Goal: Task Accomplishment & Management: Manage account settings

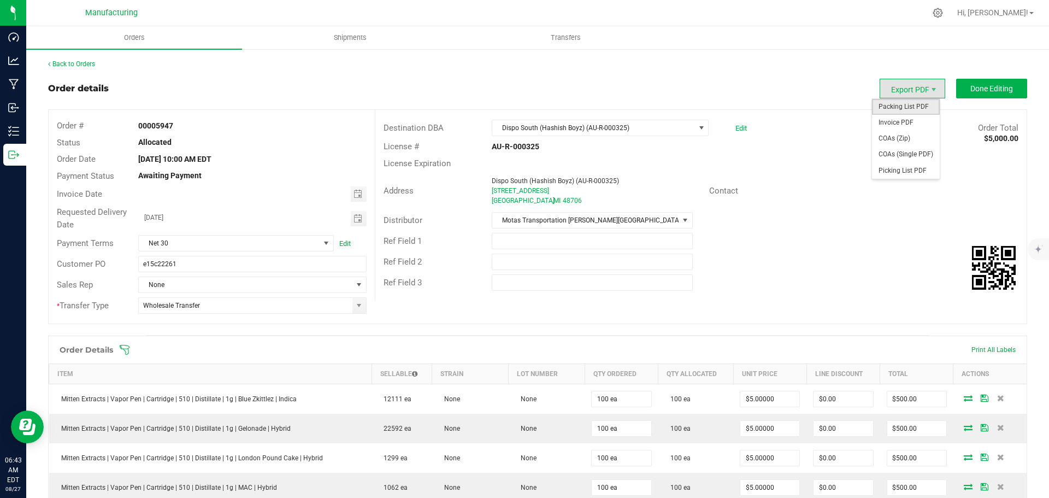
click at [896, 102] on span "Packing List PDF" at bounding box center [906, 107] width 68 height 16
click at [988, 87] on span "Done Editing" at bounding box center [991, 88] width 43 height 9
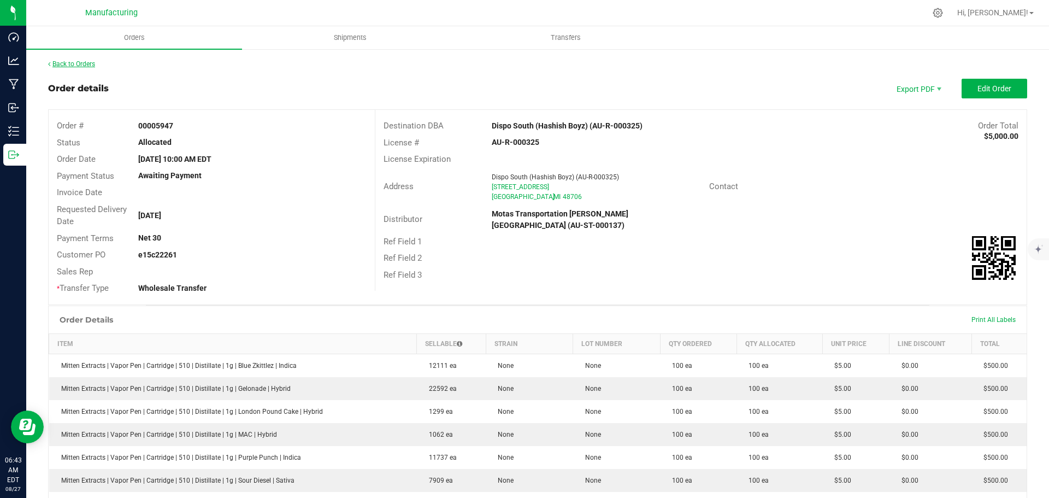
click at [92, 64] on link "Back to Orders" at bounding box center [71, 64] width 47 height 8
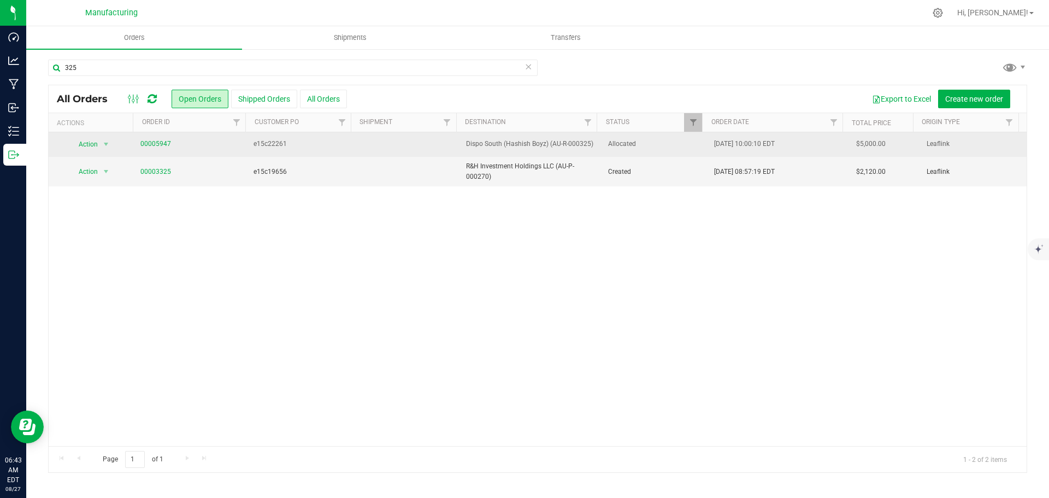
click at [660, 143] on span "Allocated" at bounding box center [654, 144] width 93 height 10
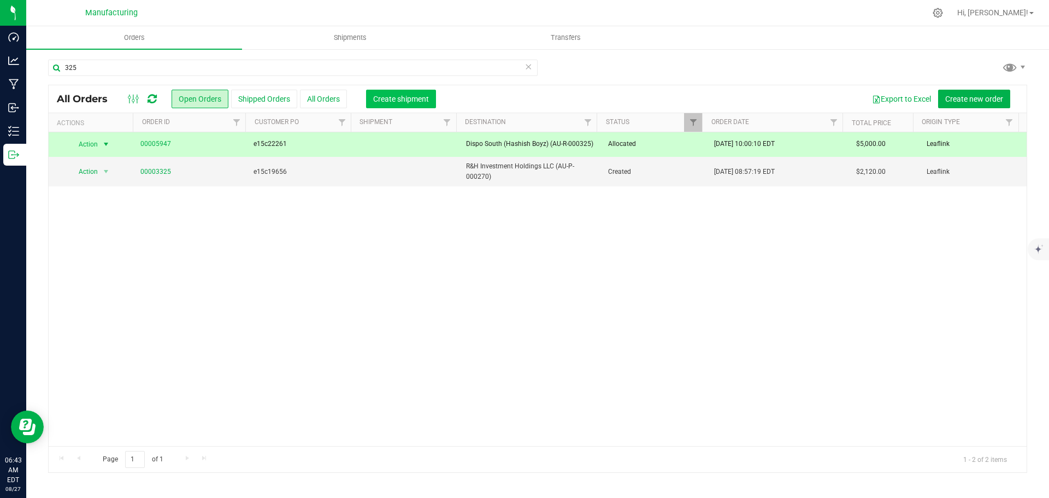
click at [401, 94] on span "Create shipment" at bounding box center [401, 98] width 56 height 9
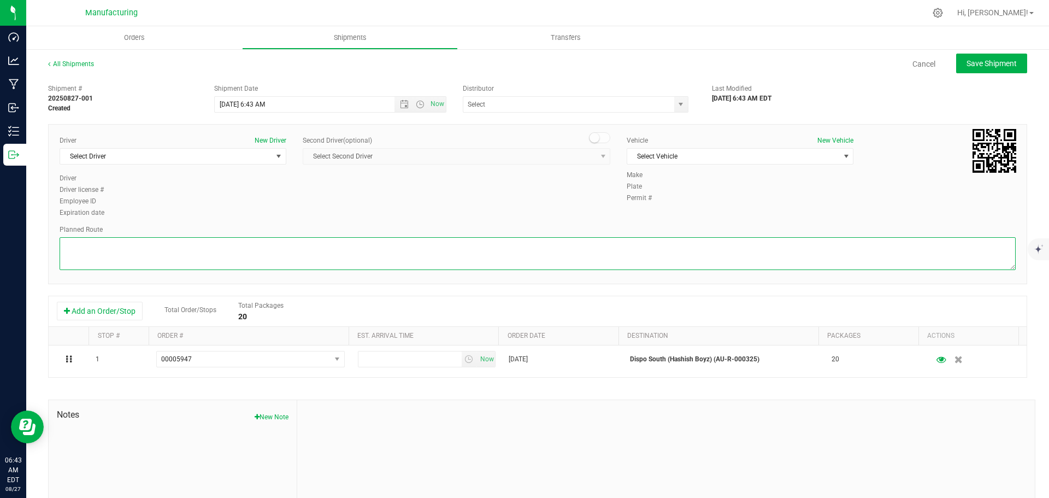
click at [671, 259] on textarea at bounding box center [538, 253] width 956 height 33
paste textarea "Mitten Distro Dimondale To Motas -- Head south 246 ft -- Turn right 325 ft -- T…"
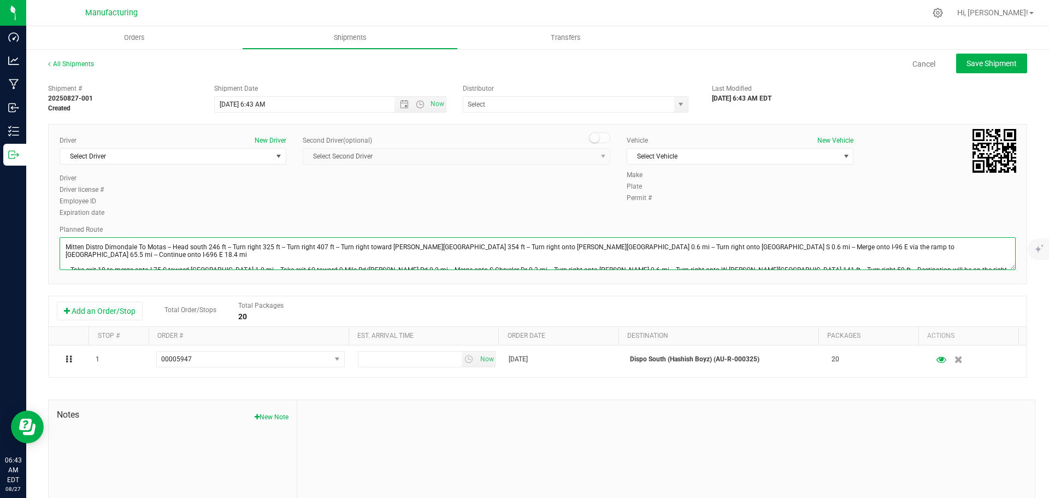
scroll to position [12, 0]
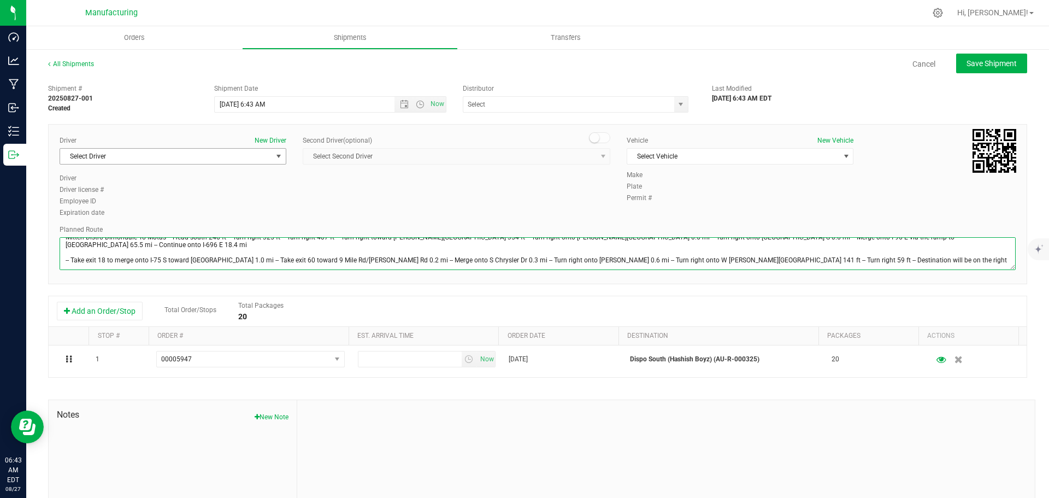
type textarea "Mitten Distro Dimondale To Motas -- Head south 246 ft -- Turn right 325 ft -- T…"
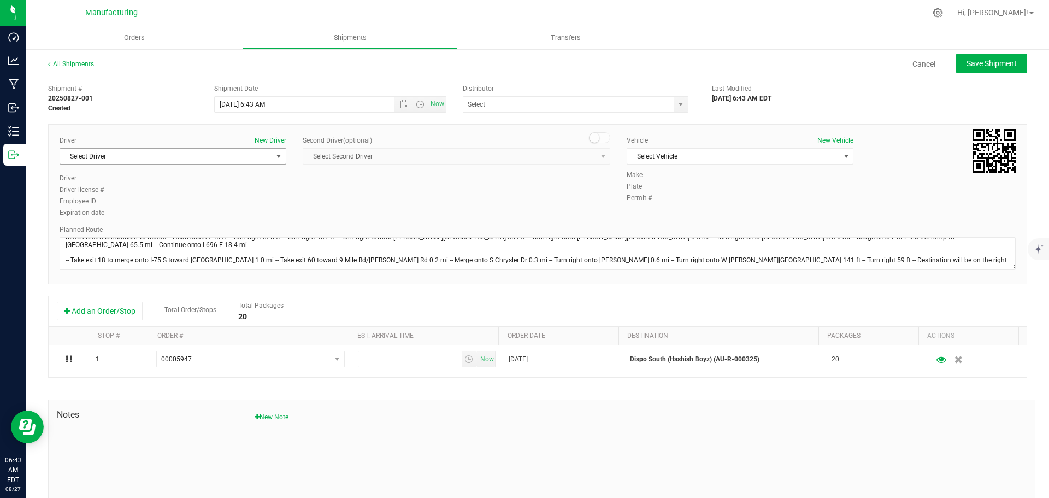
click at [274, 158] on span "select" at bounding box center [278, 156] width 9 height 9
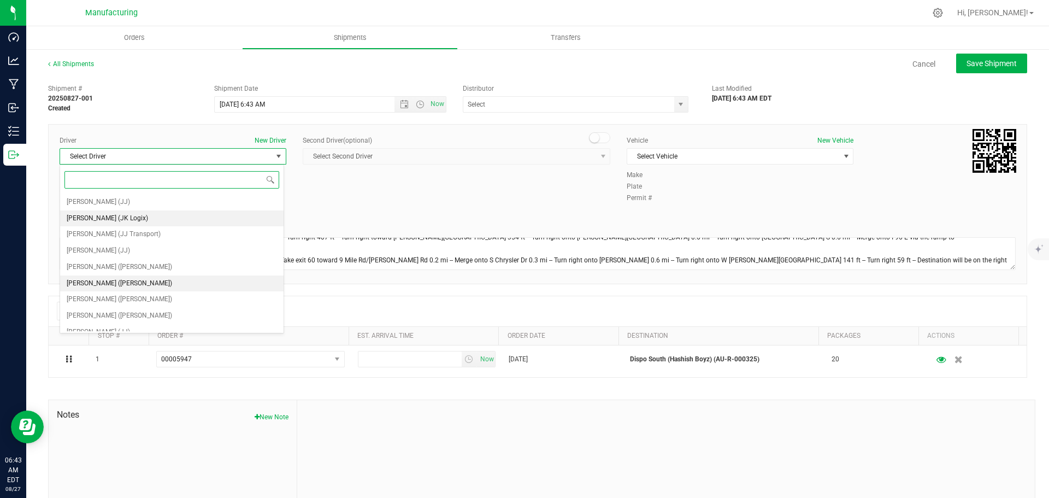
scroll to position [57, 0]
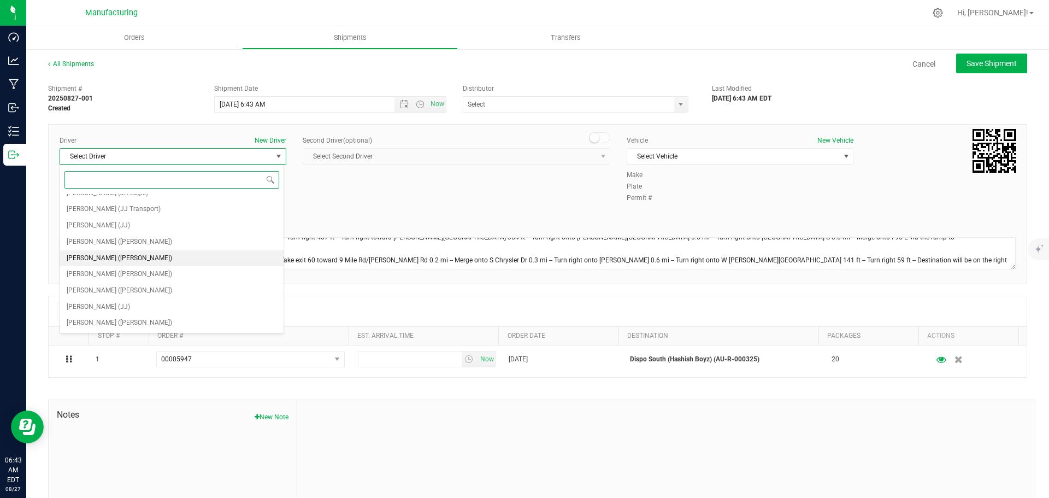
click at [115, 259] on span "Lloyd Neely (Motas)" at bounding box center [119, 258] width 105 height 14
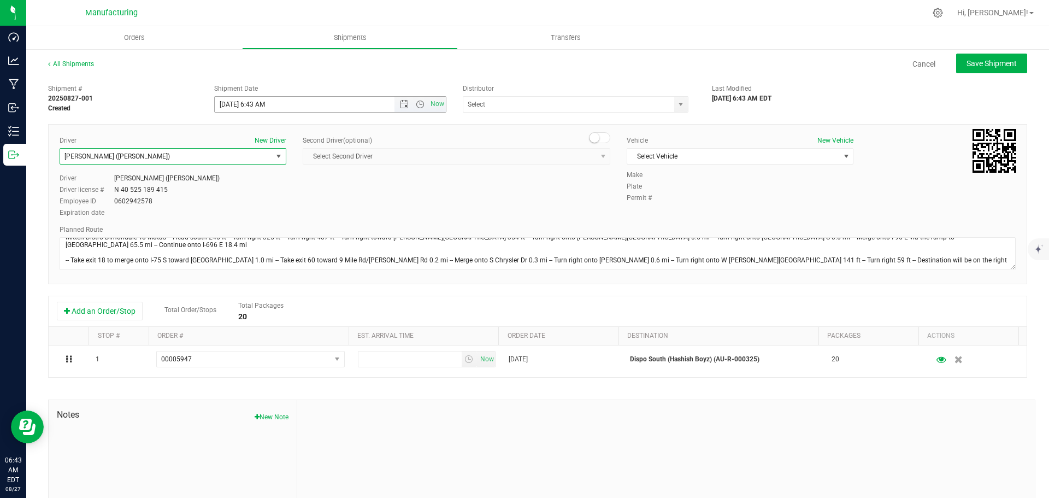
click at [418, 103] on span "Open the time view" at bounding box center [420, 104] width 9 height 9
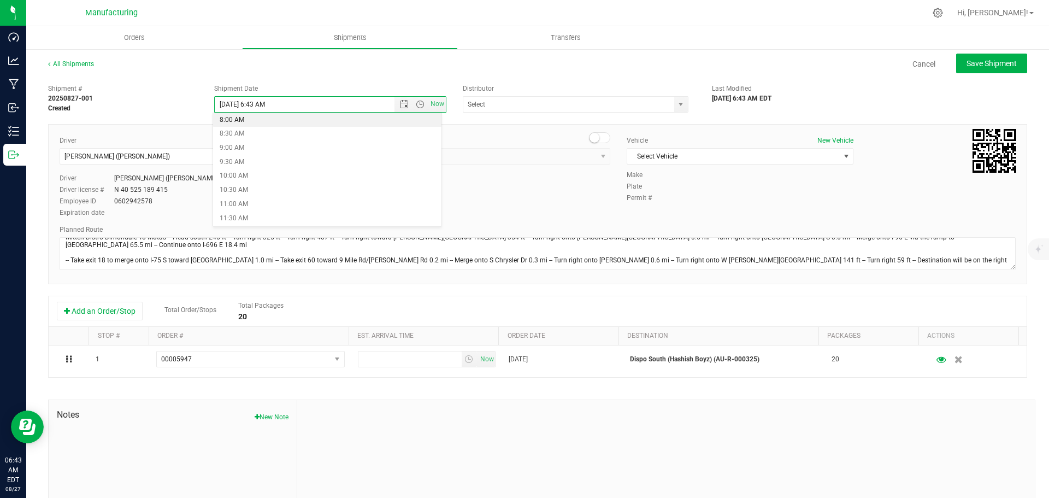
scroll to position [273, 0]
click at [258, 171] on li "11:30 AM" at bounding box center [327, 172] width 228 height 14
type input "8/27/2025 11:30 AM"
click at [679, 105] on span "select" at bounding box center [680, 104] width 9 height 9
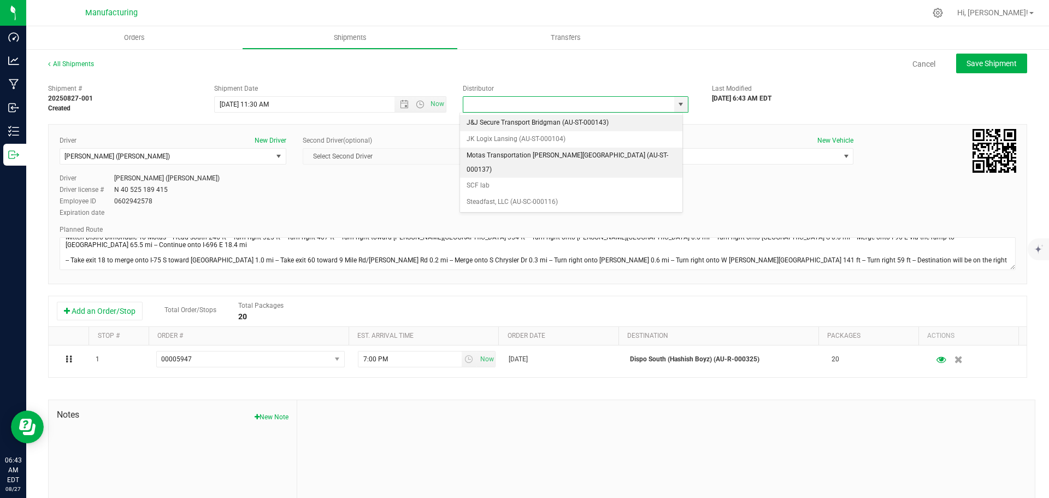
click at [492, 155] on li "Motas Transportation Hazel Park (AU-ST-000137)" at bounding box center [571, 162] width 222 height 30
type input "Motas Transportation Hazel Park (AU-ST-000137)"
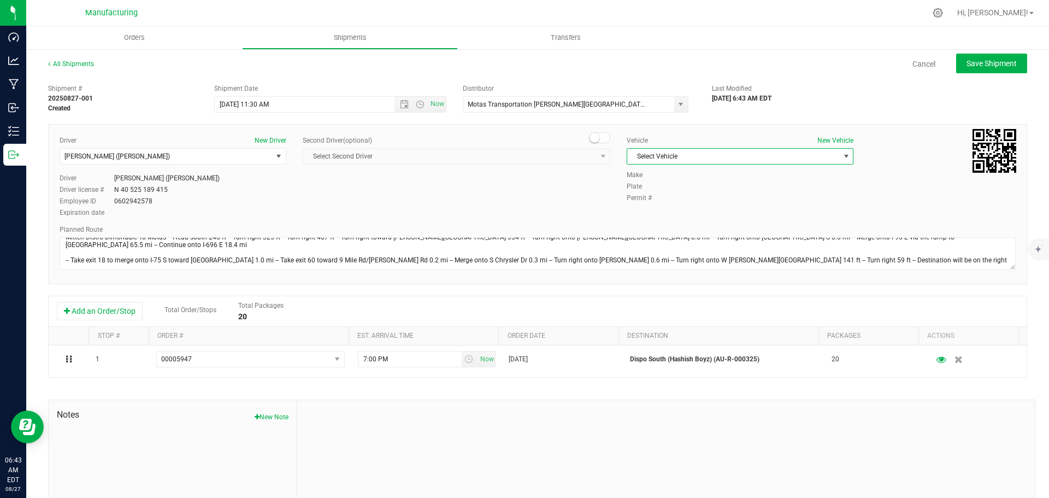
click at [842, 153] on span "select" at bounding box center [846, 156] width 9 height 9
click at [631, 206] on li "T3" at bounding box center [734, 207] width 223 height 16
click at [993, 61] on span "Save Shipment" at bounding box center [991, 63] width 50 height 9
type input "8/27/2025 3:30 PM"
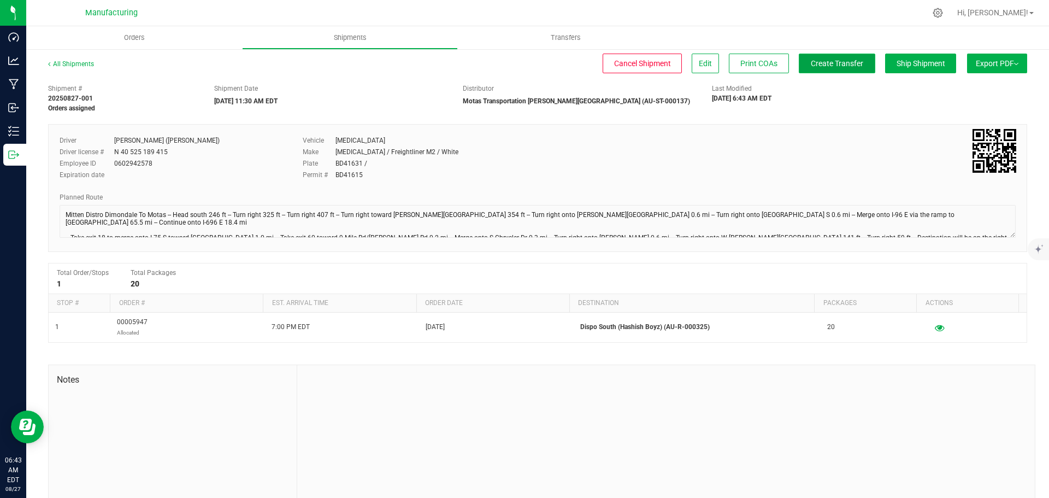
click at [827, 64] on span "Create Transfer" at bounding box center [836, 63] width 52 height 9
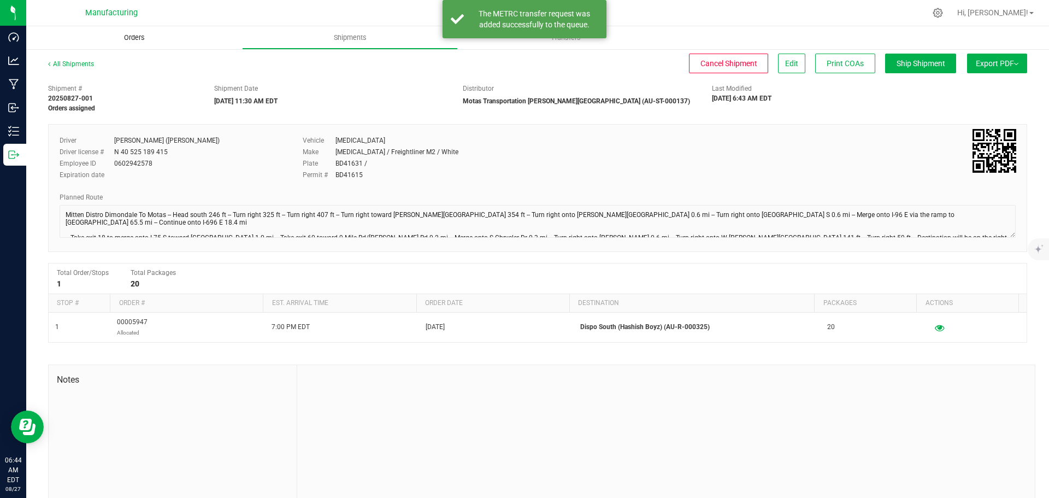
click at [137, 37] on span "Orders" at bounding box center [134, 38] width 50 height 10
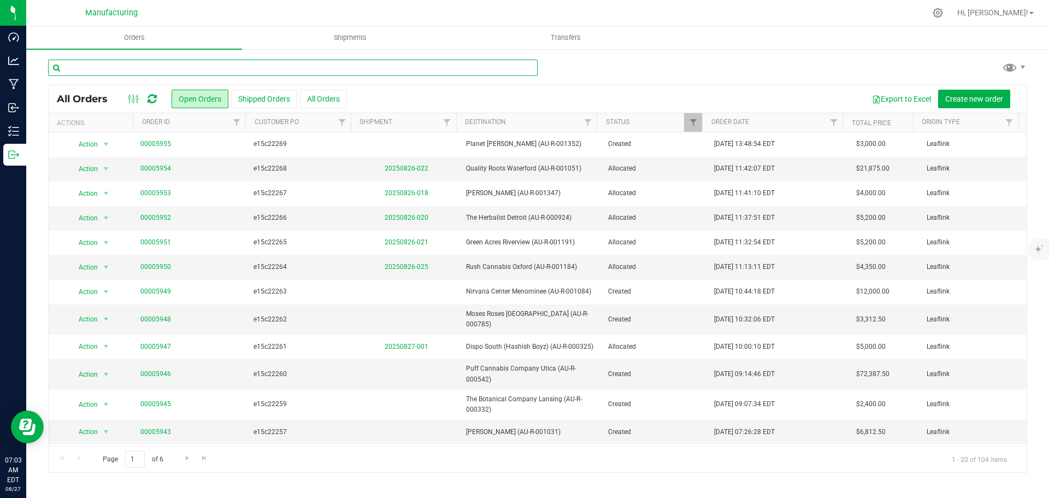
click at [149, 69] on input "text" at bounding box center [292, 68] width 489 height 16
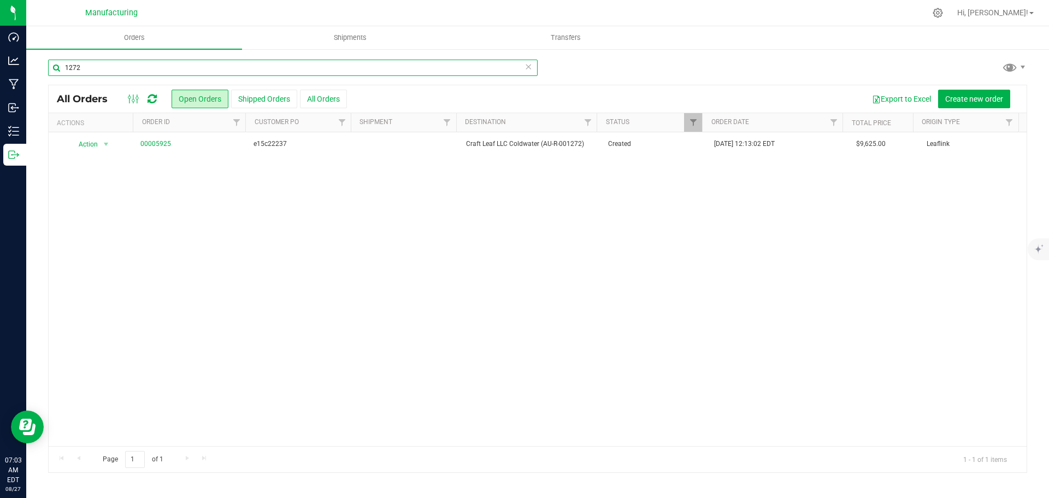
type input "1272"
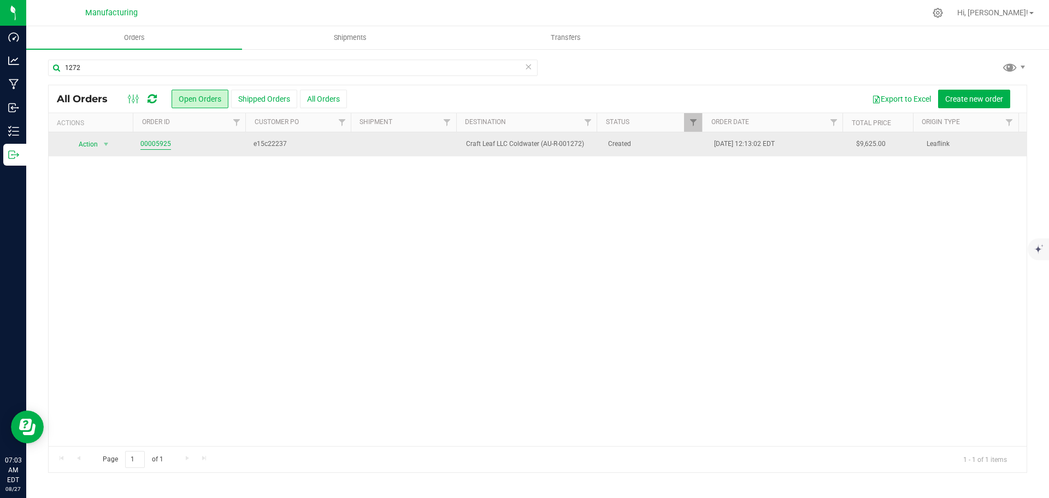
click at [163, 146] on link "00005925" at bounding box center [155, 144] width 31 height 10
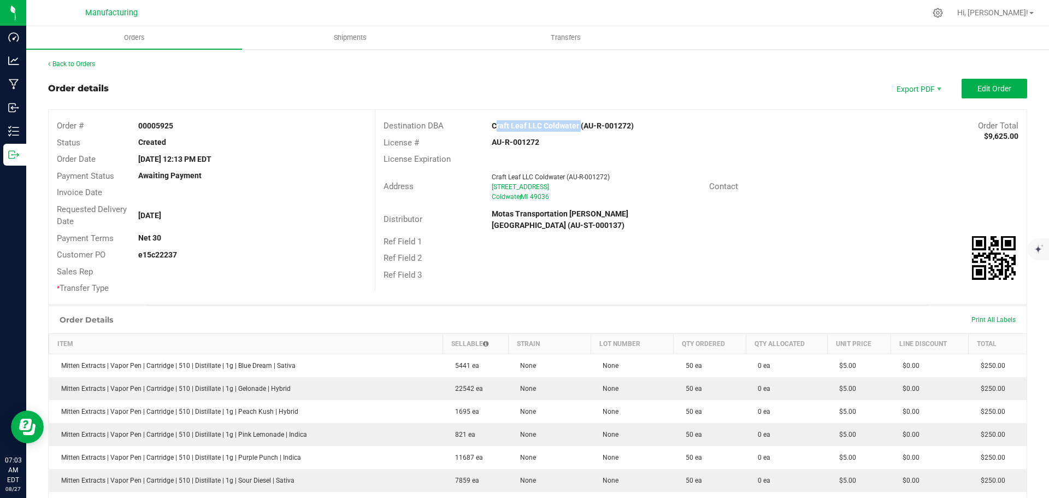
drag, startPoint x: 481, startPoint y: 125, endPoint x: 573, endPoint y: 128, distance: 91.8
click at [573, 128] on div "Craft Leaf LLC Coldwater (AU-R-001272)" at bounding box center [618, 125] width 271 height 11
copy strong "Craft Leaf LLC Coldwater"
click at [856, 233] on div "Ref Field 1" at bounding box center [700, 241] width 651 height 17
click at [975, 79] on button "Edit Order" at bounding box center [994, 89] width 66 height 20
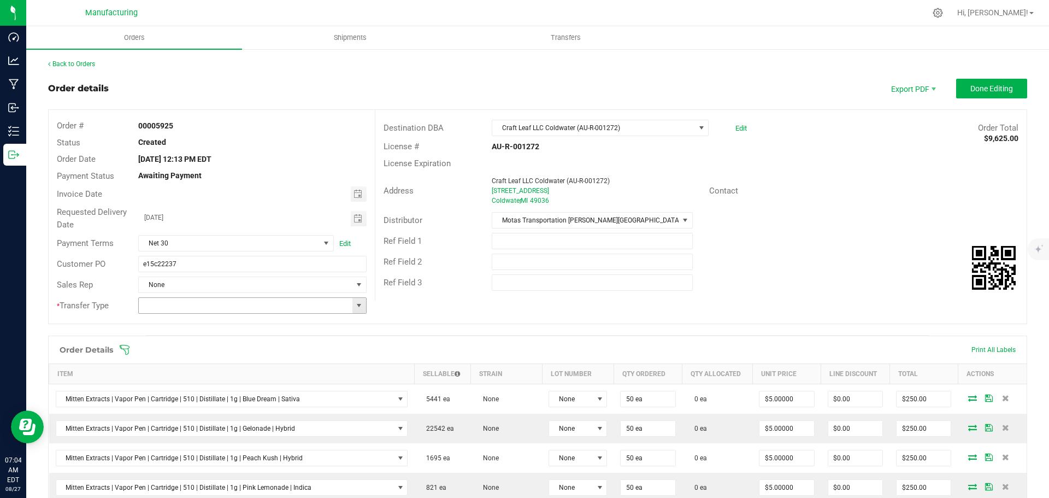
click at [359, 301] on span at bounding box center [358, 305] width 9 height 9
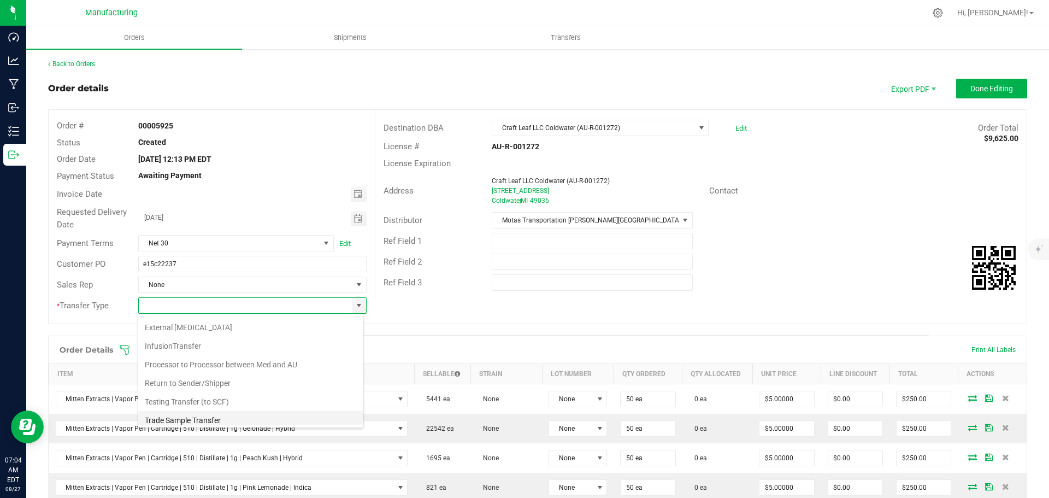
scroll to position [76, 0]
click at [201, 394] on li "Wholesale Transfer" at bounding box center [250, 397] width 225 height 19
type input "Wholesale Transfer"
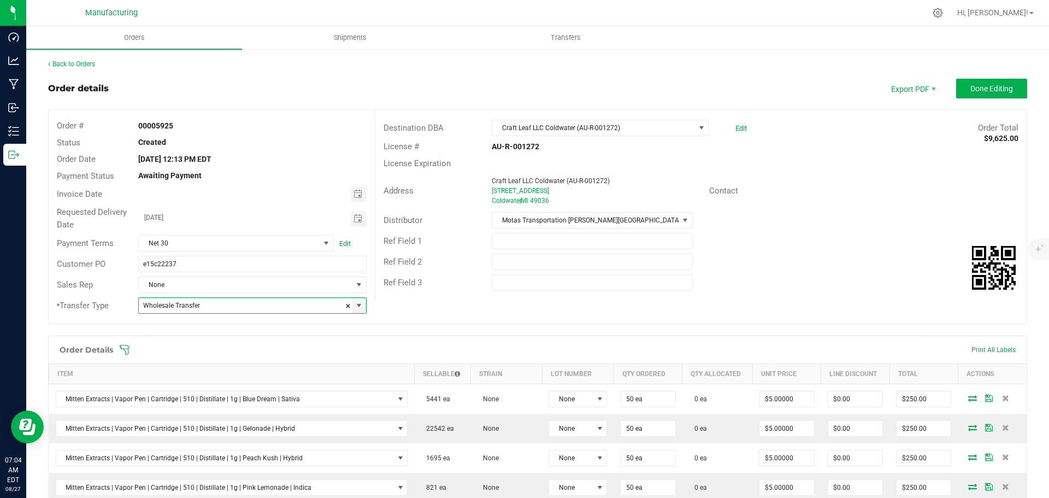
click at [124, 347] on icon at bounding box center [124, 349] width 11 height 11
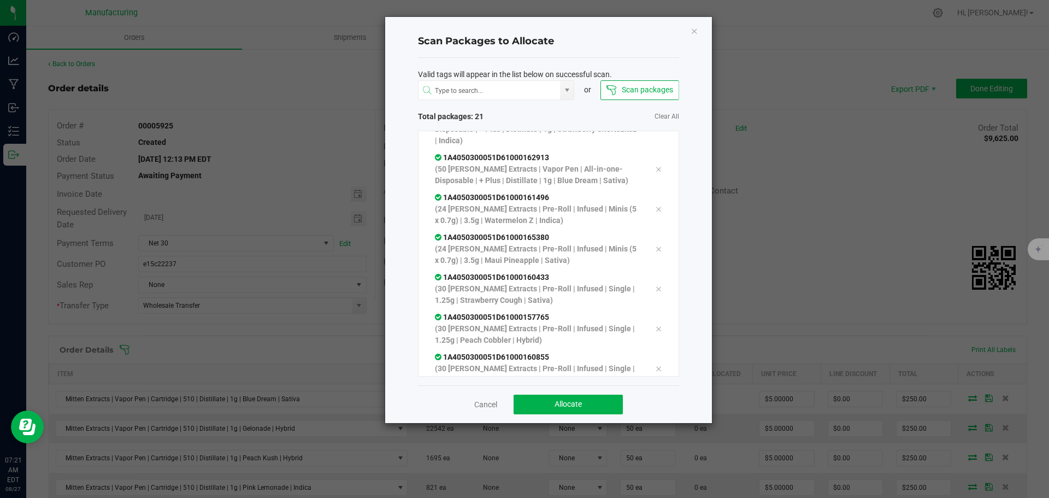
scroll to position [643, 0]
click at [592, 401] on button "Allocate" at bounding box center [567, 404] width 109 height 20
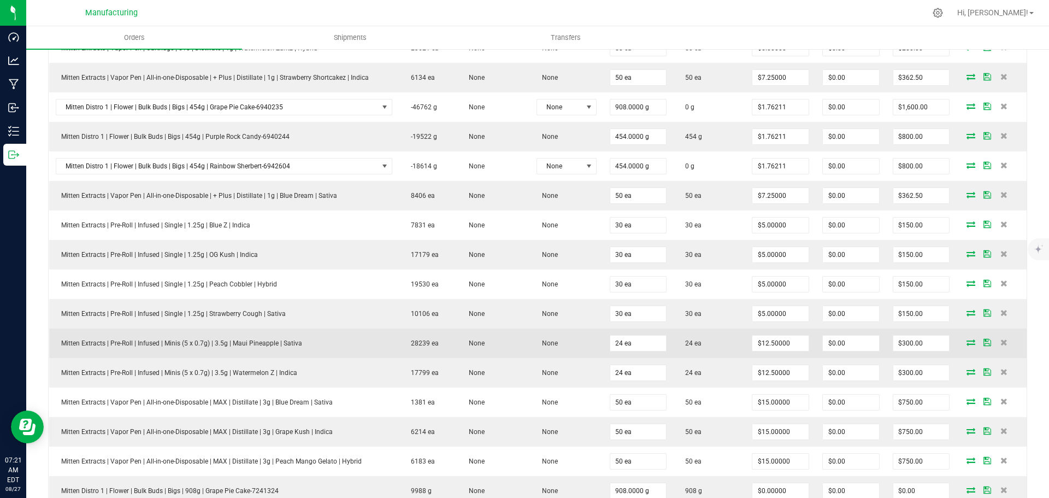
scroll to position [655, 0]
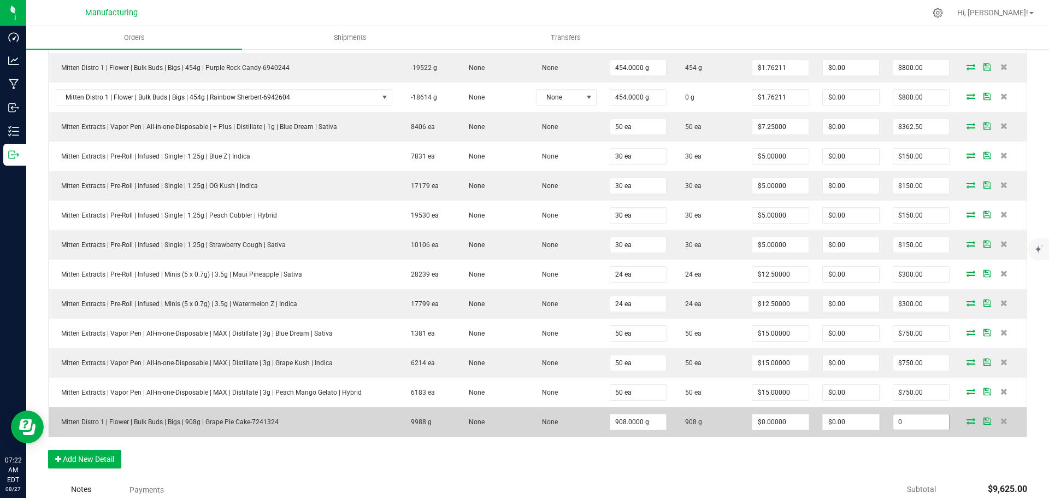
click at [902, 417] on input "0" at bounding box center [921, 421] width 56 height 15
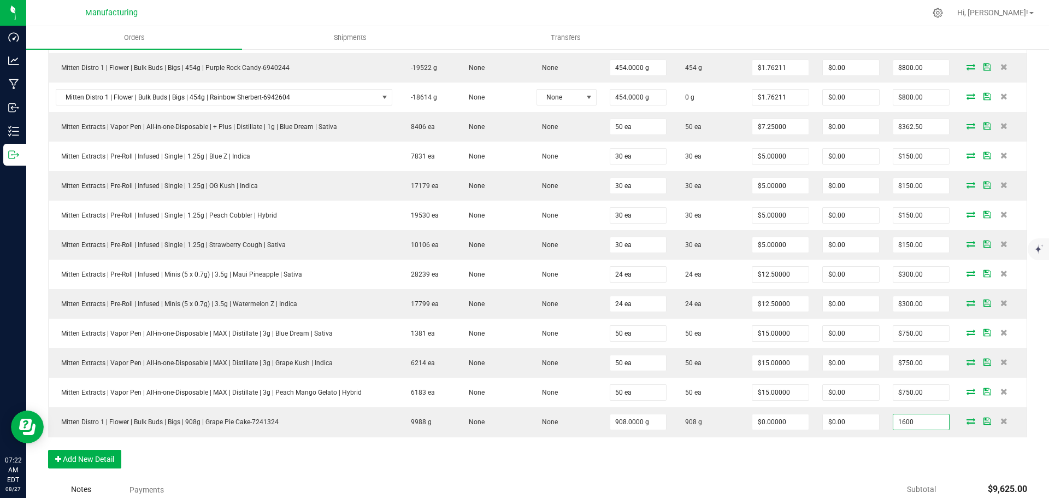
type input "1600"
type input "$1.76211"
type input "$1,600.00"
click at [863, 466] on div "Order Details Print All Labels Item Sellable Strain Lot Number Qty Ordered Qty …" at bounding box center [537, 79] width 979 height 799
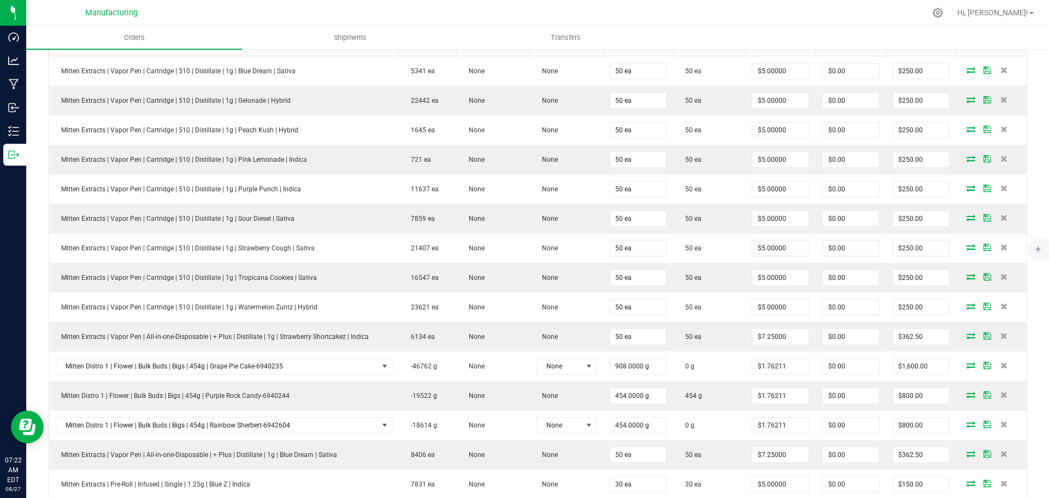
scroll to position [0, 0]
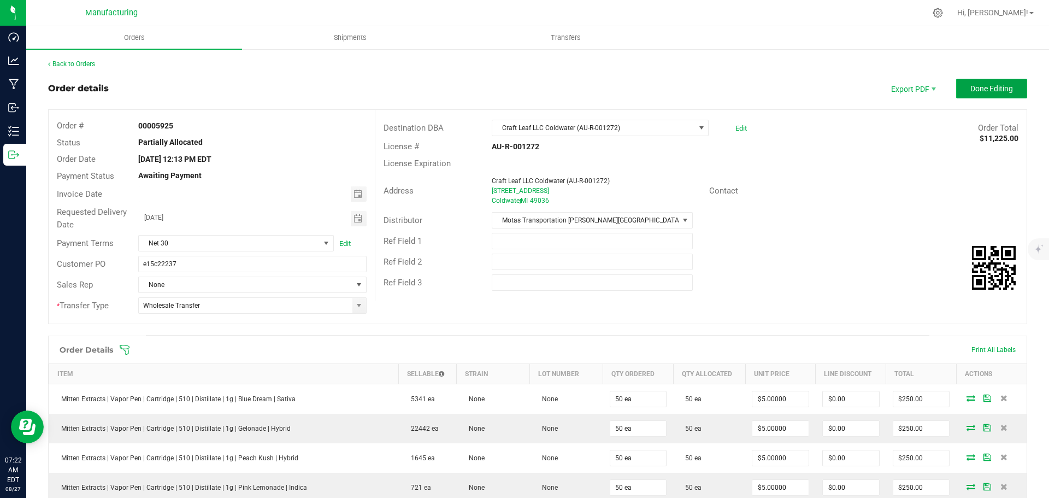
click at [987, 86] on span "Done Editing" at bounding box center [991, 88] width 43 height 9
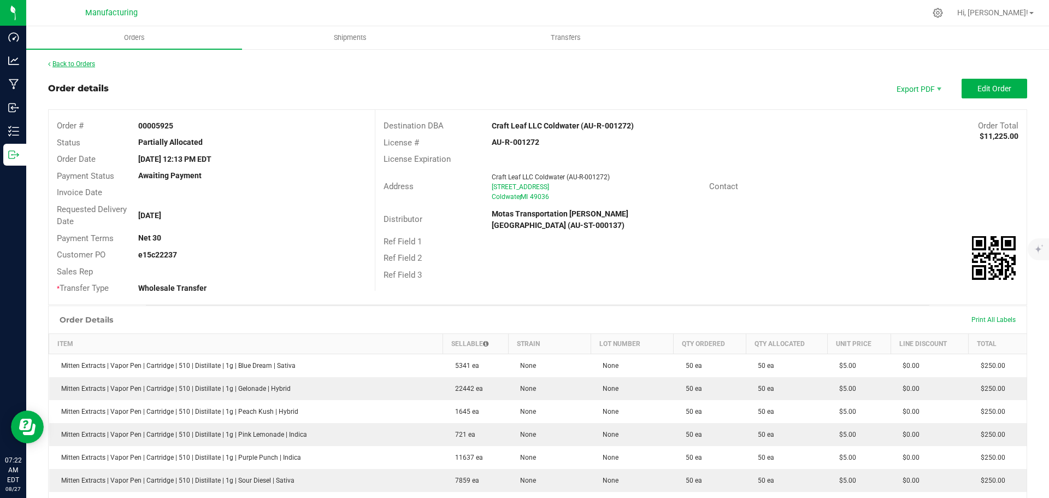
click at [87, 62] on link "Back to Orders" at bounding box center [71, 64] width 47 height 8
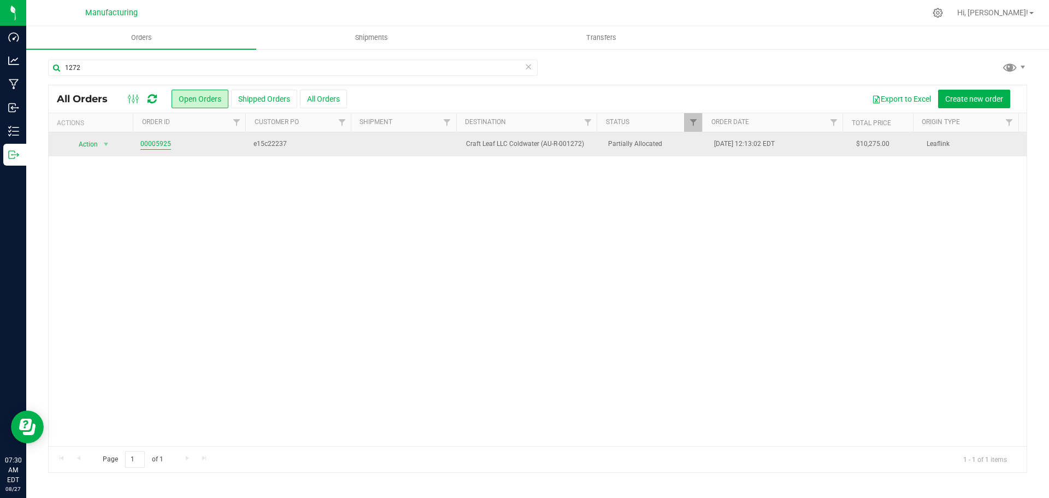
click at [152, 146] on link "00005925" at bounding box center [155, 144] width 31 height 10
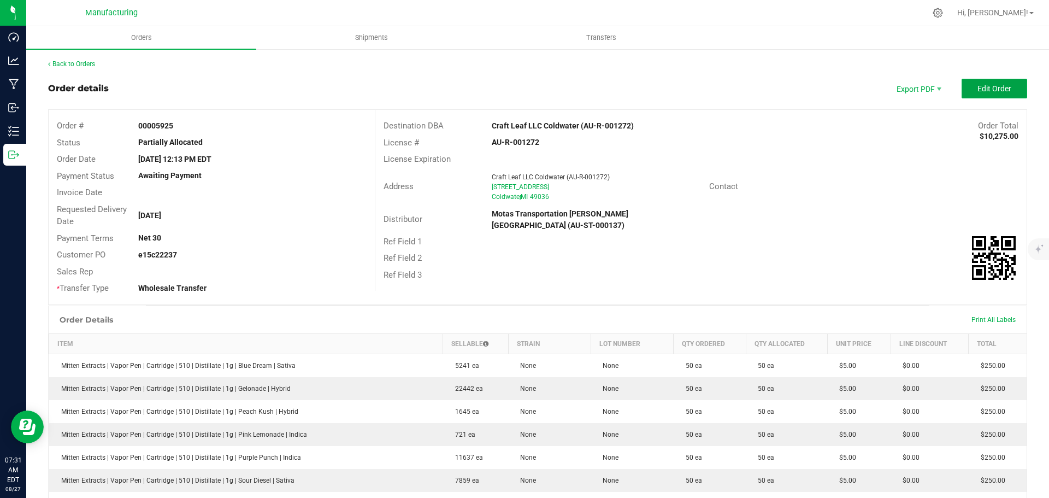
click at [986, 82] on button "Edit Order" at bounding box center [994, 89] width 66 height 20
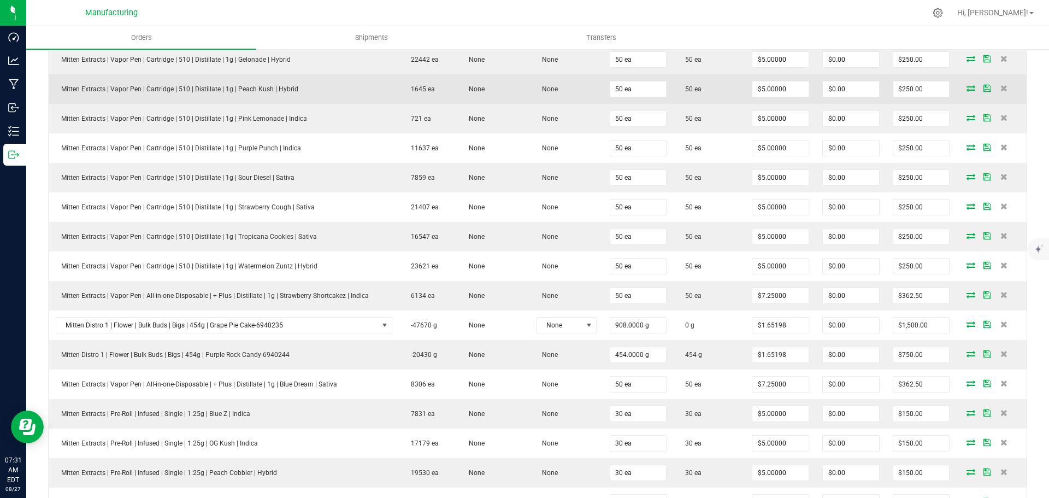
scroll to position [382, 0]
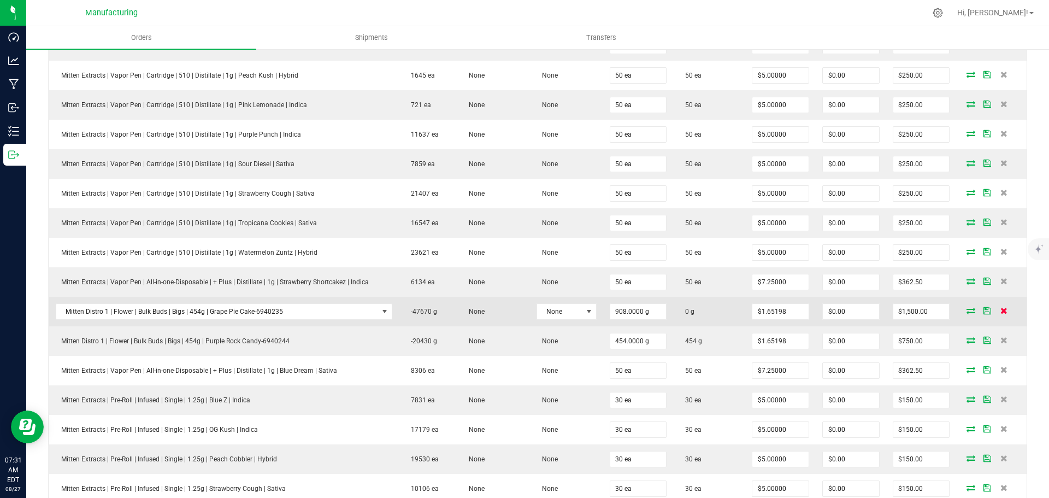
click at [1000, 310] on icon at bounding box center [1003, 310] width 7 height 7
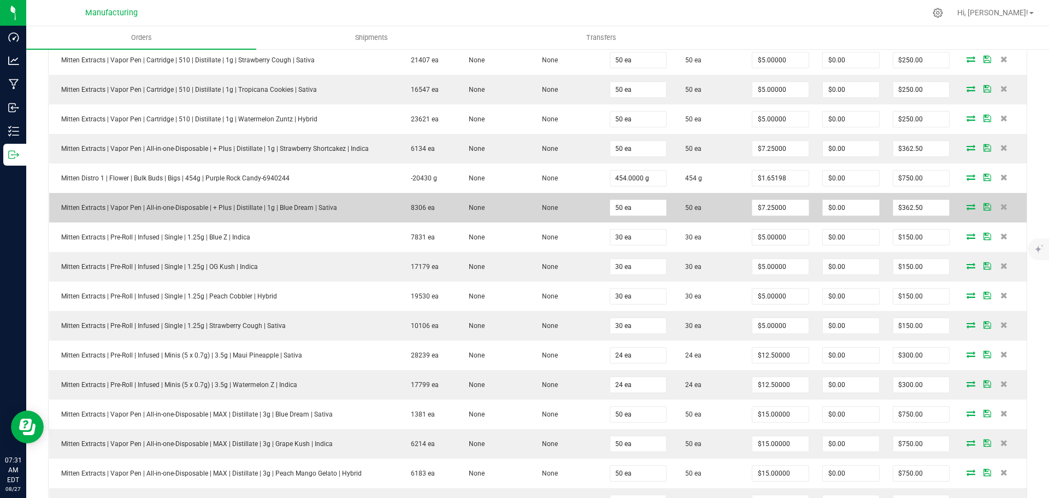
scroll to position [546, 0]
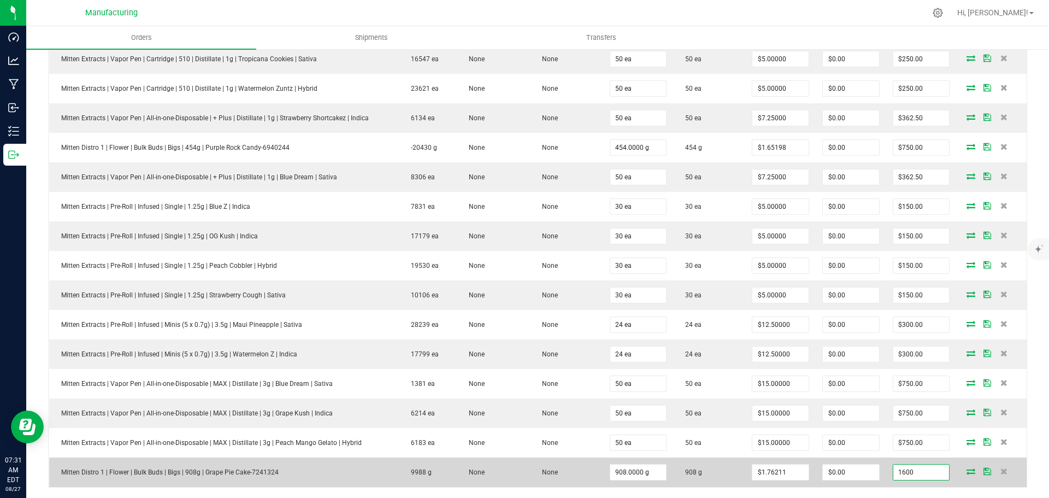
click at [925, 475] on input "1600" at bounding box center [921, 471] width 56 height 15
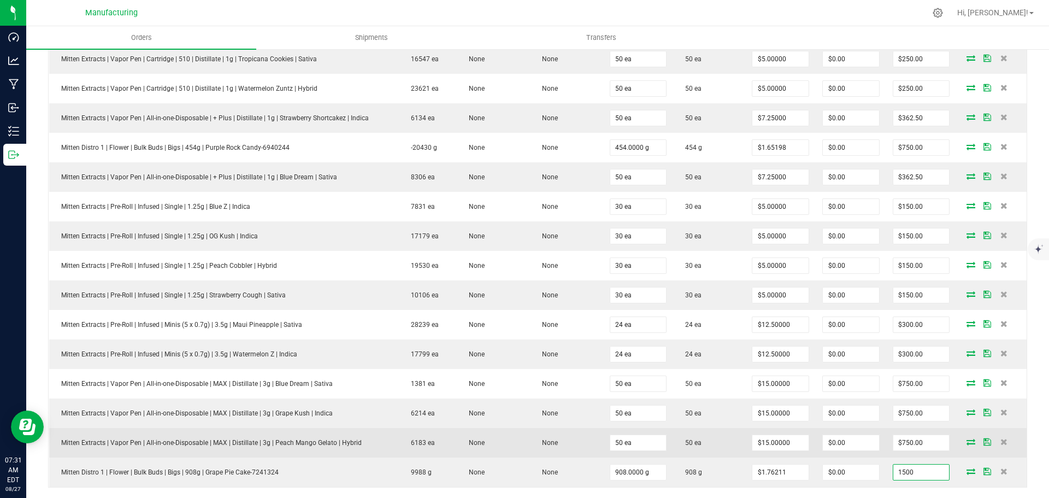
type input "1500"
type input "$1.65198"
type input "$1,500.00"
click at [711, 443] on td "50 ea" at bounding box center [709, 442] width 72 height 29
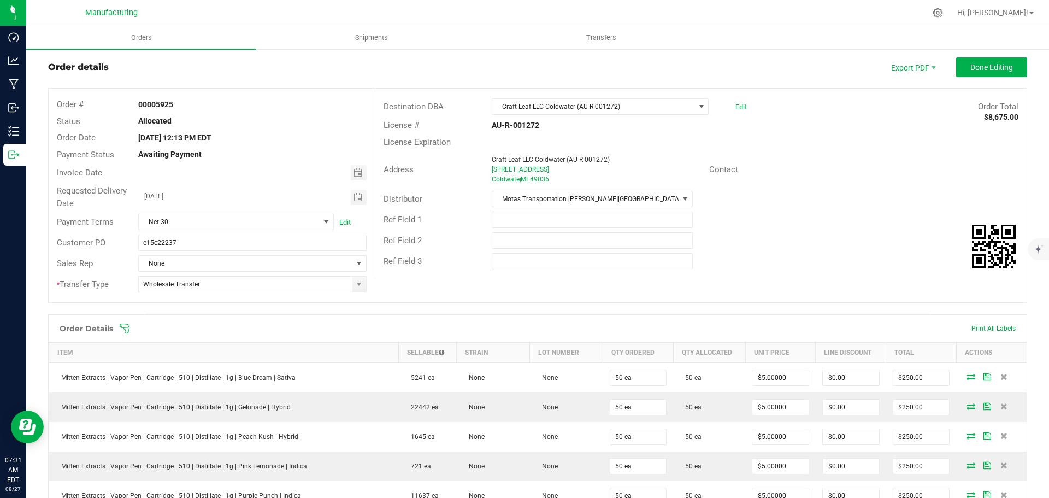
scroll to position [0, 0]
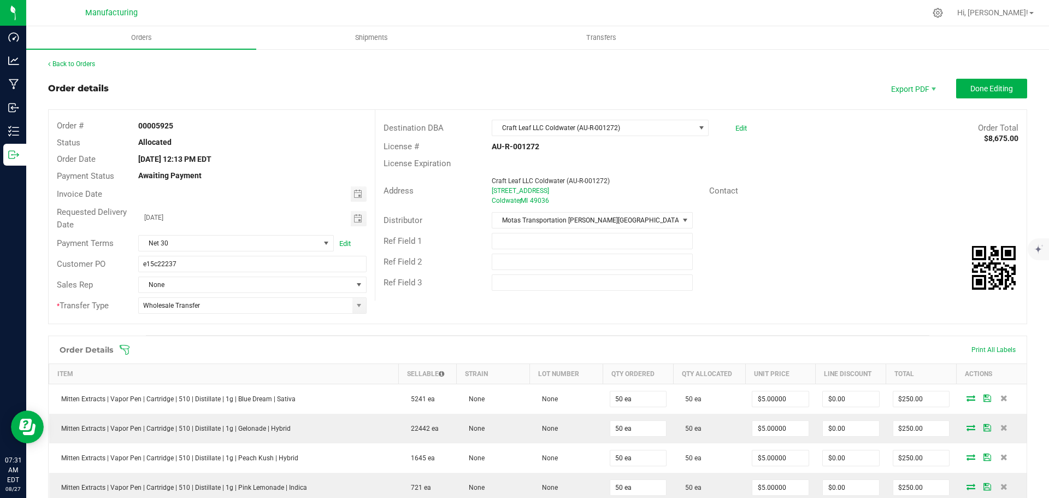
click at [898, 272] on div "Ref Field 3" at bounding box center [700, 282] width 651 height 21
click at [993, 88] on span "Done Editing" at bounding box center [991, 88] width 43 height 9
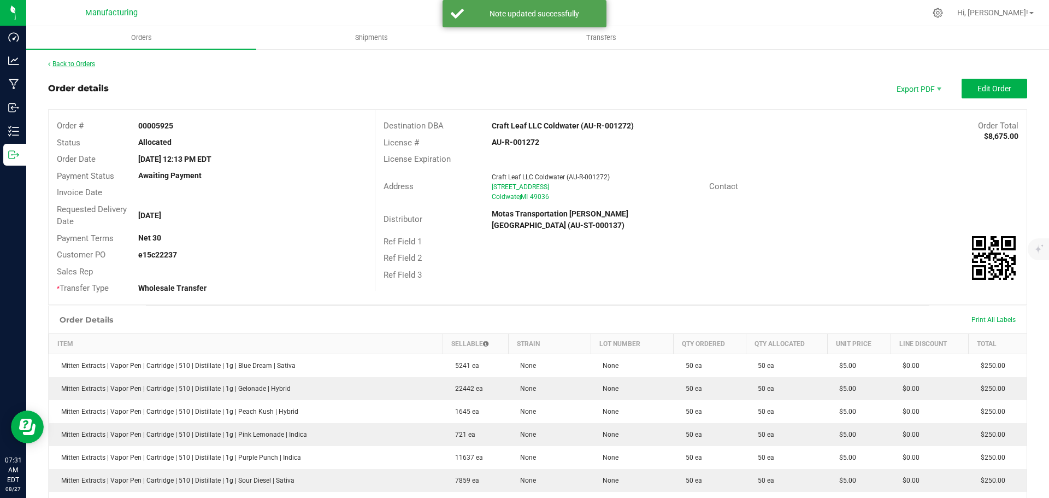
click at [84, 64] on link "Back to Orders" at bounding box center [71, 64] width 47 height 8
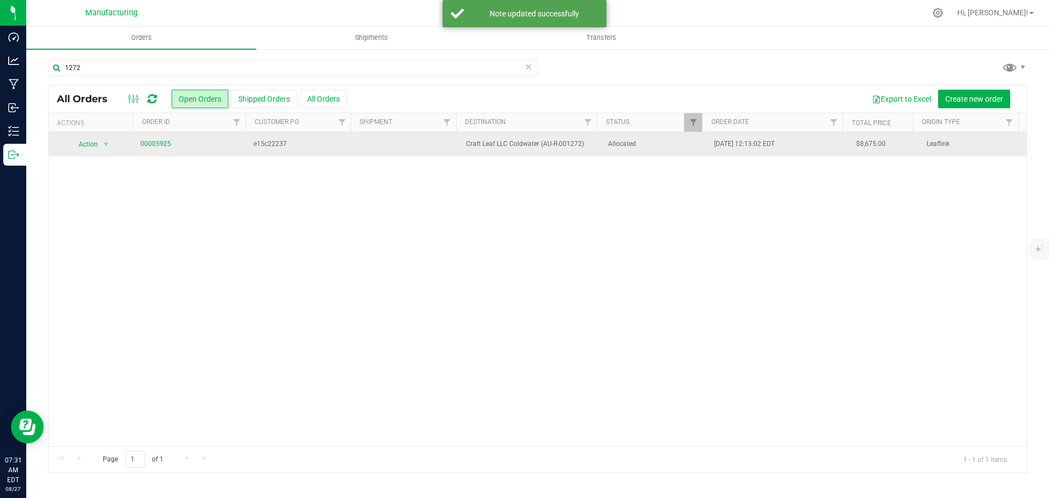
click at [664, 150] on td "Allocated" at bounding box center [654, 144] width 106 height 24
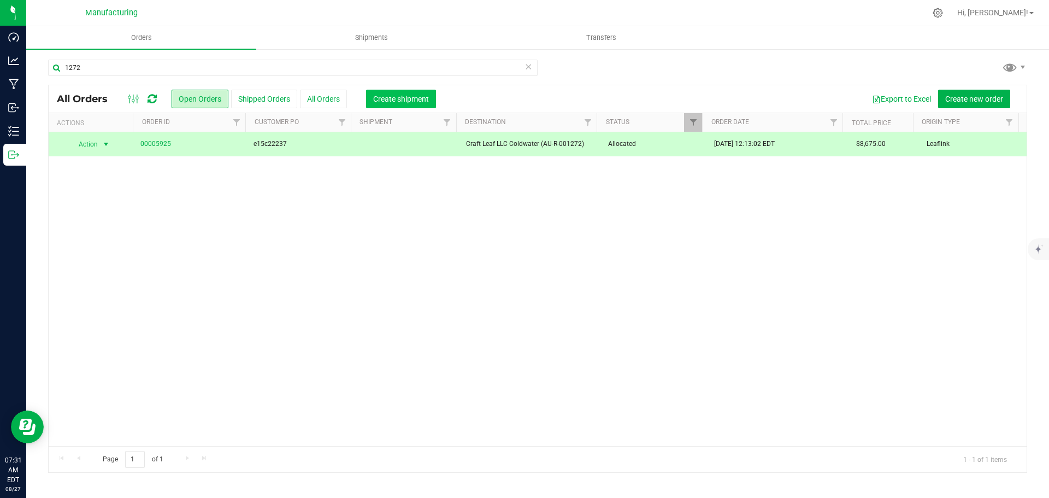
click at [377, 105] on button "Create shipment" at bounding box center [401, 99] width 70 height 19
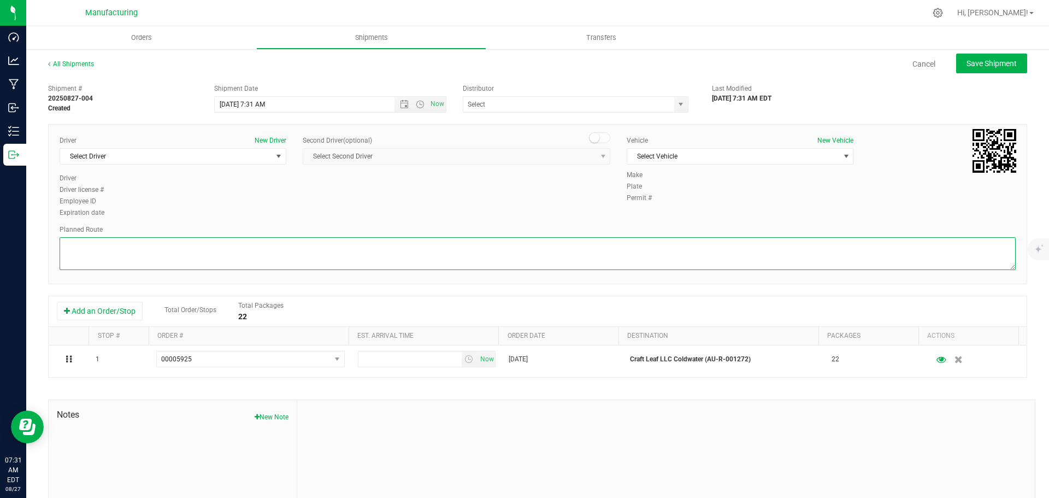
click at [398, 264] on textarea at bounding box center [538, 253] width 956 height 33
paste textarea "Mitten Distro Dimondale To Motas -- Head south 246 ft -- Turn right 325 ft -- T…"
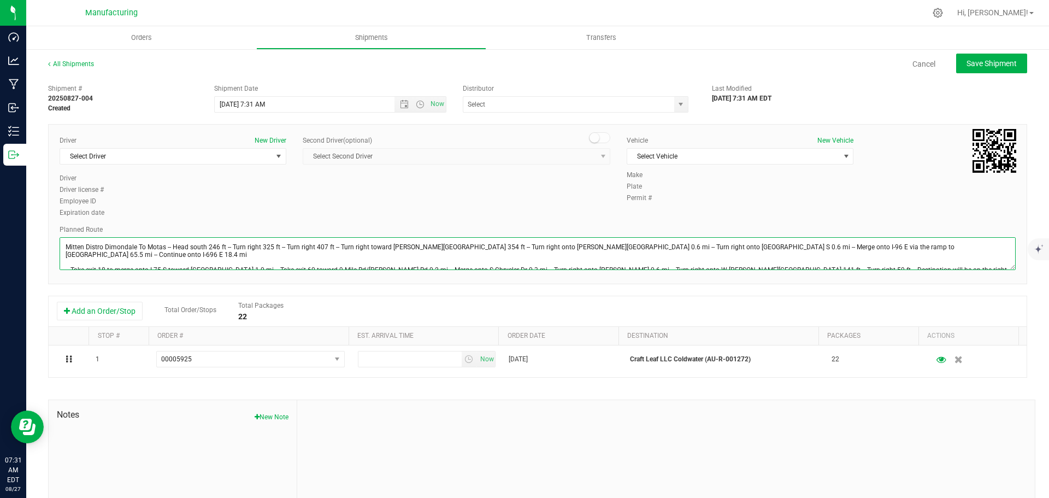
scroll to position [12, 0]
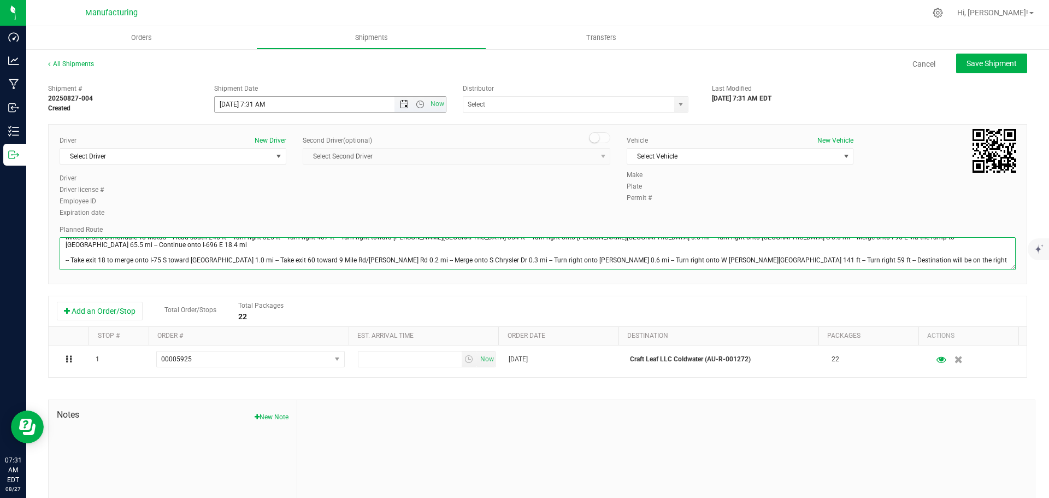
click at [401, 105] on span "Open the date view" at bounding box center [404, 104] width 9 height 9
type textarea "Mitten Distro Dimondale To Motas -- Head south 246 ft -- Turn right 325 ft -- T…"
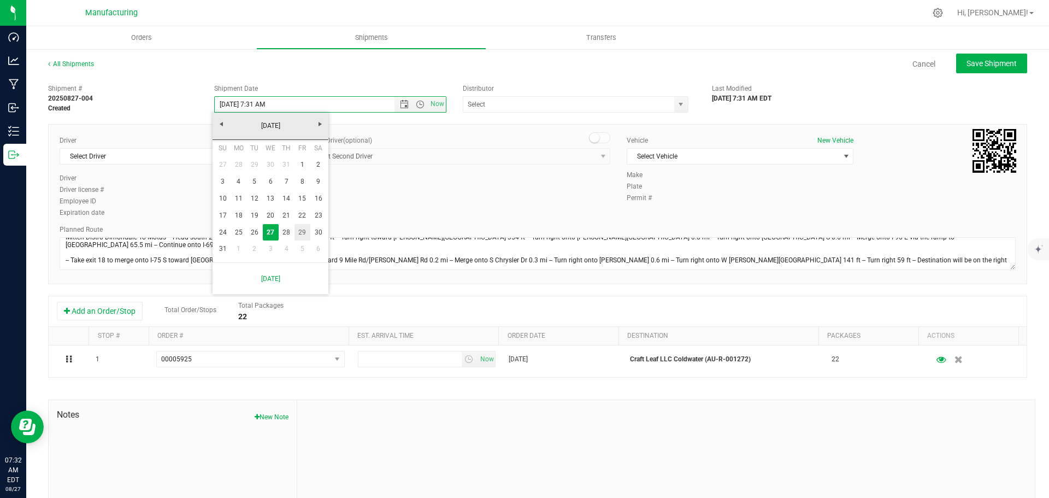
click at [303, 232] on link "29" at bounding box center [302, 232] width 16 height 17
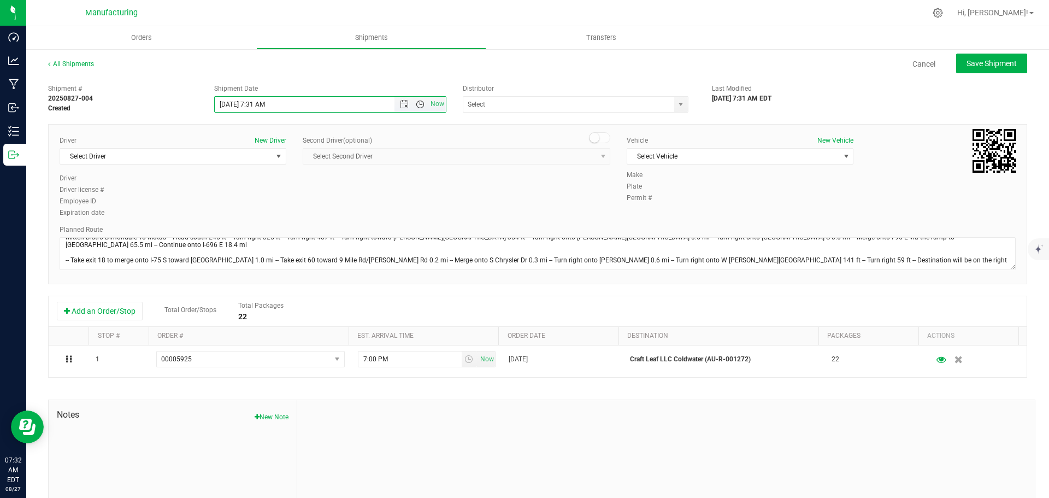
click at [416, 100] on span "Open the time view" at bounding box center [420, 104] width 9 height 9
click at [249, 120] on li "11:30 AM" at bounding box center [327, 117] width 228 height 14
type input "8/29/2025 11:30 AM"
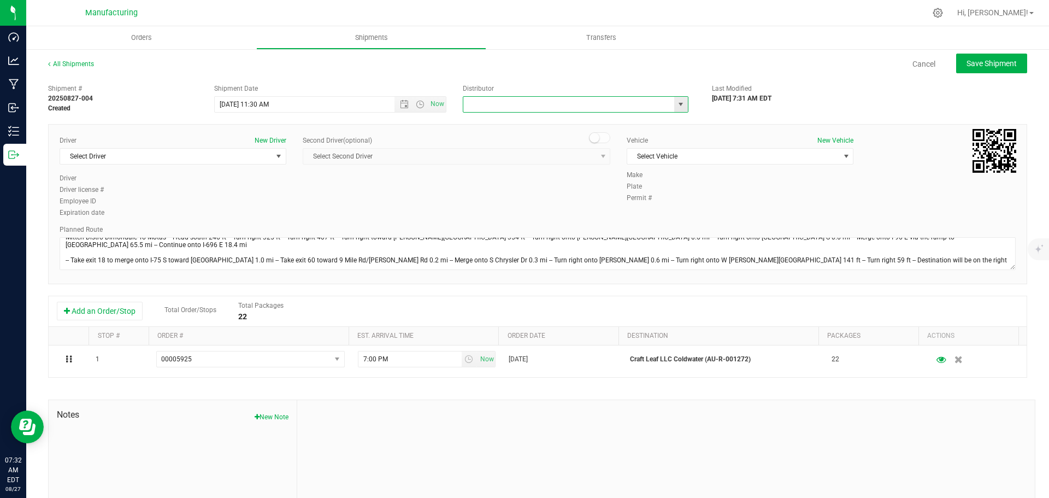
click at [558, 104] on input "text" at bounding box center [565, 104] width 204 height 15
click at [676, 103] on span "select" at bounding box center [680, 104] width 9 height 9
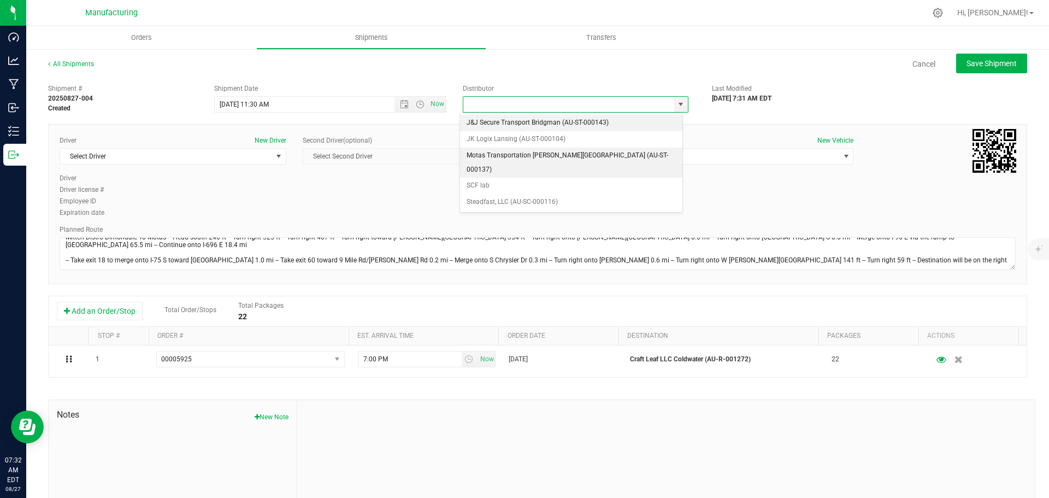
click at [507, 154] on li "Motas Transportation Hazel Park (AU-ST-000137)" at bounding box center [571, 162] width 222 height 30
type input "Motas Transportation Hazel Park (AU-ST-000137)"
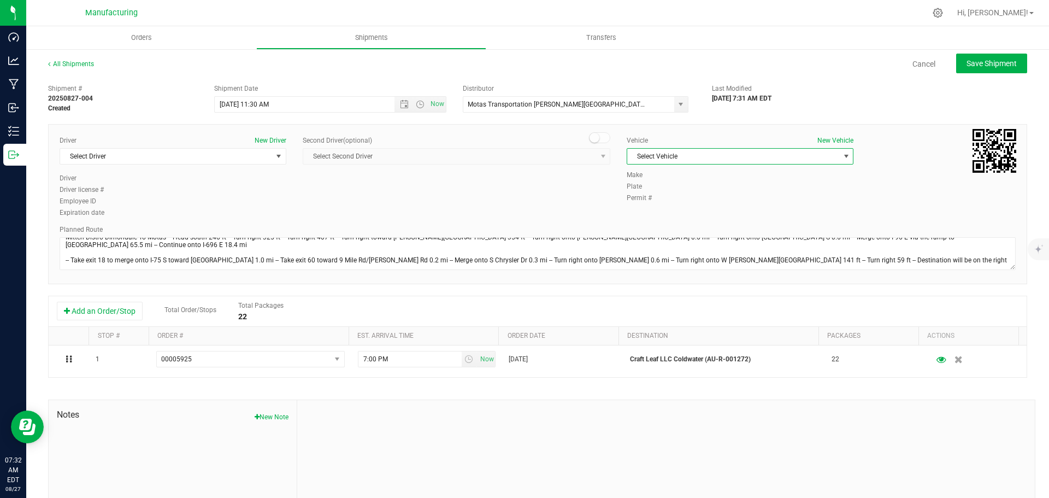
click at [654, 153] on span "Select Vehicle" at bounding box center [733, 156] width 212 height 15
click at [637, 204] on li "T3" at bounding box center [734, 207] width 223 height 16
click at [274, 156] on span "select" at bounding box center [278, 156] width 9 height 9
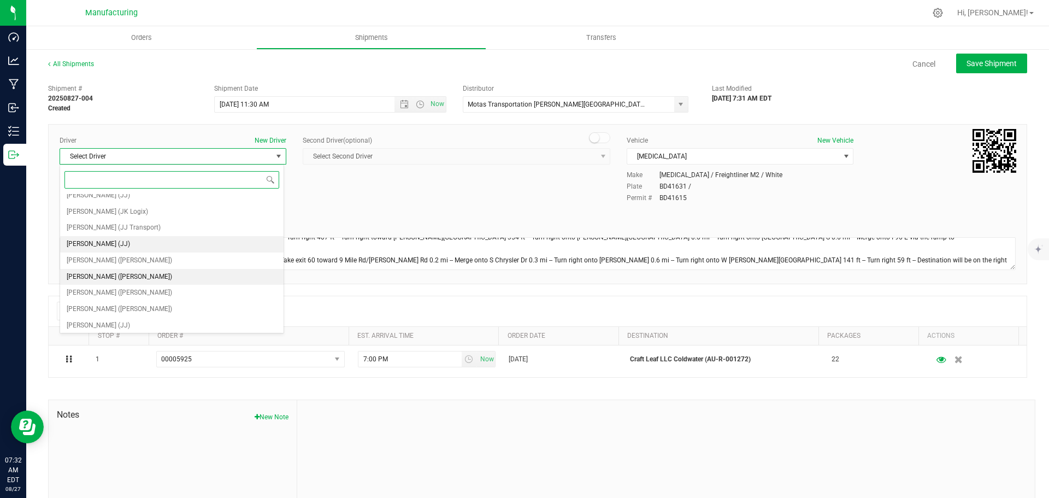
scroll to position [57, 0]
click at [107, 259] on span "Lloyd Neely (Motas)" at bounding box center [119, 258] width 105 height 14
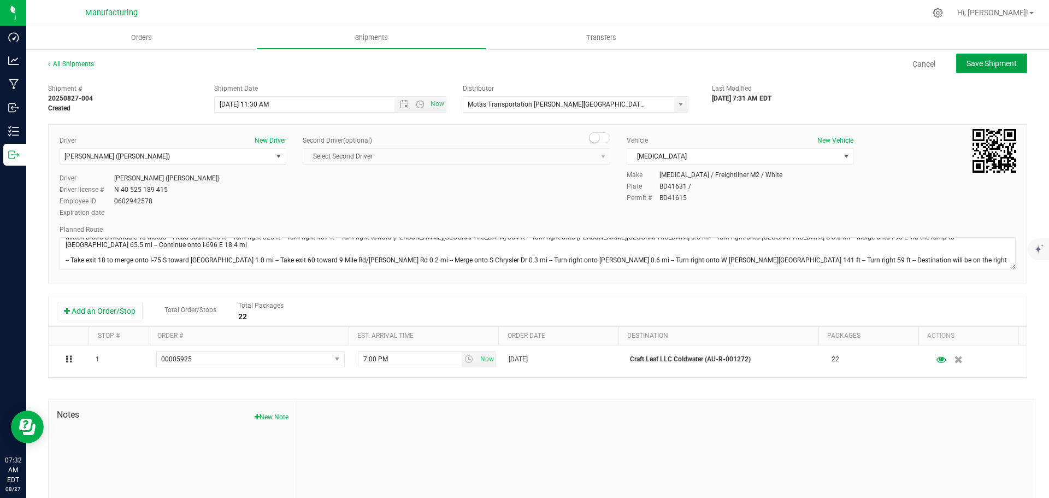
click at [980, 66] on span "Save Shipment" at bounding box center [991, 63] width 50 height 9
type input "8/29/2025 3:30 PM"
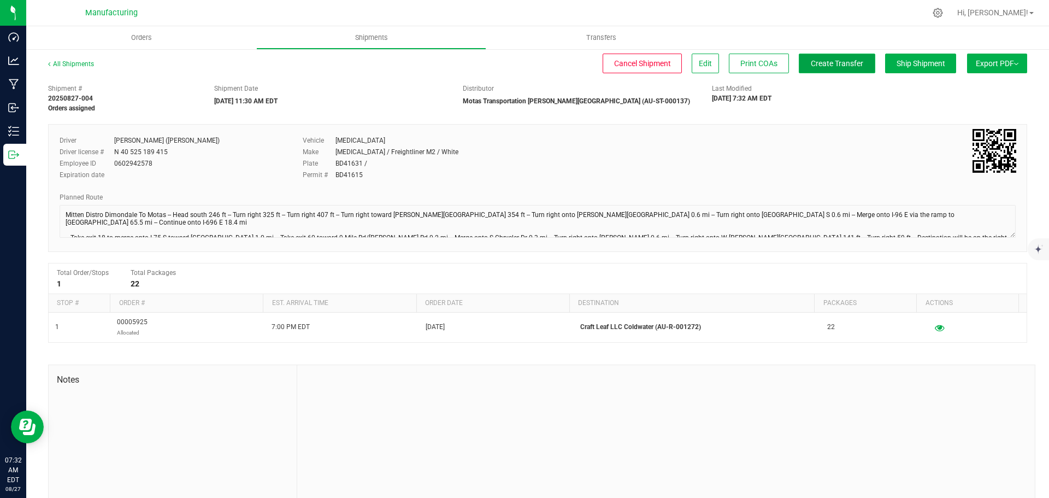
click at [833, 62] on span "Create Transfer" at bounding box center [836, 63] width 52 height 9
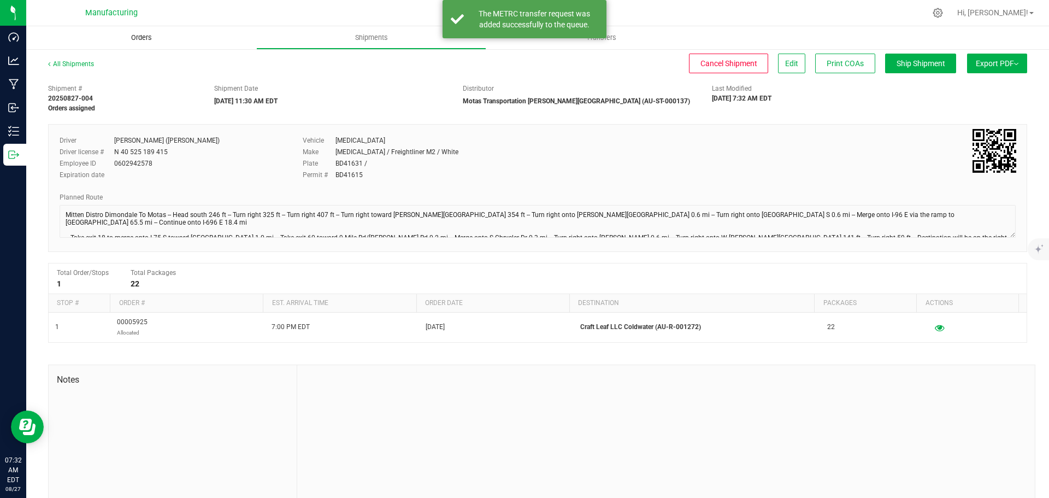
click at [140, 37] on span "Orders" at bounding box center [141, 38] width 50 height 10
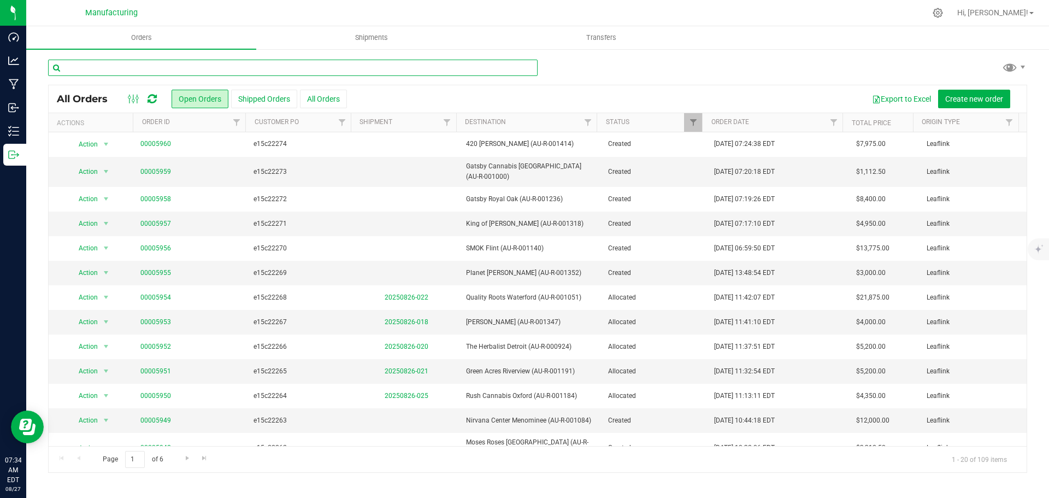
click at [118, 70] on input "text" at bounding box center [292, 68] width 489 height 16
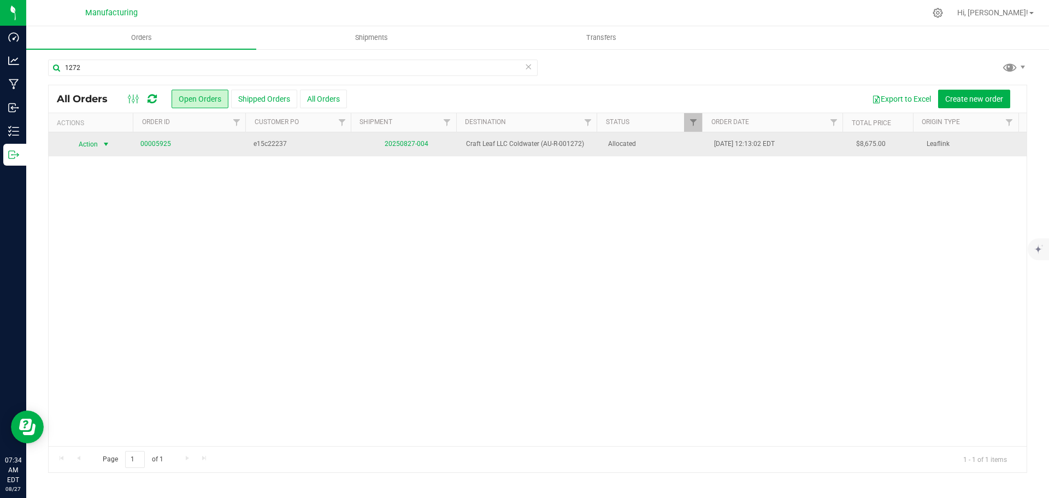
click at [105, 143] on span "select" at bounding box center [106, 144] width 9 height 9
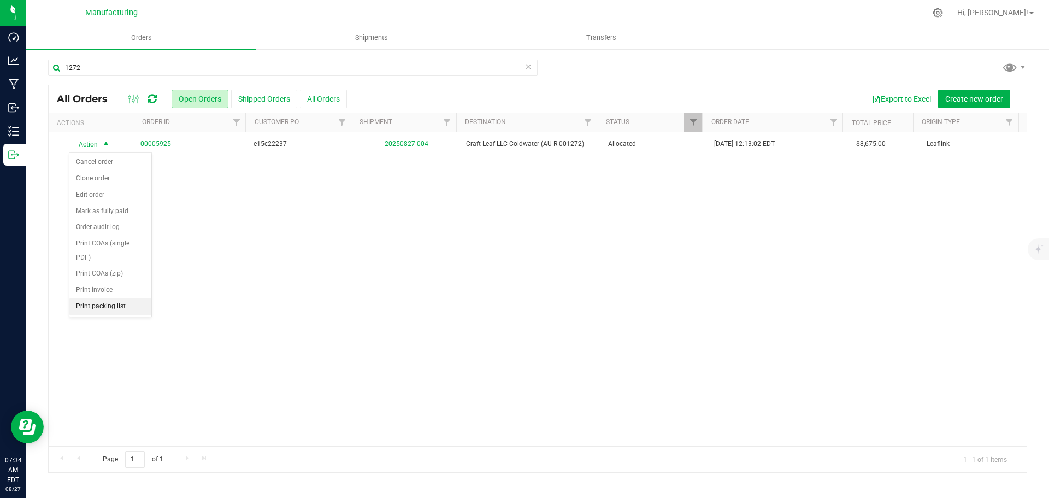
click at [108, 309] on li "Print packing list" at bounding box center [110, 306] width 82 height 16
click at [138, 38] on span "Orders" at bounding box center [141, 38] width 50 height 10
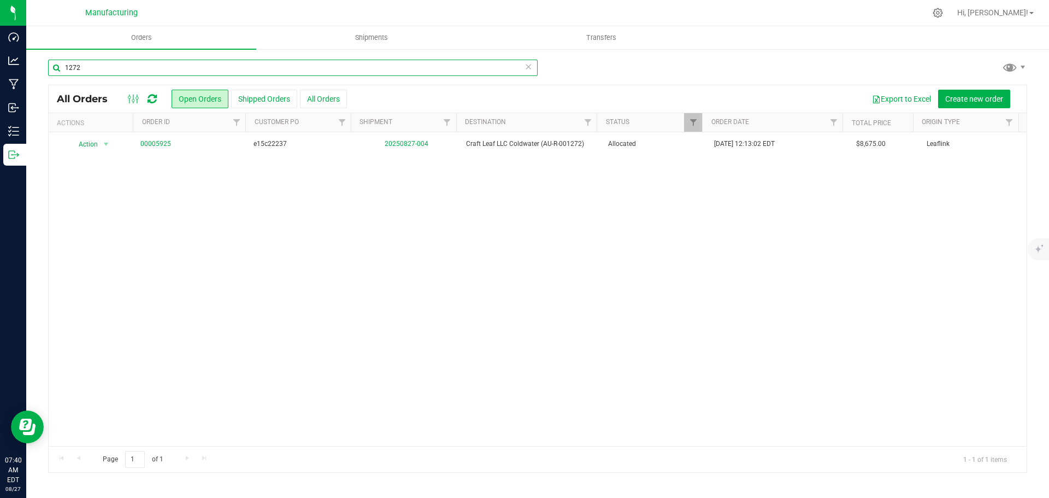
click at [117, 66] on input "1272" at bounding box center [292, 68] width 489 height 16
type input "1"
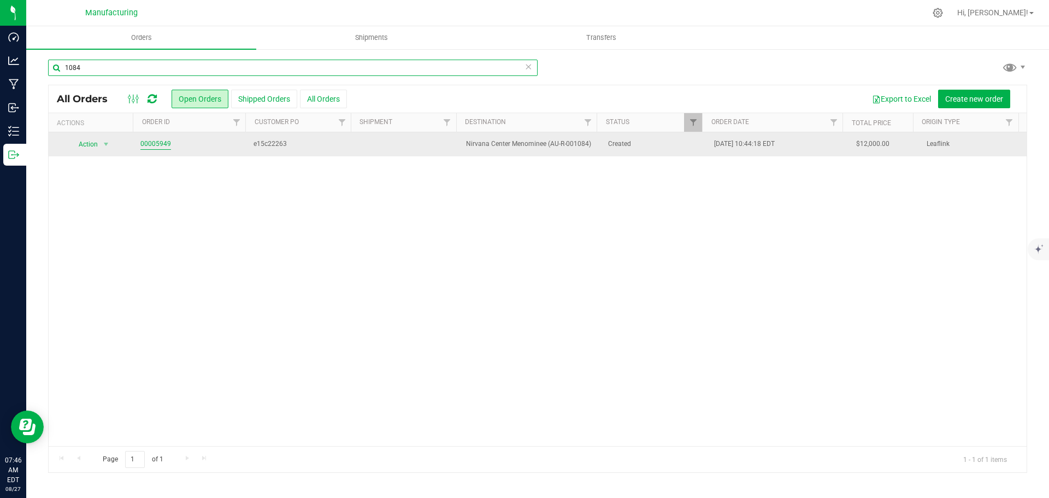
type input "1084"
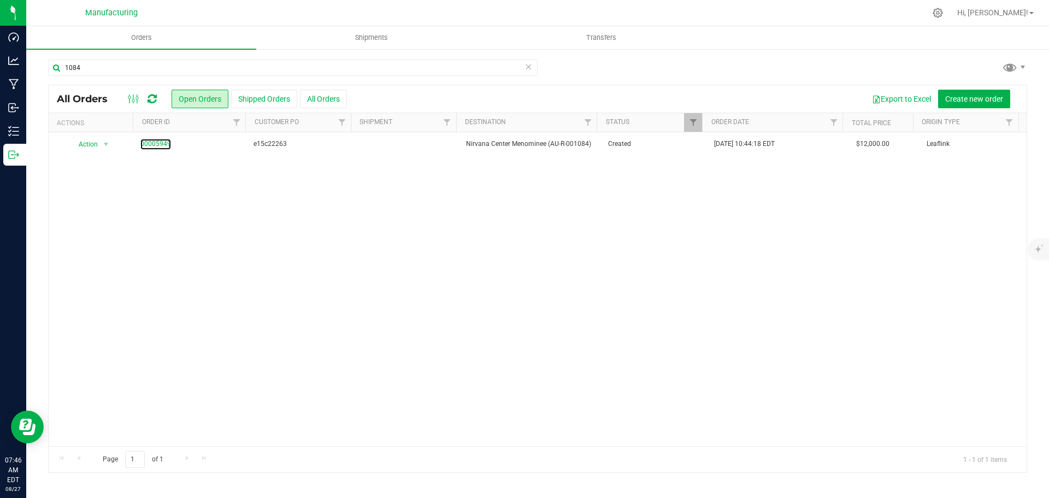
drag, startPoint x: 168, startPoint y: 143, endPoint x: 695, endPoint y: 310, distance: 553.4
click at [168, 143] on link "00005949" at bounding box center [155, 144] width 31 height 10
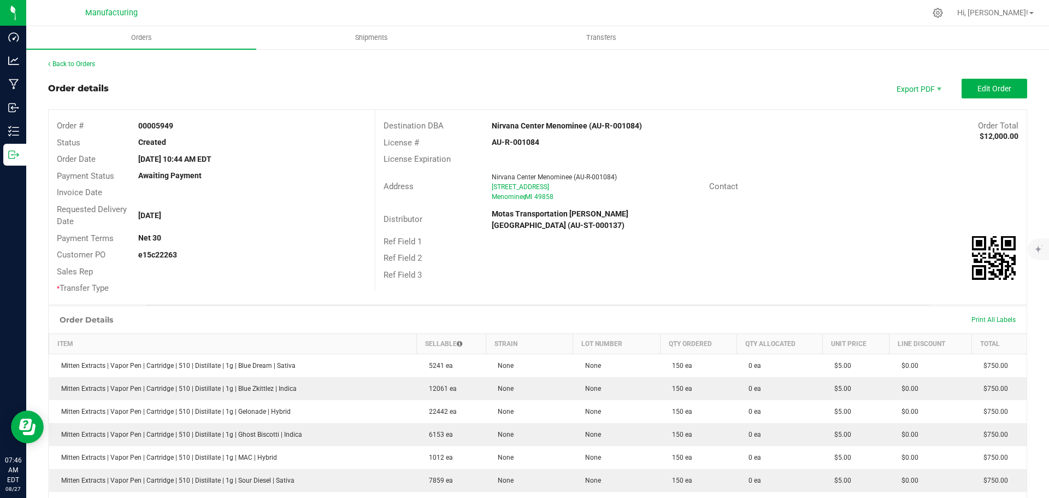
drag, startPoint x: 477, startPoint y: 119, endPoint x: 581, endPoint y: 125, distance: 103.9
click at [581, 125] on div "Destination DBA Nirvana Center Menominee (AU-R-001084) Order Total $12,000.00" at bounding box center [700, 125] width 651 height 17
copy div "Nirvana Center Menominee"
click at [694, 126] on div "Nirvana Center Menominee (AU-R-001084)" at bounding box center [618, 125] width 271 height 11
drag, startPoint x: 488, startPoint y: 126, endPoint x: 583, endPoint y: 130, distance: 95.7
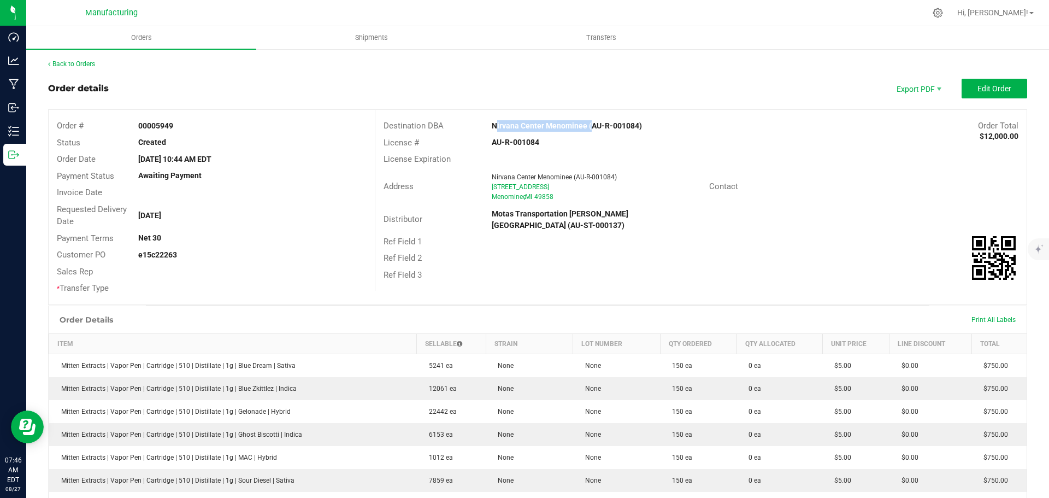
click at [583, 130] on div "Nirvana Center Menominee (AU-R-001084)" at bounding box center [618, 125] width 271 height 11
copy strong "Nirvana Center Menominee"
click at [729, 125] on div "Nirvana Center Menominee (AU-R-001084)" at bounding box center [618, 125] width 271 height 11
click at [977, 87] on span "Edit Order" at bounding box center [994, 88] width 34 height 9
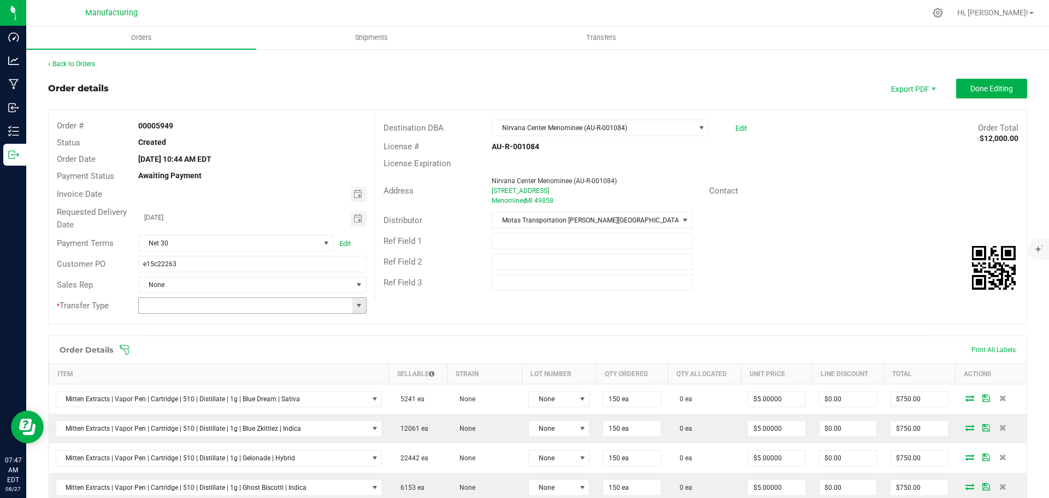
click at [356, 307] on span at bounding box center [358, 305] width 9 height 9
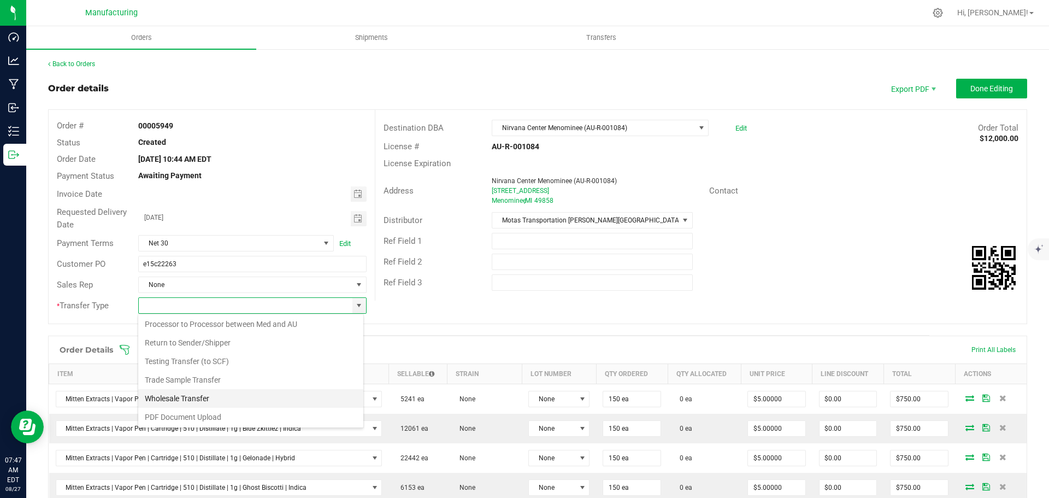
scroll to position [76, 0]
click at [198, 391] on li "Wholesale Transfer" at bounding box center [250, 397] width 225 height 19
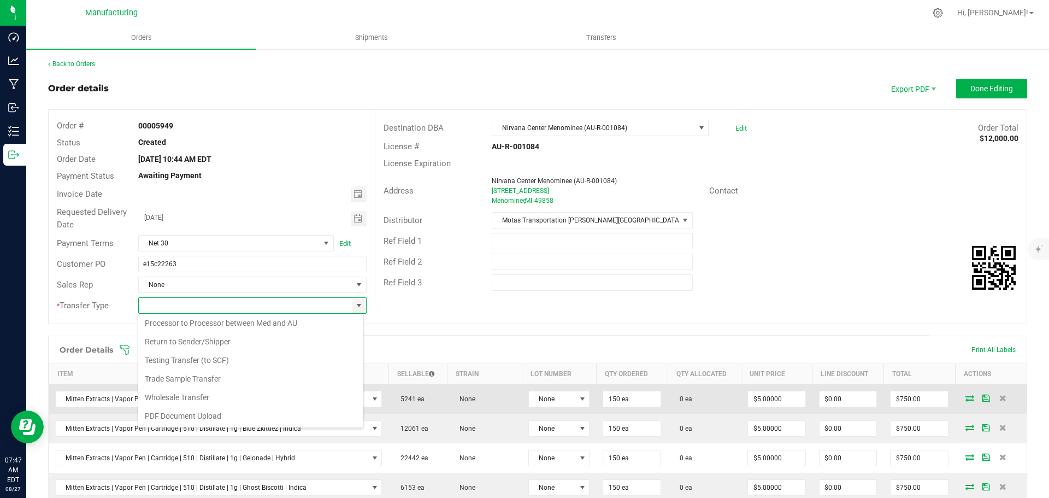
type input "Wholesale Transfer"
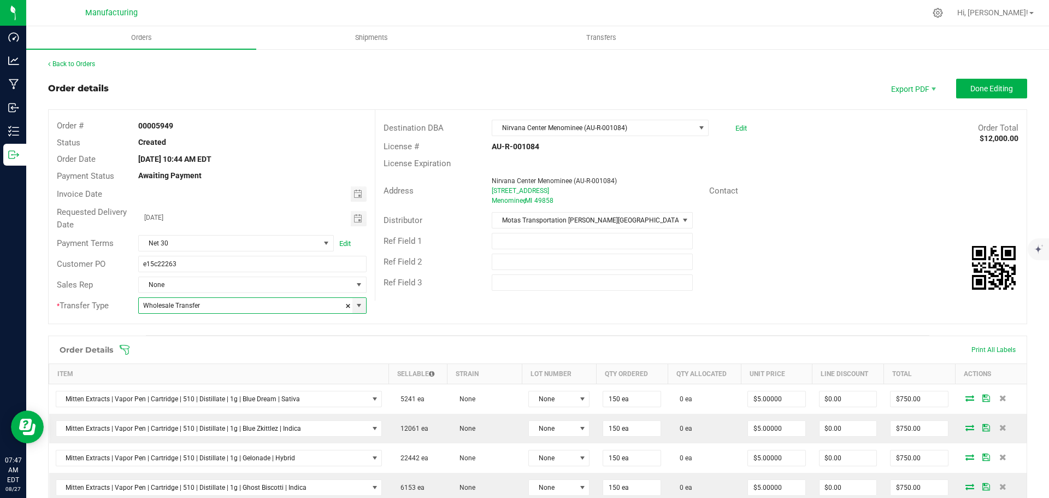
click at [123, 347] on icon at bounding box center [124, 349] width 11 height 11
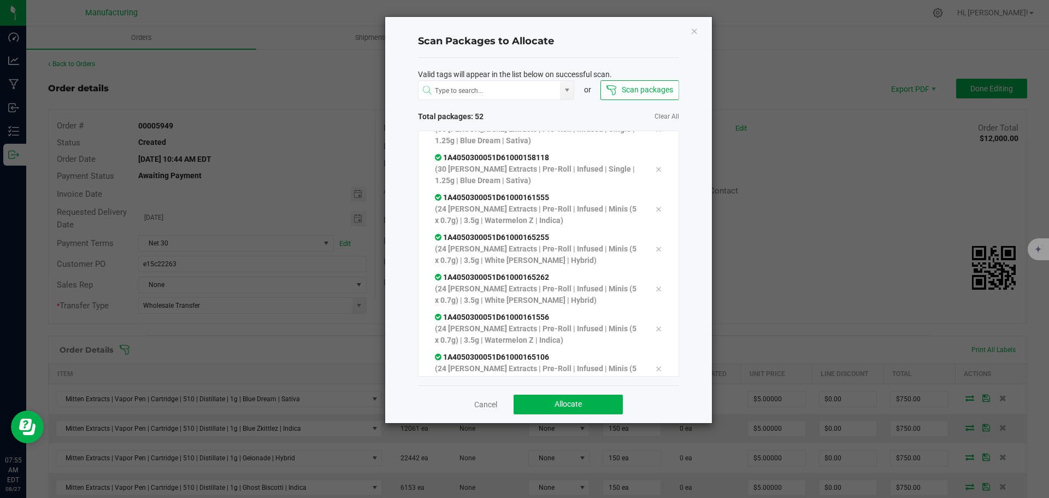
scroll to position [1816, 0]
click at [565, 401] on span "Allocate" at bounding box center [567, 403] width 27 height 9
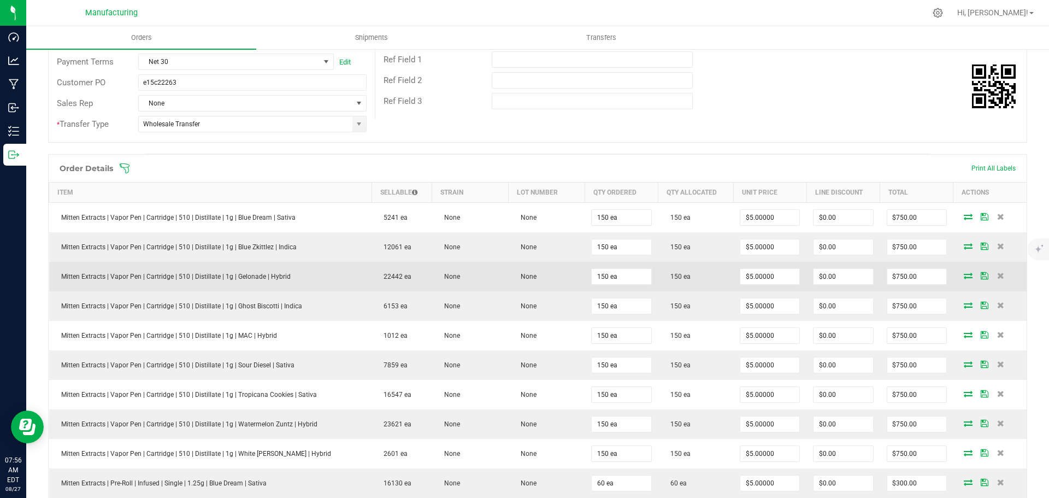
scroll to position [0, 0]
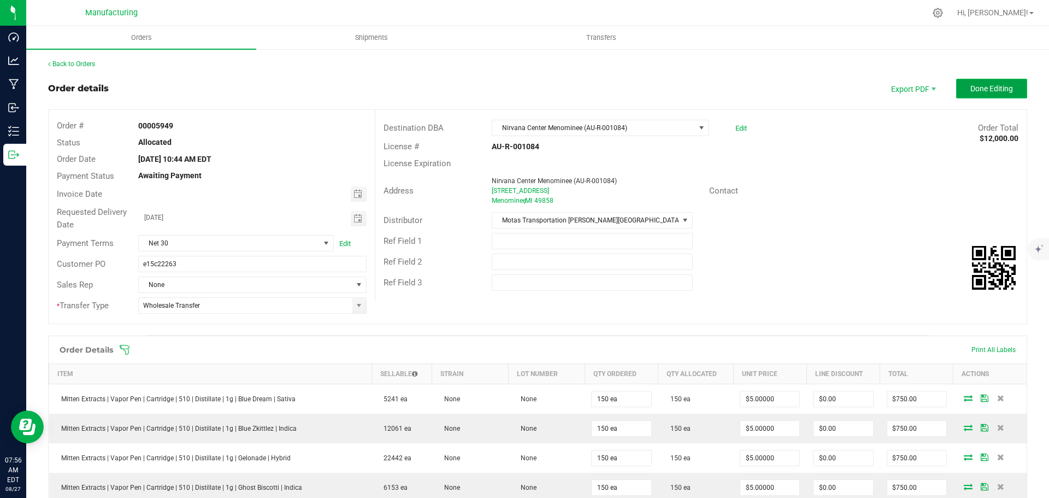
click at [993, 86] on span "Done Editing" at bounding box center [991, 88] width 43 height 9
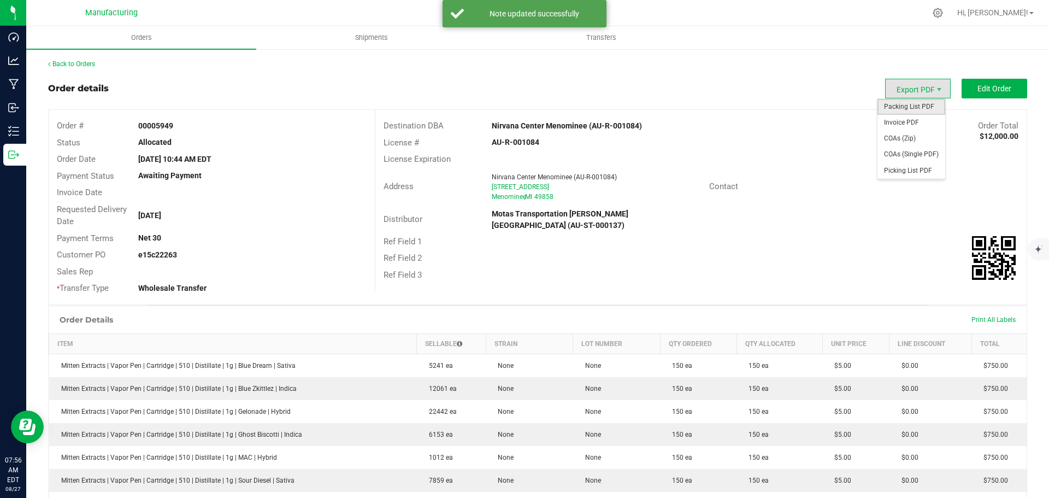
click at [917, 105] on span "Packing List PDF" at bounding box center [911, 107] width 68 height 16
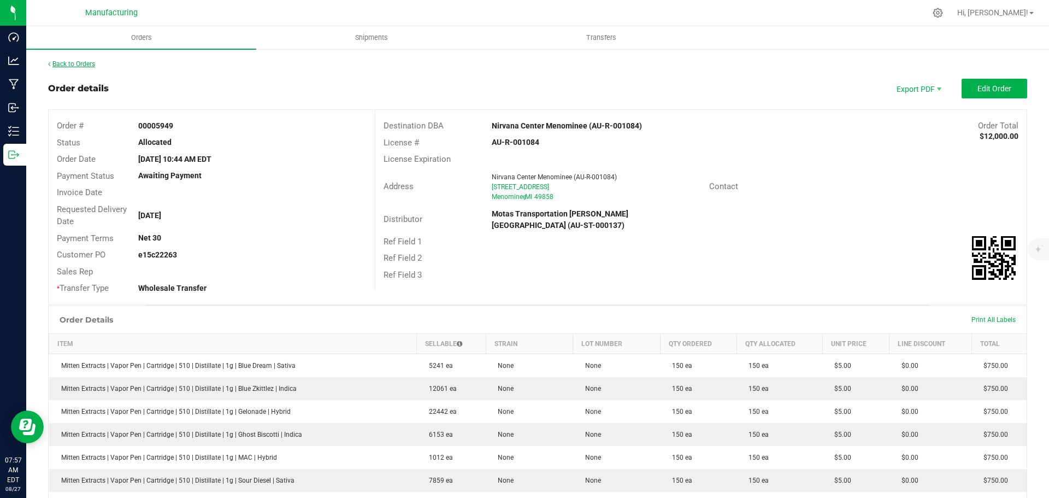
click at [70, 62] on link "Back to Orders" at bounding box center [71, 64] width 47 height 8
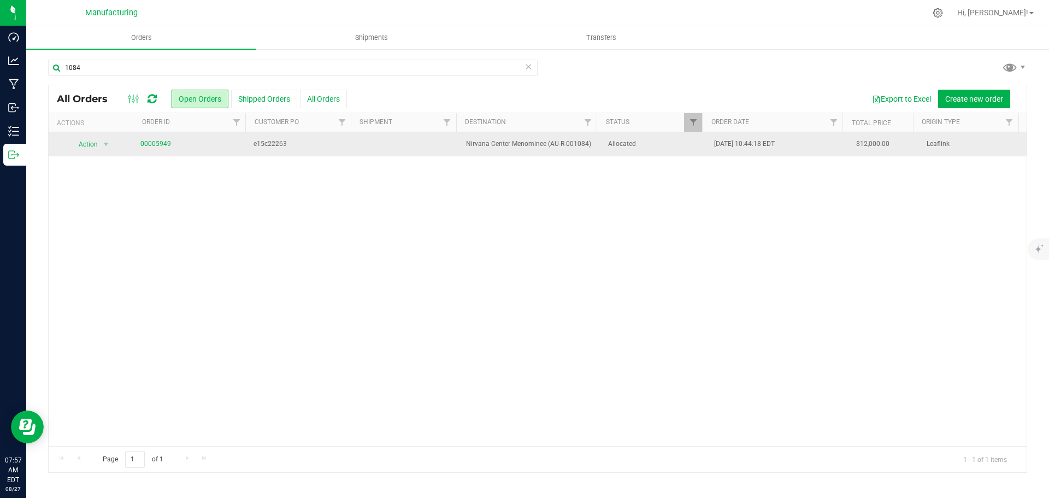
click at [637, 144] on span "Allocated" at bounding box center [654, 144] width 93 height 10
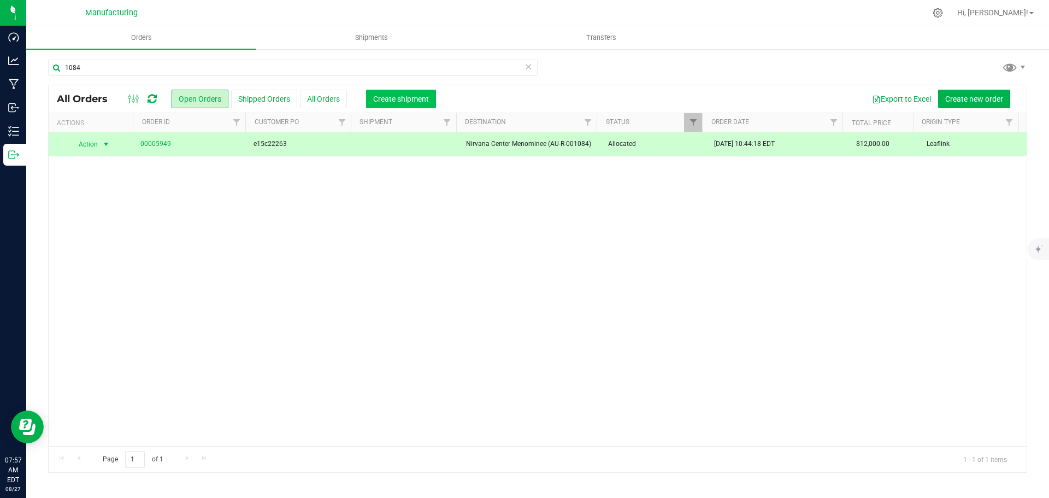
click at [398, 94] on span "Create shipment" at bounding box center [401, 98] width 56 height 9
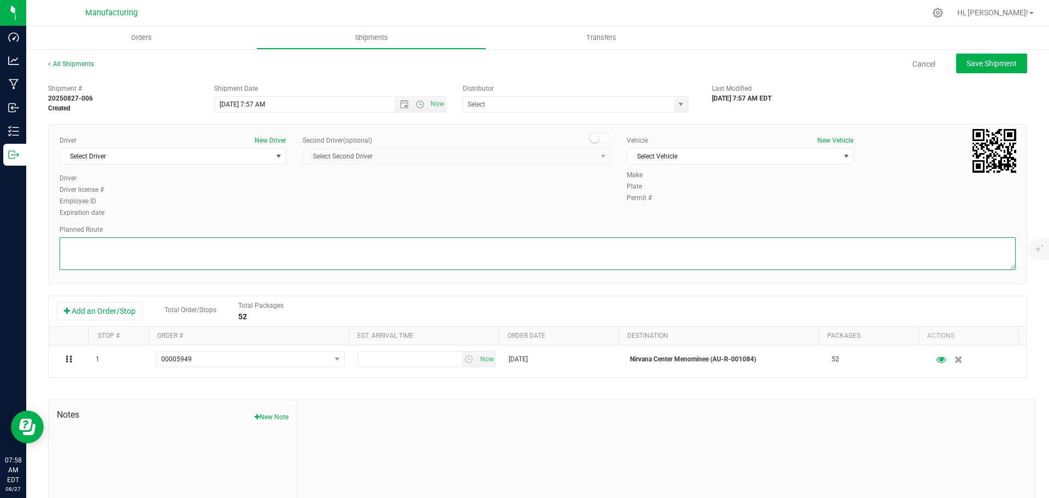
click at [519, 256] on textarea at bounding box center [538, 253] width 956 height 33
paste textarea "Mitten Distro Dimondale To Motas -- Head south 246 ft -- Turn right 325 ft -- T…"
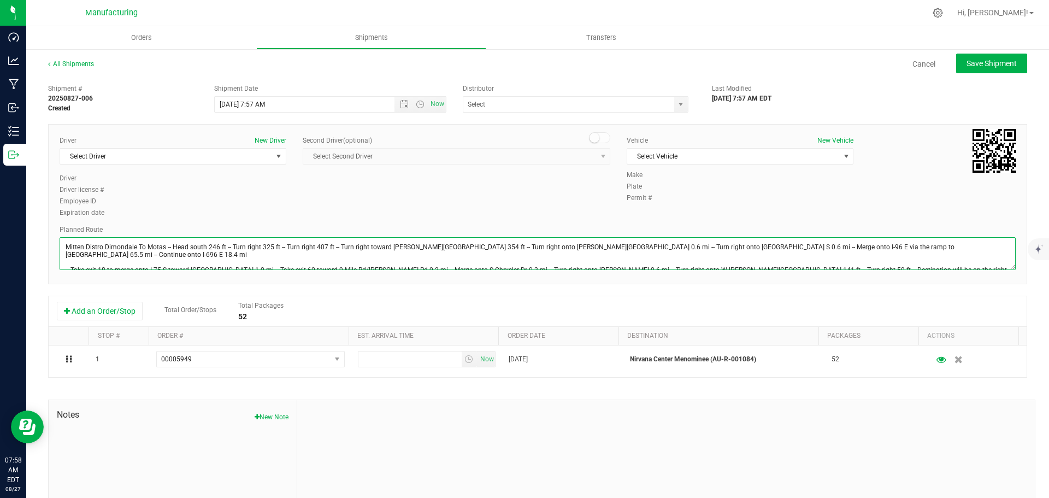
scroll to position [12, 0]
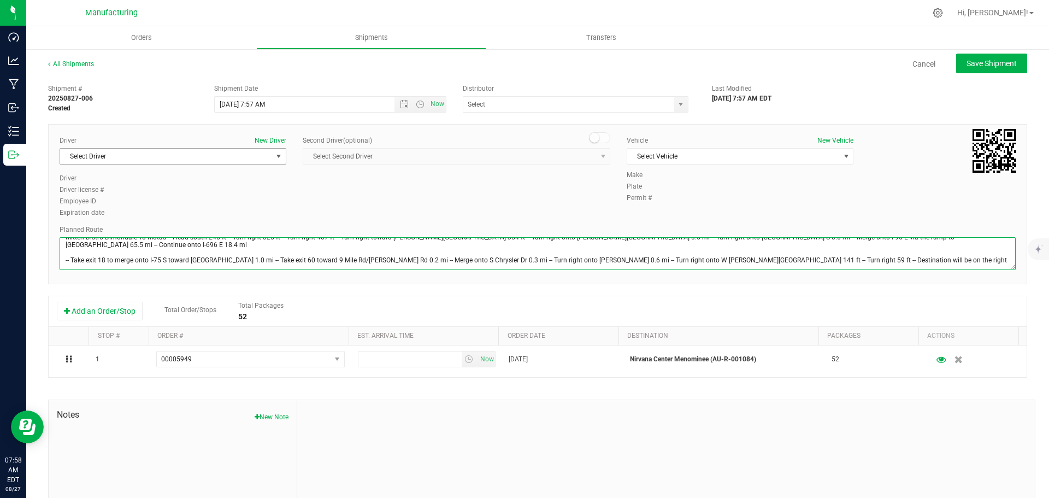
type textarea "Mitten Distro Dimondale To Motas -- Head south 246 ft -- Turn right 325 ft -- T…"
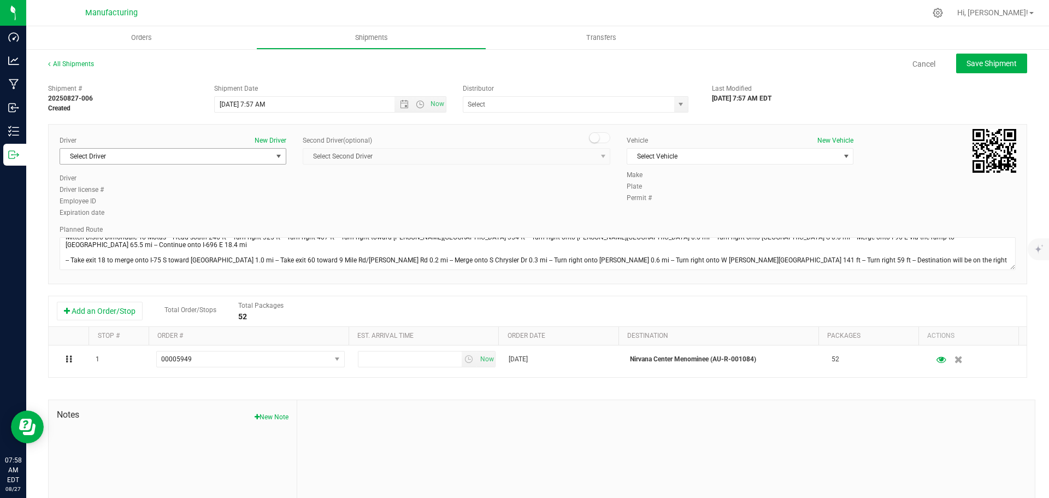
click at [227, 159] on span "Select Driver" at bounding box center [166, 156] width 212 height 15
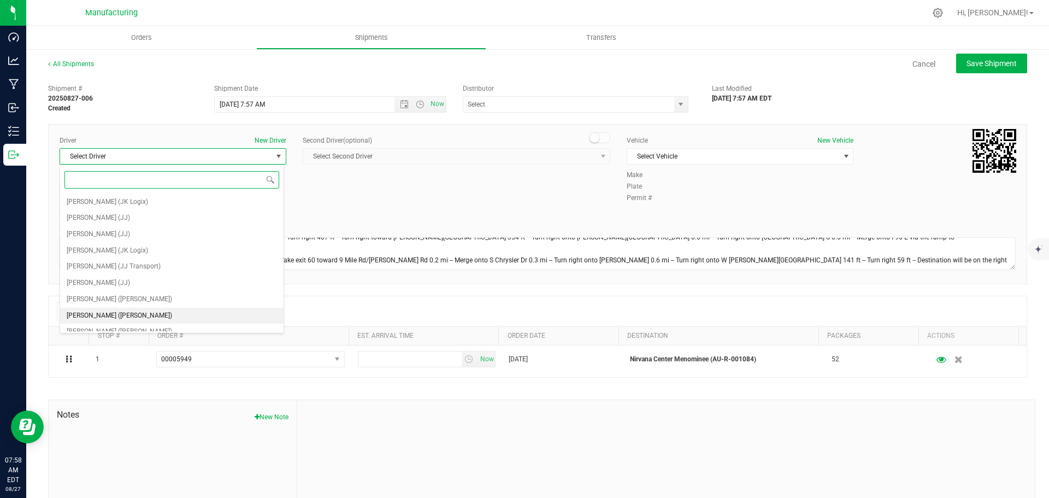
click at [94, 316] on span "Lloyd Neely (Motas)" at bounding box center [119, 316] width 105 height 14
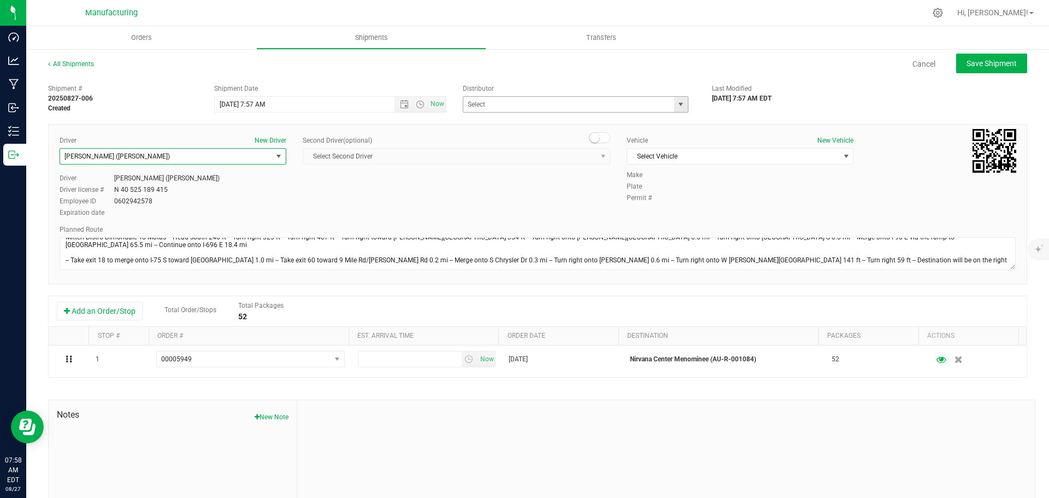
click at [677, 99] on span "select" at bounding box center [681, 104] width 14 height 15
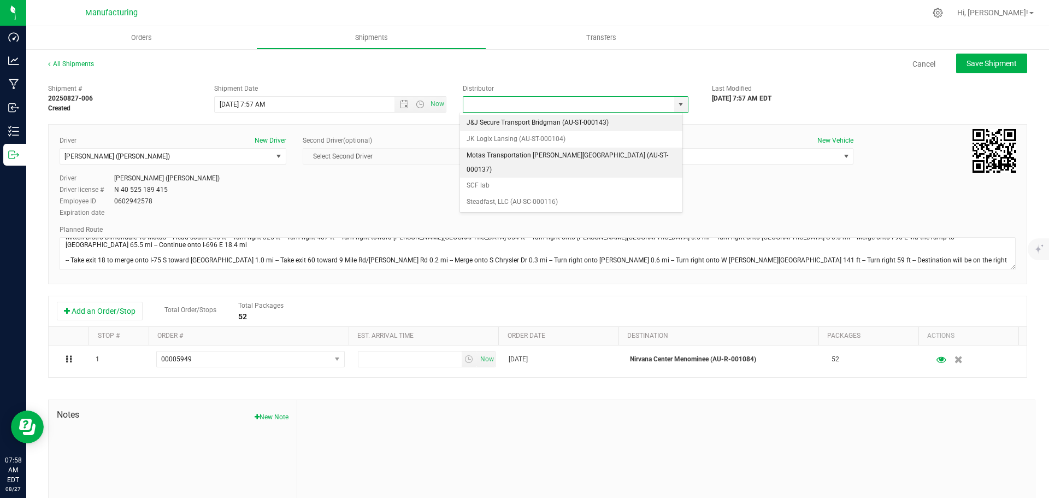
click at [500, 156] on li "Motas Transportation Hazel Park (AU-ST-000137)" at bounding box center [571, 162] width 222 height 30
type input "Motas Transportation Hazel Park (AU-ST-000137)"
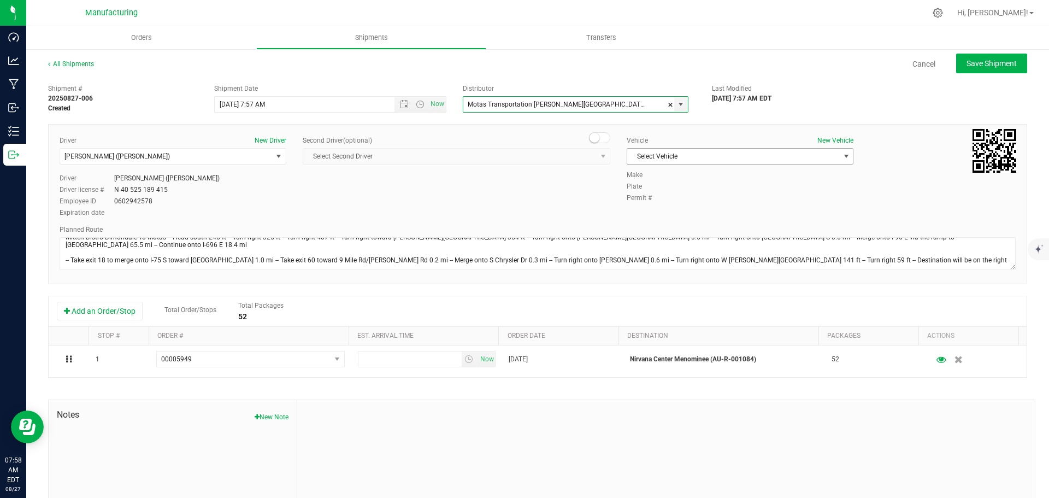
click at [737, 155] on span "Select Vehicle" at bounding box center [733, 156] width 212 height 15
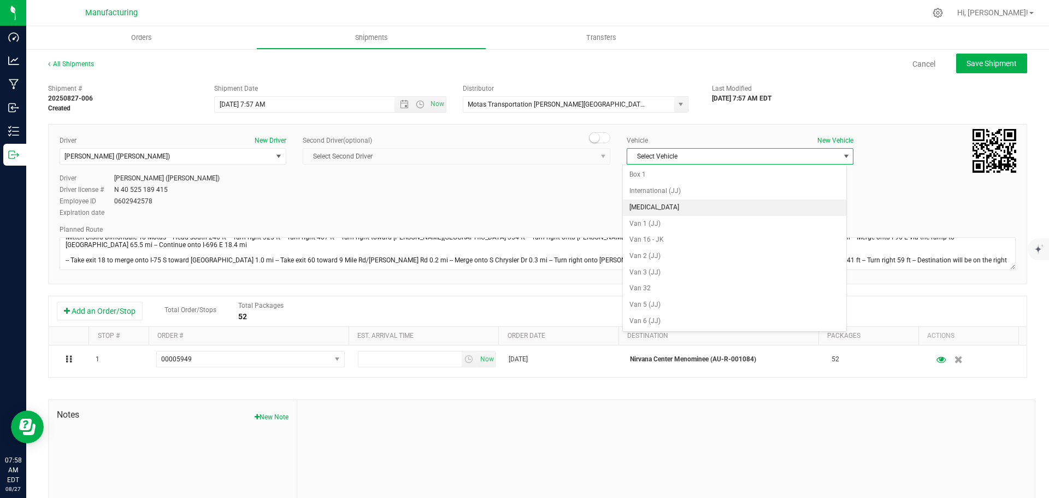
click at [642, 199] on li "T3" at bounding box center [734, 207] width 223 height 16
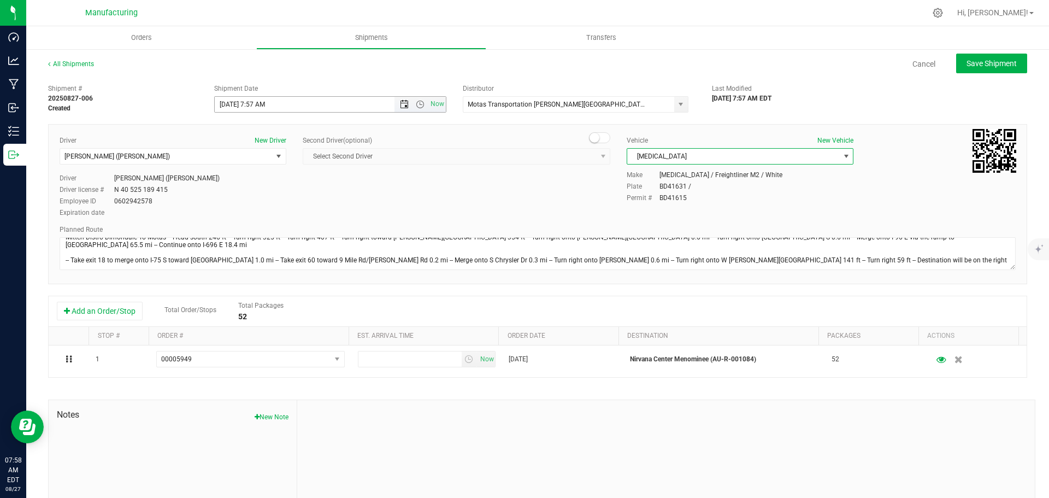
drag, startPoint x: 414, startPoint y: 103, endPoint x: 396, endPoint y: 104, distance: 18.1
click at [416, 103] on span "Open the time view" at bounding box center [420, 104] width 9 height 9
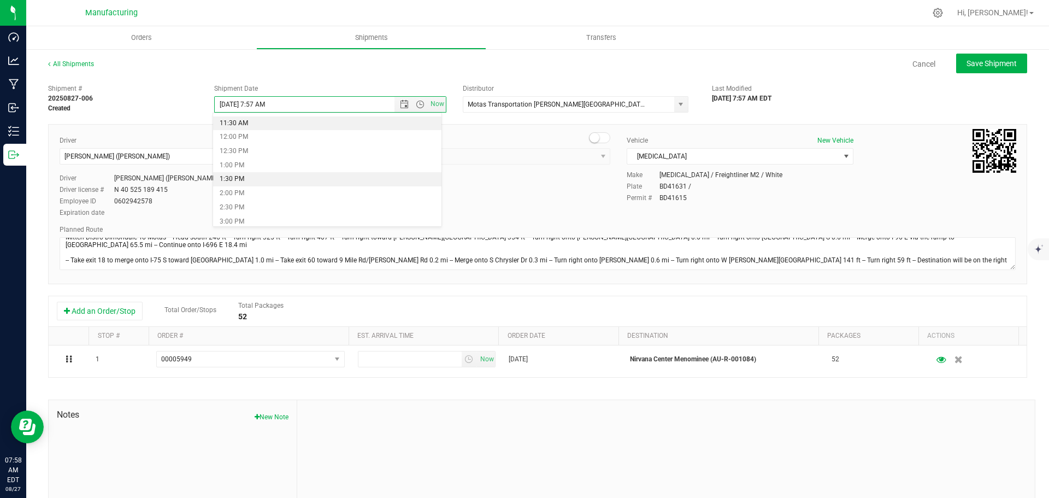
scroll to position [328, 0]
click at [258, 117] on li "11:30 AM" at bounding box center [327, 117] width 228 height 14
click at [676, 108] on span "select" at bounding box center [680, 104] width 9 height 9
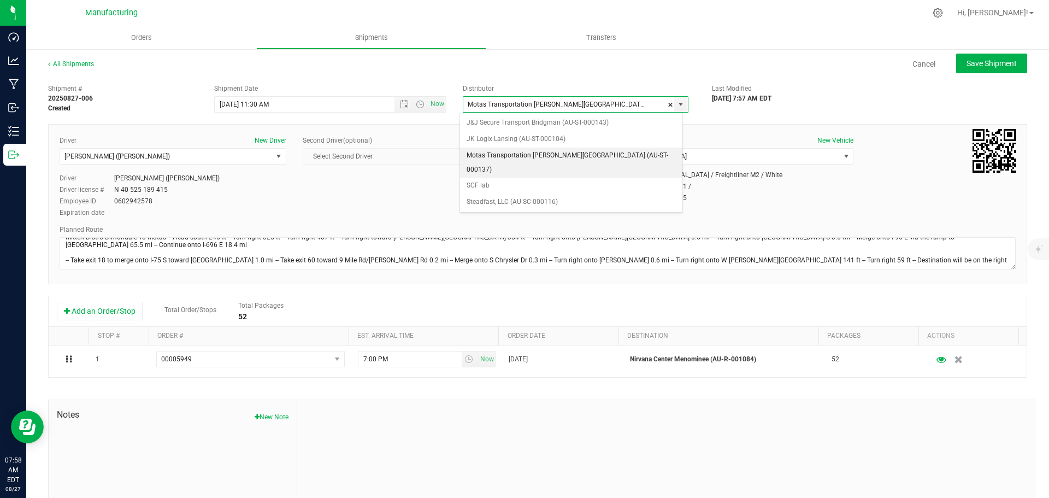
click at [549, 156] on li "Motas Transportation Hazel Park (AU-ST-000137)" at bounding box center [571, 162] width 222 height 30
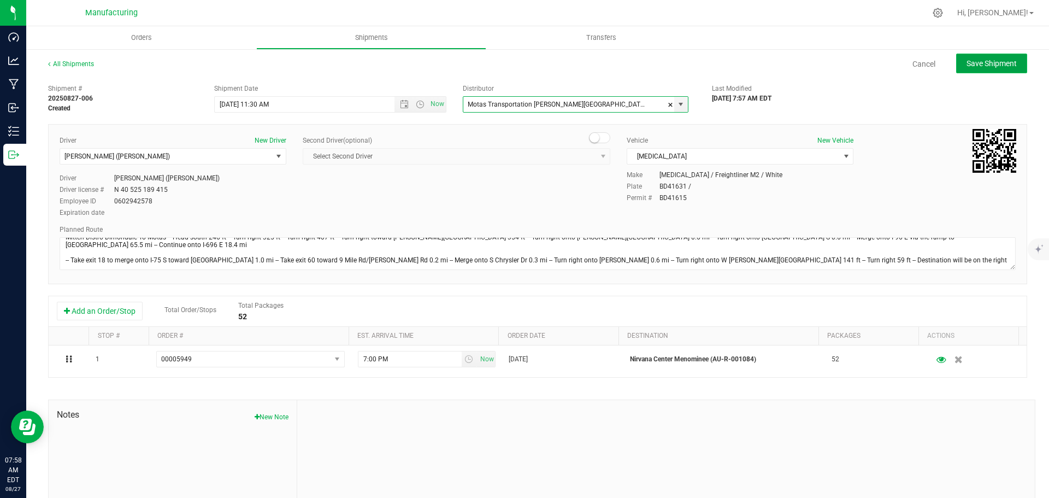
click at [967, 62] on span "Save Shipment" at bounding box center [991, 63] width 50 height 9
type input "8/27/2025 3:30 PM"
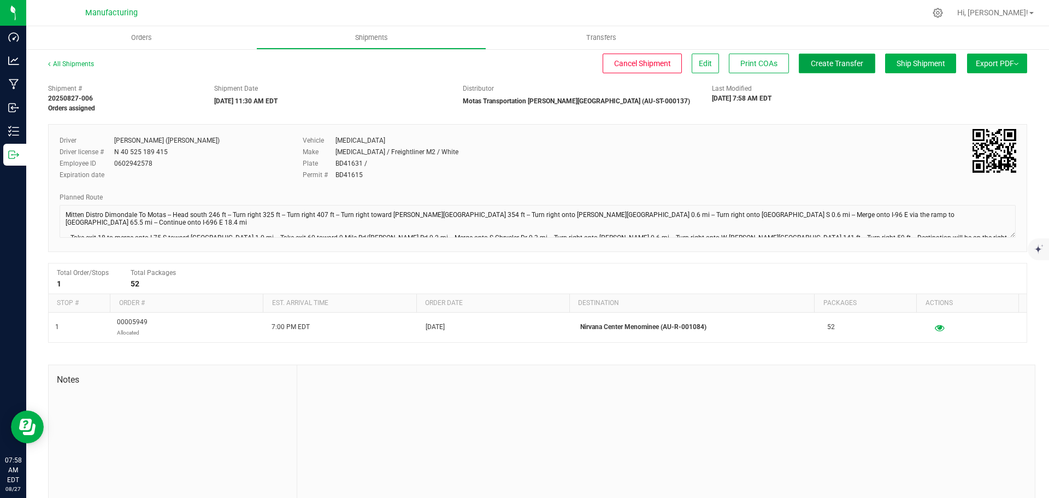
click at [805, 69] on button "Create Transfer" at bounding box center [836, 64] width 76 height 20
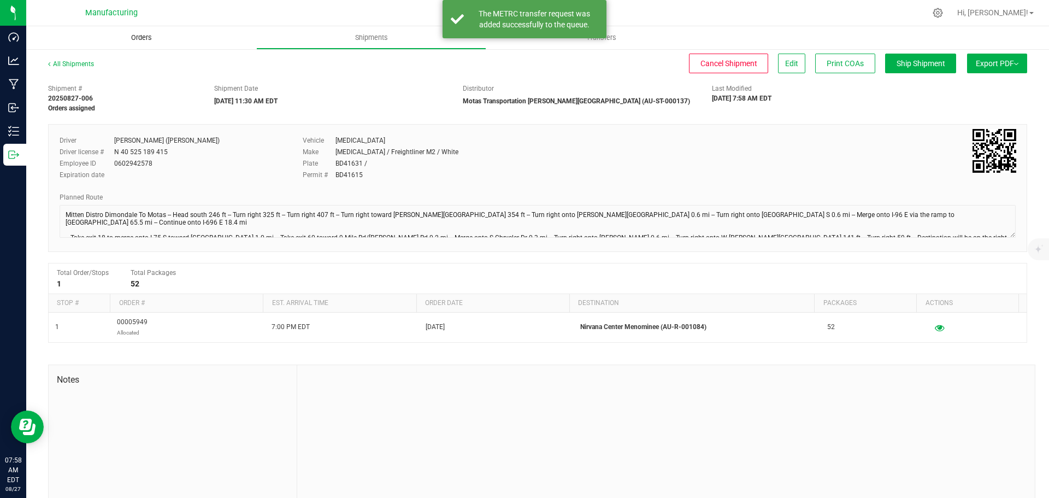
click at [139, 37] on span "Orders" at bounding box center [141, 38] width 50 height 10
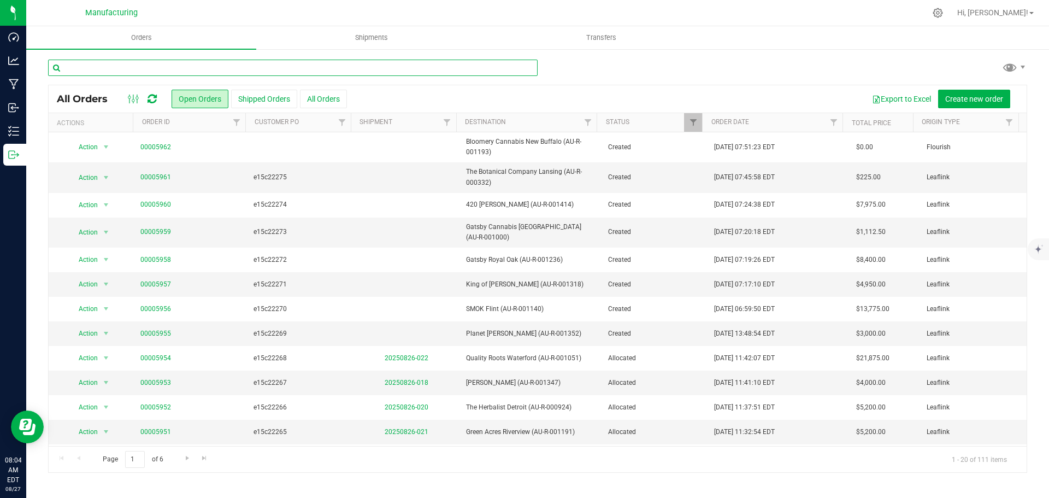
click at [235, 68] on input "text" at bounding box center [292, 68] width 489 height 16
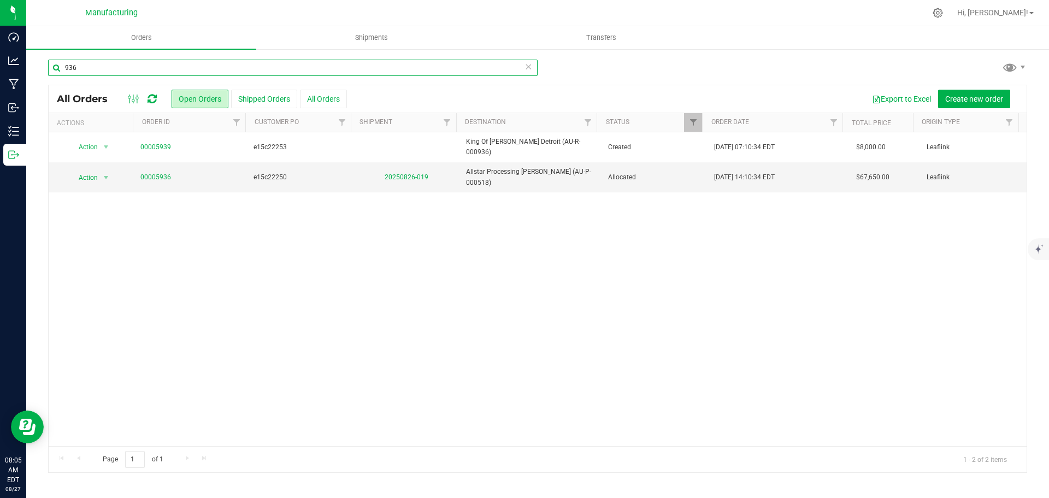
type input "936"
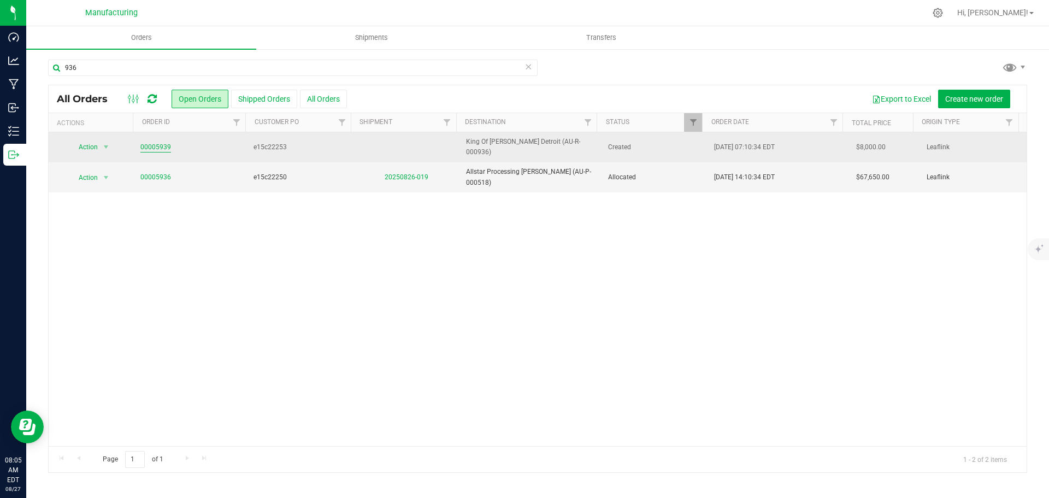
click at [155, 146] on link "00005939" at bounding box center [155, 147] width 31 height 10
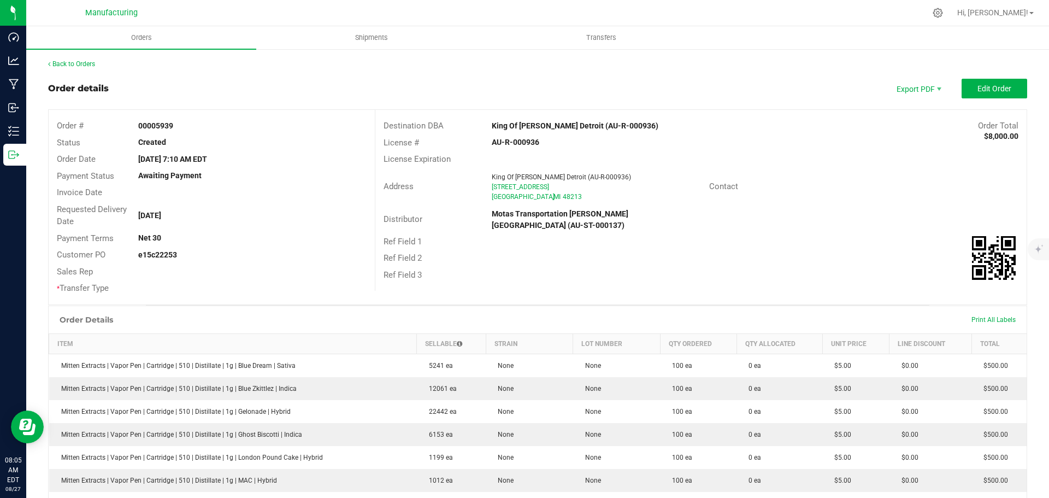
drag, startPoint x: 478, startPoint y: 122, endPoint x: 560, endPoint y: 124, distance: 81.4
click at [560, 124] on div "Destination DBA King Of Budz Detroit (AU-R-000936) Order Total $8,000.00" at bounding box center [700, 125] width 651 height 17
copy div "King Of Budz Detroit"
click at [659, 148] on div "AU-R-000936" at bounding box center [591, 142] width 217 height 11
drag, startPoint x: 484, startPoint y: 126, endPoint x: 559, endPoint y: 126, distance: 75.4
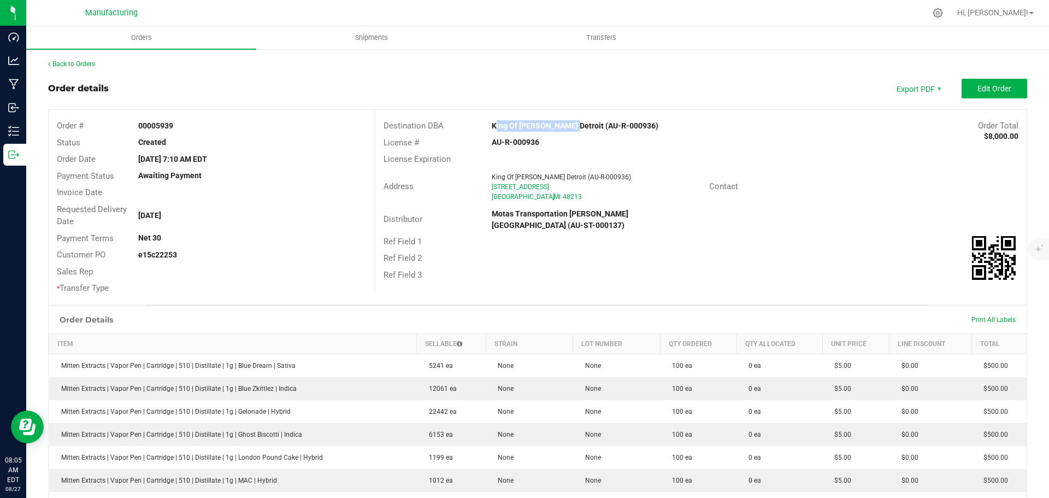
click at [559, 126] on div "King Of Budz Detroit (AU-R-000936)" at bounding box center [618, 125] width 271 height 11
copy strong "King Of Budz Detroit"
click at [857, 171] on div "Address King Of Budz Detroit (AU-R-000936) 10457 Gratiot Ave Detroit , MI 48213…" at bounding box center [700, 187] width 651 height 38
click at [980, 88] on span "Edit Order" at bounding box center [994, 88] width 34 height 9
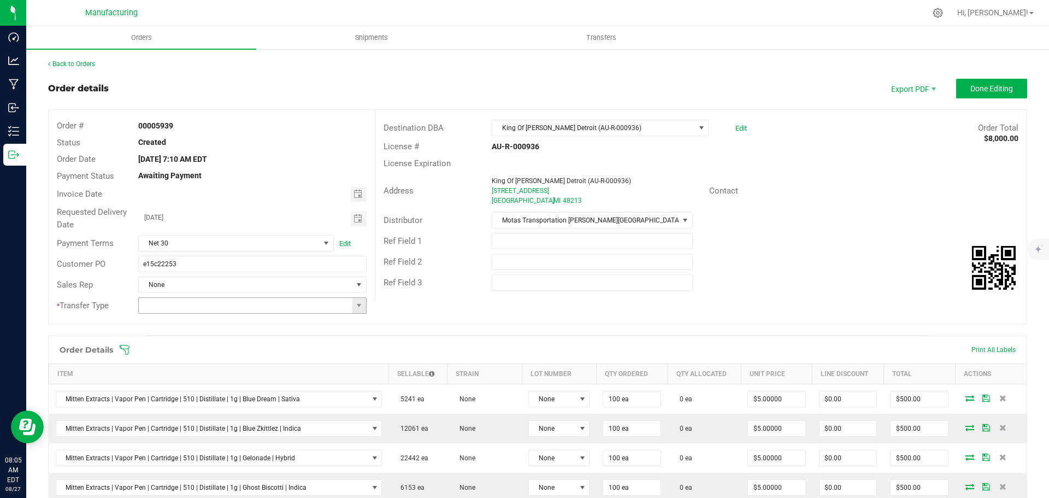
click at [355, 310] on span at bounding box center [359, 305] width 14 height 15
click at [210, 398] on li "Wholesale Transfer" at bounding box center [250, 397] width 225 height 19
type input "Wholesale Transfer"
click at [126, 347] on icon at bounding box center [124, 349] width 11 height 11
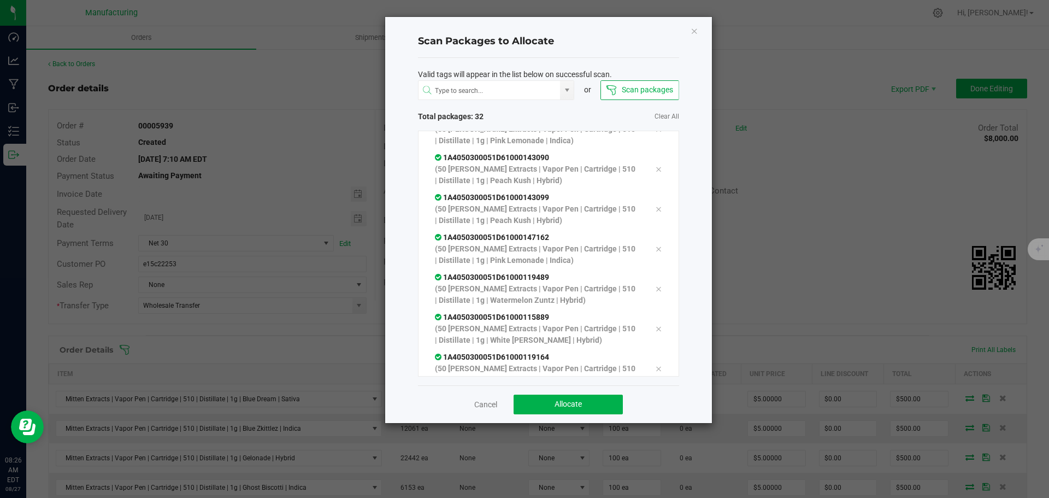
scroll to position [1019, 0]
click at [587, 396] on button "Allocate" at bounding box center [567, 404] width 109 height 20
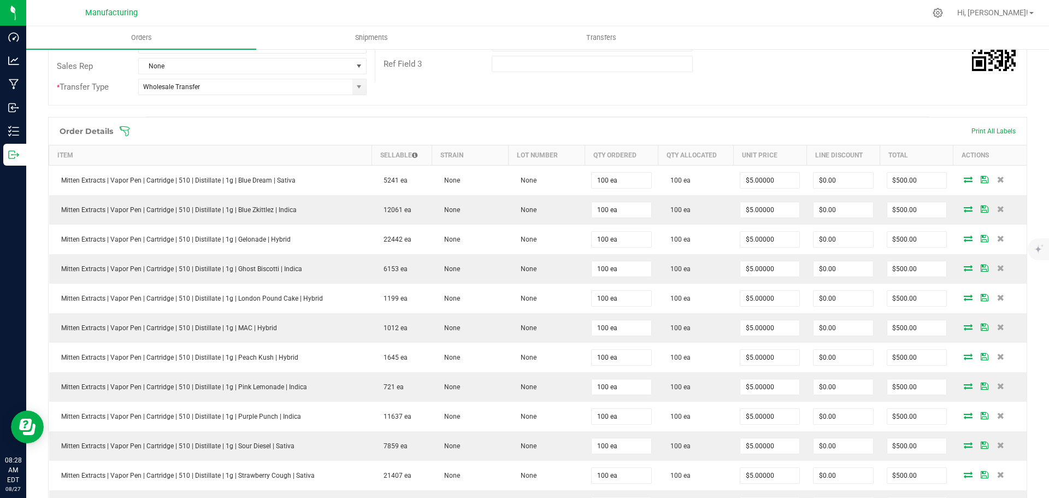
scroll to position [0, 0]
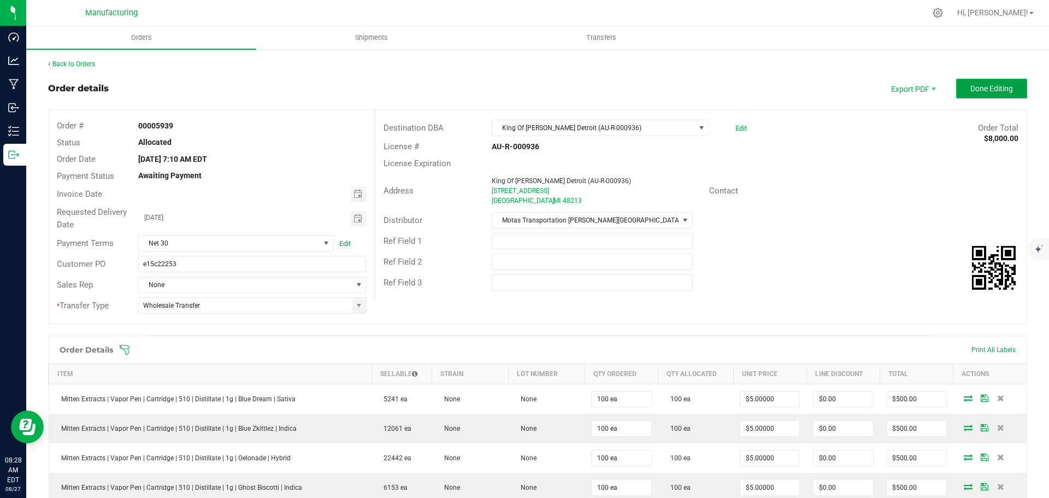
click at [972, 91] on span "Done Editing" at bounding box center [991, 88] width 43 height 9
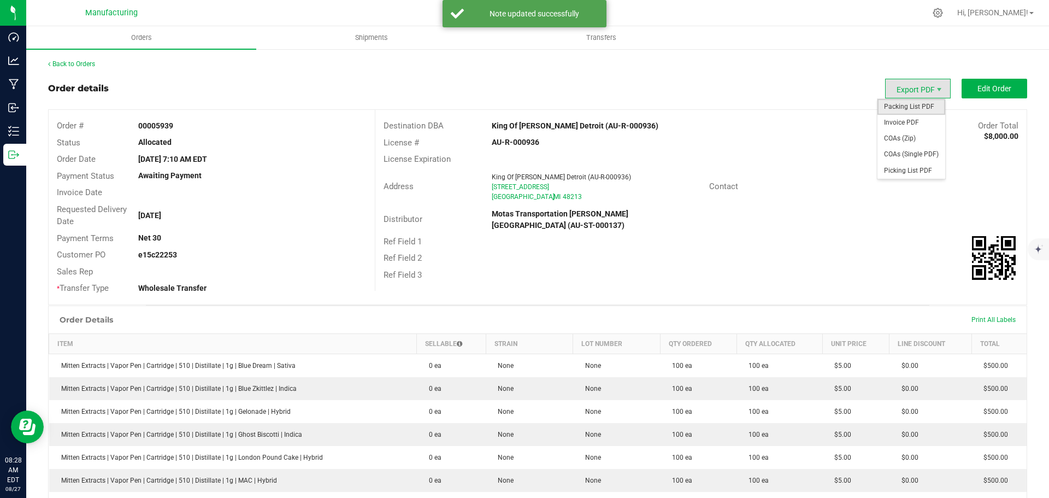
click at [920, 110] on span "Packing List PDF" at bounding box center [911, 107] width 68 height 16
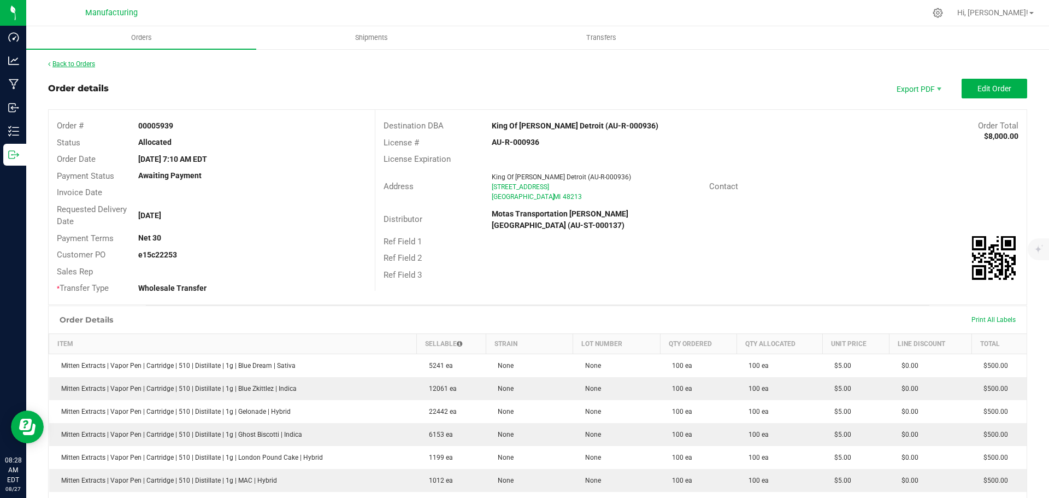
click at [74, 63] on link "Back to Orders" at bounding box center [71, 64] width 47 height 8
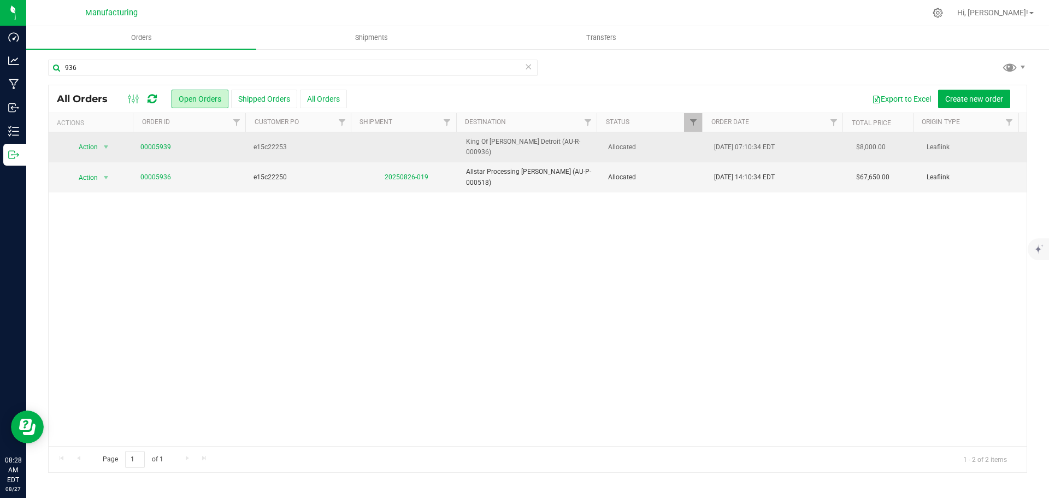
click at [659, 143] on span "Allocated" at bounding box center [654, 147] width 93 height 10
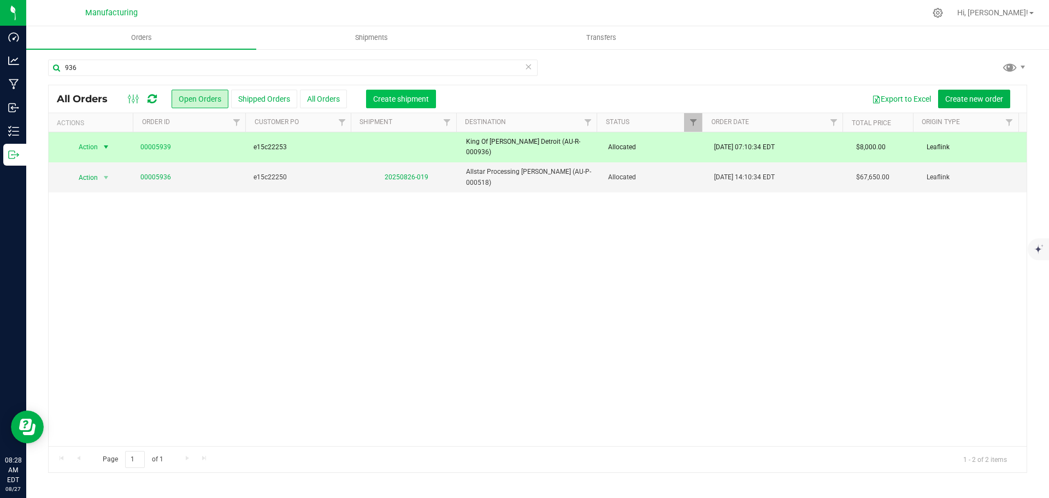
click at [394, 91] on button "Create shipment" at bounding box center [401, 99] width 70 height 19
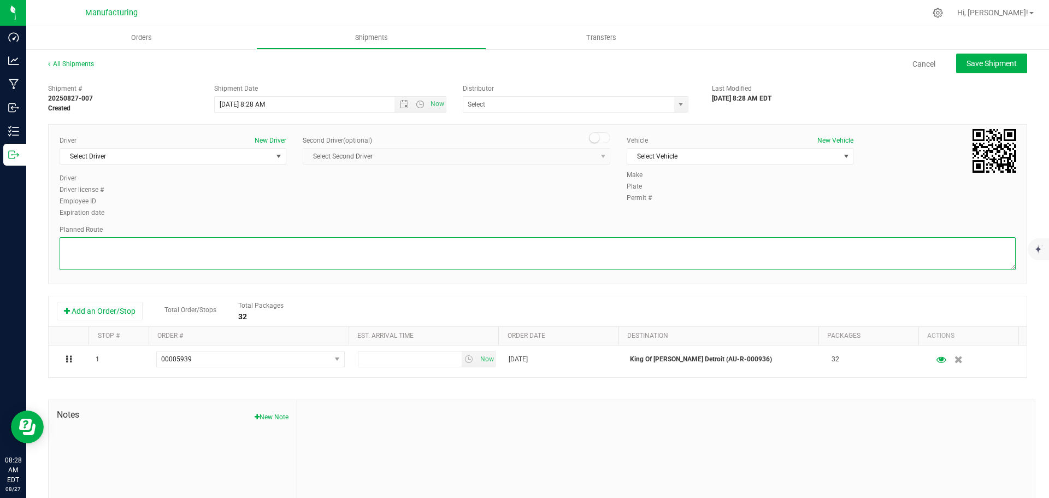
click at [276, 252] on textarea at bounding box center [538, 253] width 956 height 33
paste textarea "Mitten Distro Dimondale To Motas -- Head south 246 ft -- Turn right 325 ft -- T…"
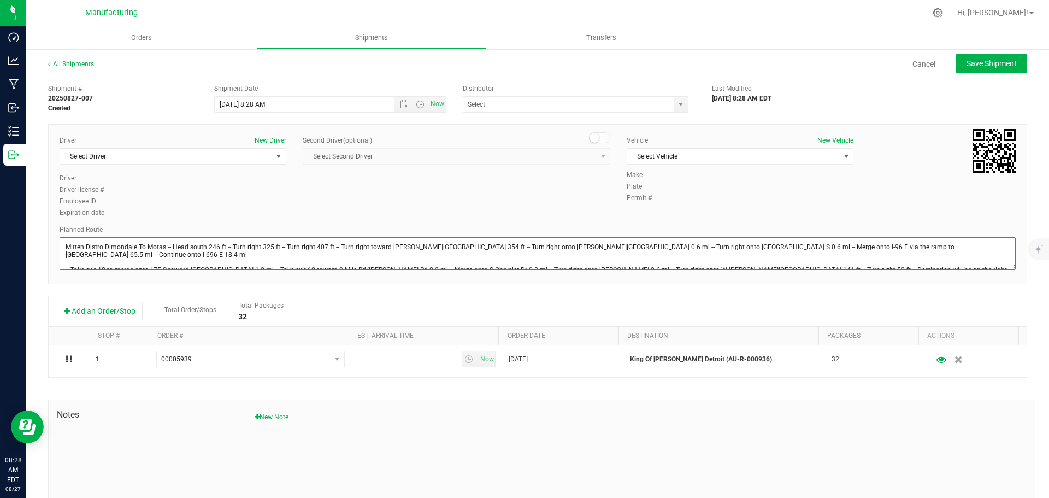
scroll to position [12, 0]
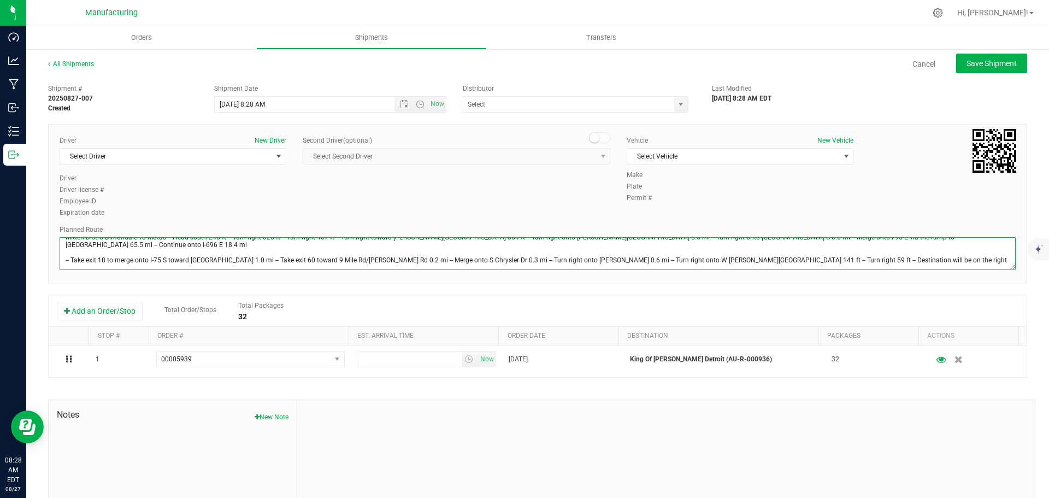
type textarea "Mitten Distro Dimondale To Motas -- Head south 246 ft -- Turn right 325 ft -- T…"
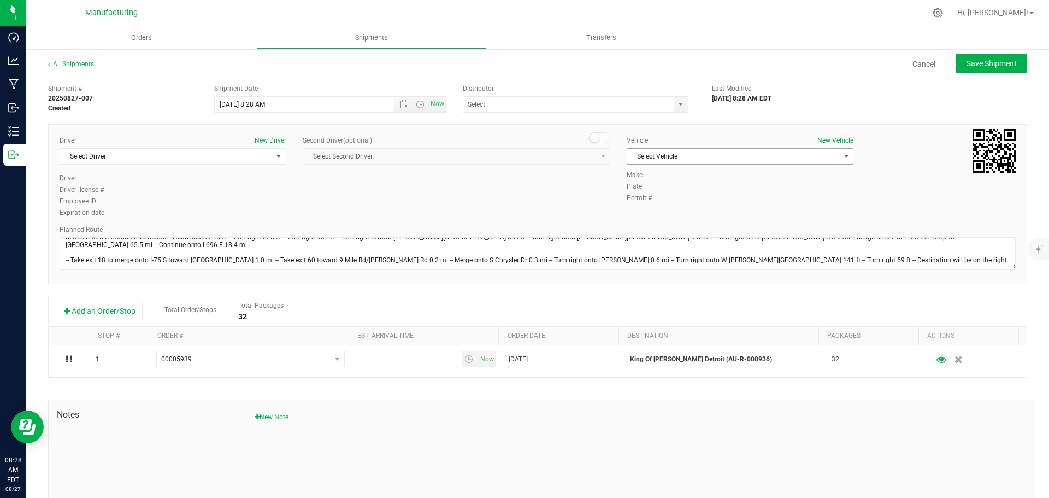
drag, startPoint x: 841, startPoint y: 156, endPoint x: 834, endPoint y: 162, distance: 8.5
click at [842, 156] on span "select" at bounding box center [846, 156] width 9 height 9
click at [644, 208] on li "T3" at bounding box center [734, 207] width 223 height 16
drag, startPoint x: 677, startPoint y: 105, endPoint x: 658, endPoint y: 114, distance: 20.8
click at [677, 105] on span "select" at bounding box center [680, 104] width 9 height 9
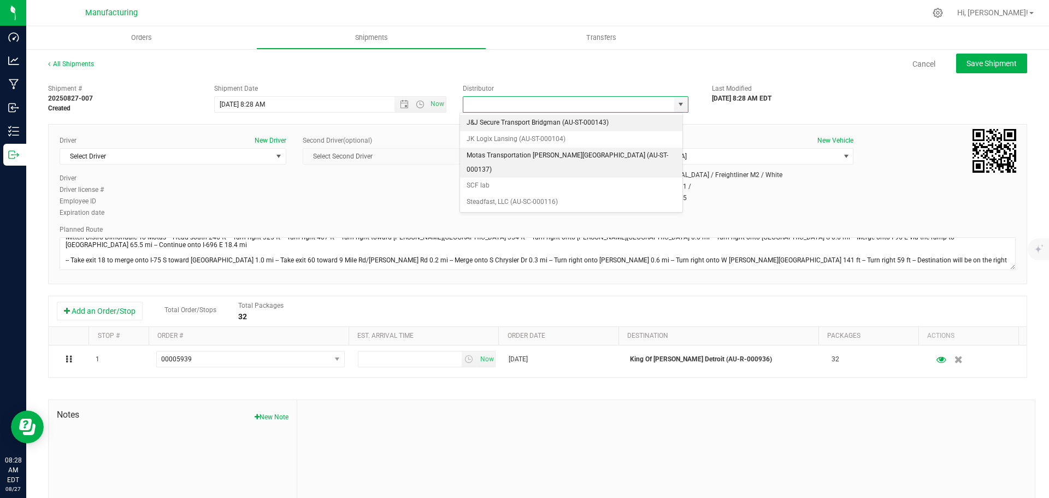
click at [480, 156] on li "Motas Transportation Hazel Park (AU-ST-000137)" at bounding box center [571, 162] width 222 height 30
type input "Motas Transportation Hazel Park (AU-ST-000137)"
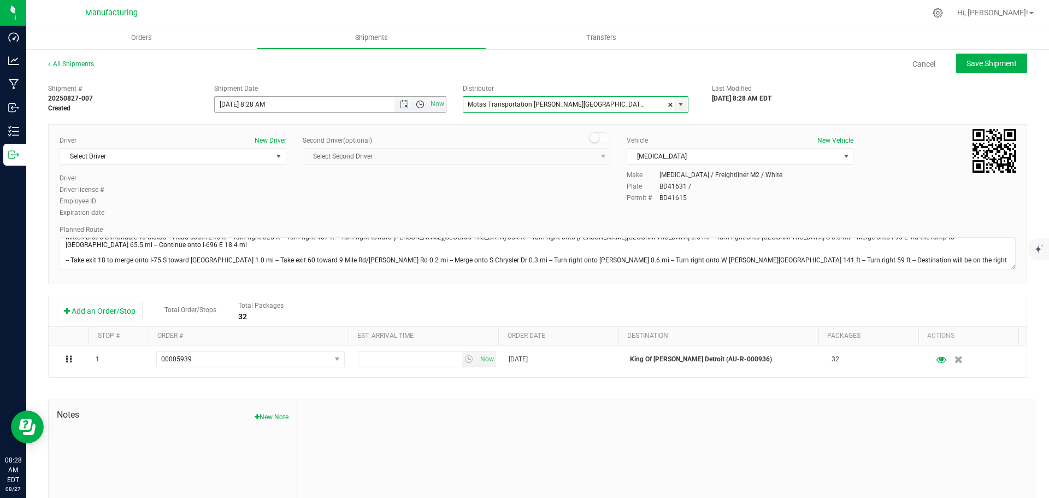
click at [416, 104] on span "Open the time view" at bounding box center [420, 104] width 9 height 9
click at [251, 222] on li "11:30 AM" at bounding box center [327, 227] width 228 height 14
click at [275, 157] on span "select" at bounding box center [278, 156] width 9 height 9
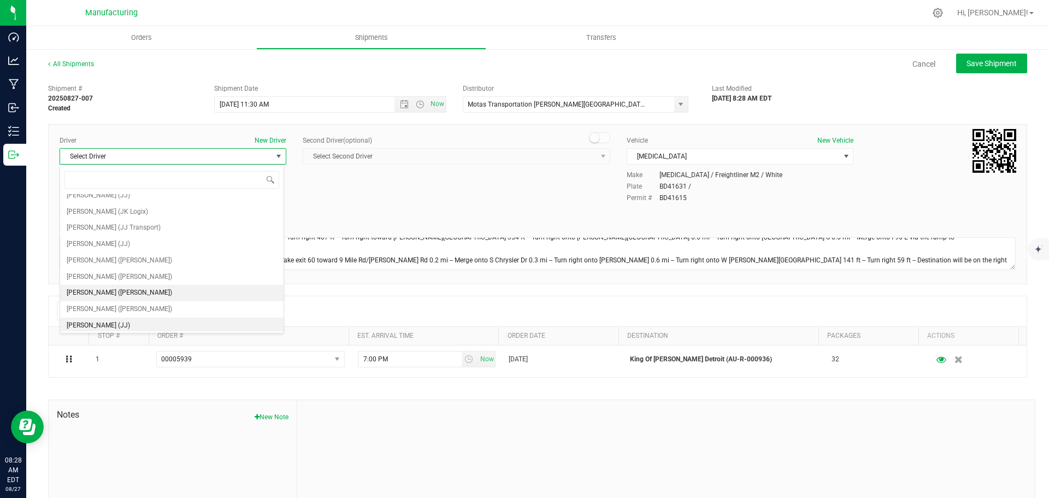
scroll to position [57, 0]
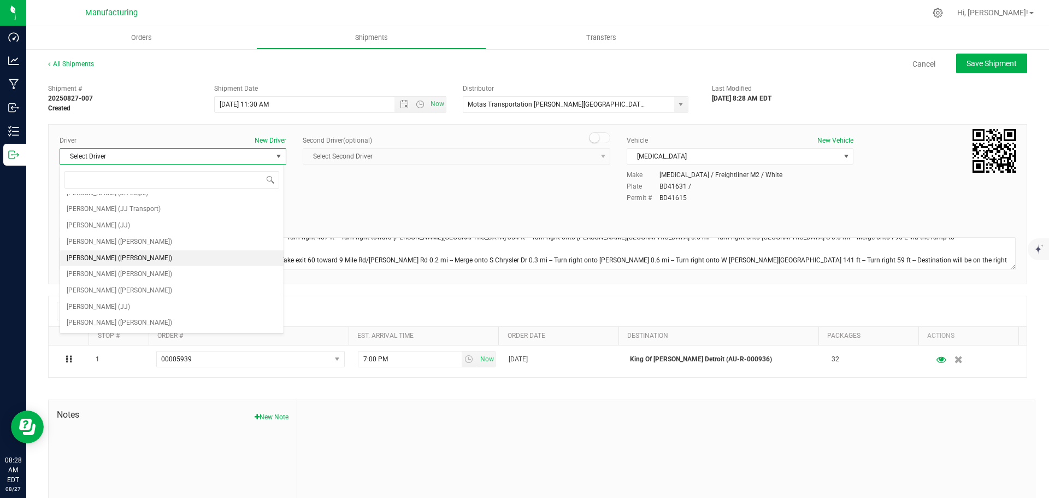
click at [113, 253] on span "Lloyd Neely (Motas)" at bounding box center [119, 258] width 105 height 14
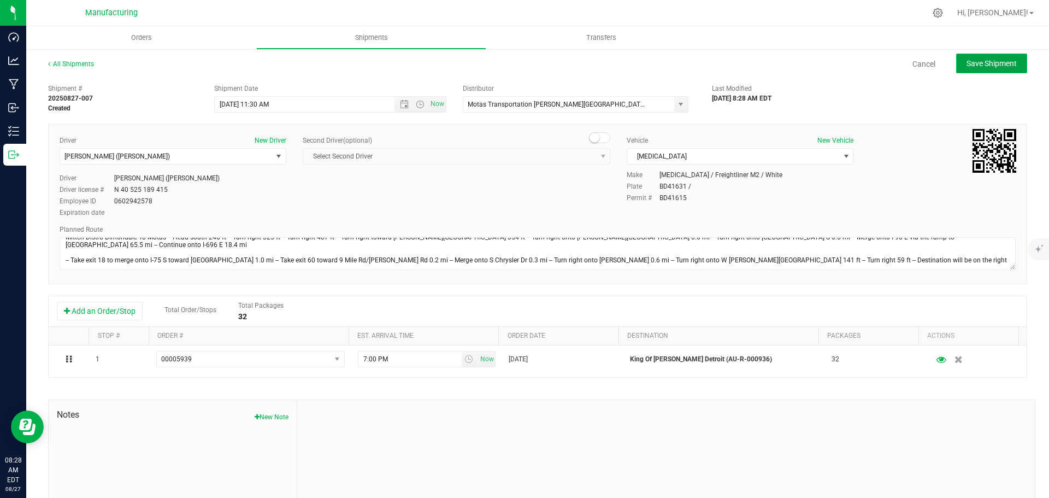
click at [995, 64] on span "Save Shipment" at bounding box center [991, 63] width 50 height 9
type input "8/27/2025 3:30 PM"
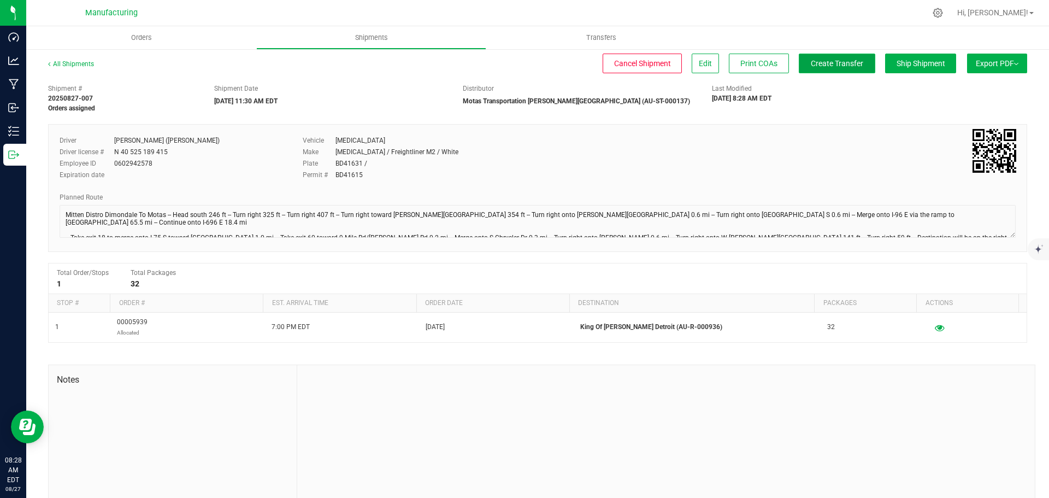
click at [833, 68] on button "Create Transfer" at bounding box center [836, 64] width 76 height 20
click at [148, 38] on span "Orders" at bounding box center [141, 38] width 50 height 10
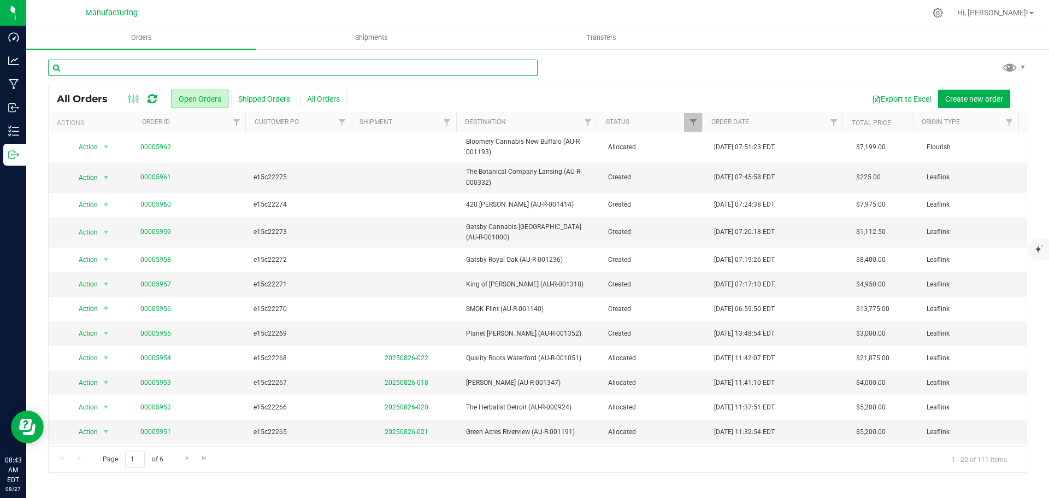
click at [190, 63] on input "text" at bounding box center [292, 68] width 489 height 16
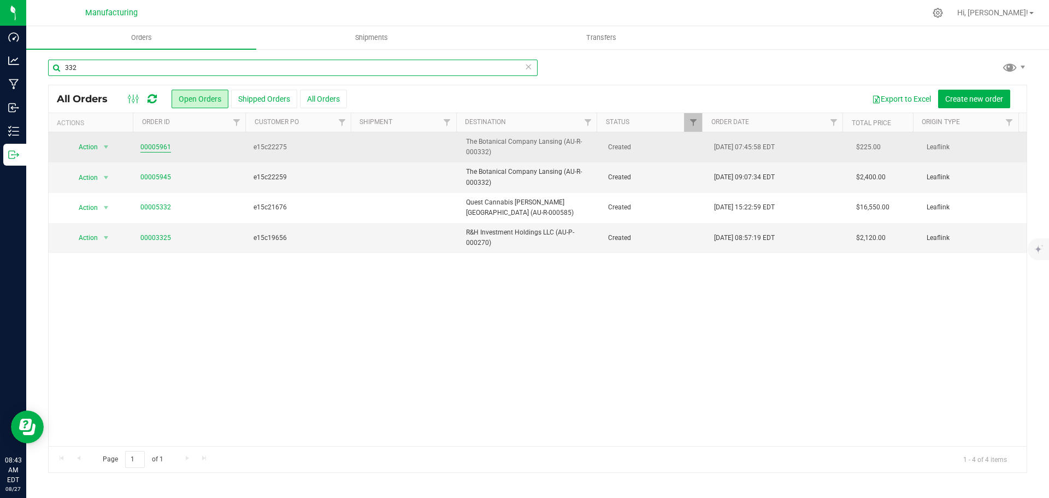
type input "332"
click at [153, 144] on link "00005961" at bounding box center [155, 147] width 31 height 10
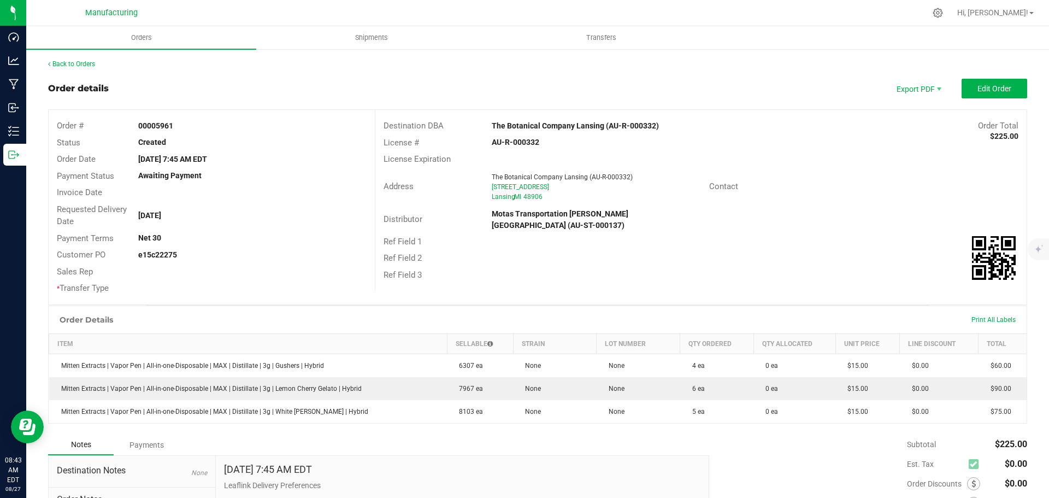
drag, startPoint x: 479, startPoint y: 125, endPoint x: 602, endPoint y: 125, distance: 122.9
click at [602, 125] on div "Destination DBA The Botanical Company Lansing (AU-R-000332) Order Total $225.00" at bounding box center [700, 125] width 651 height 17
copy div "The Botanical Company Lansing"
click at [711, 203] on div "Address The Botanical Company Lansing (AU-R-000332) 3535 Capital City BLVD Lans…" at bounding box center [700, 187] width 651 height 38
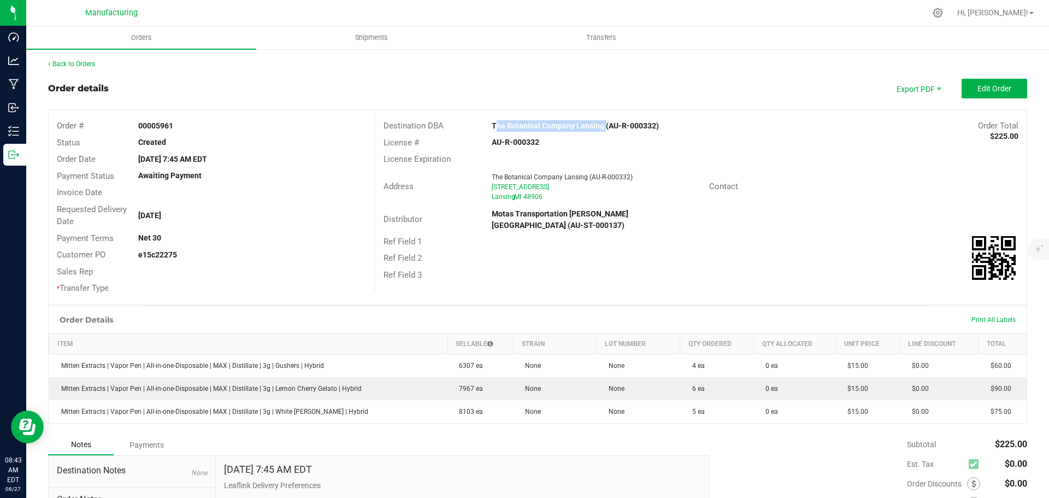
drag, startPoint x: 483, startPoint y: 122, endPoint x: 598, endPoint y: 121, distance: 115.2
click at [598, 121] on div "The Botanical Company Lansing (AU-R-000332)" at bounding box center [618, 125] width 271 height 11
click at [800, 217] on div "Distributor Motas Transportation Hazel Park (AU-ST-000137)" at bounding box center [700, 219] width 651 height 27
click at [1004, 84] on button "Edit Order" at bounding box center [994, 89] width 66 height 20
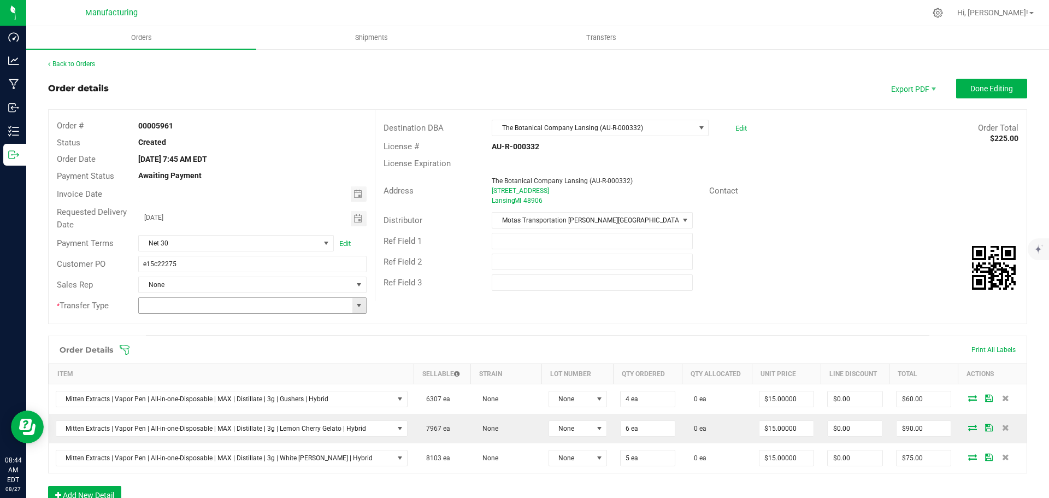
click at [358, 305] on span at bounding box center [358, 305] width 9 height 9
click at [198, 396] on li "Wholesale Transfer" at bounding box center [250, 397] width 225 height 19
type input "Wholesale Transfer"
click at [121, 347] on icon at bounding box center [124, 349] width 11 height 11
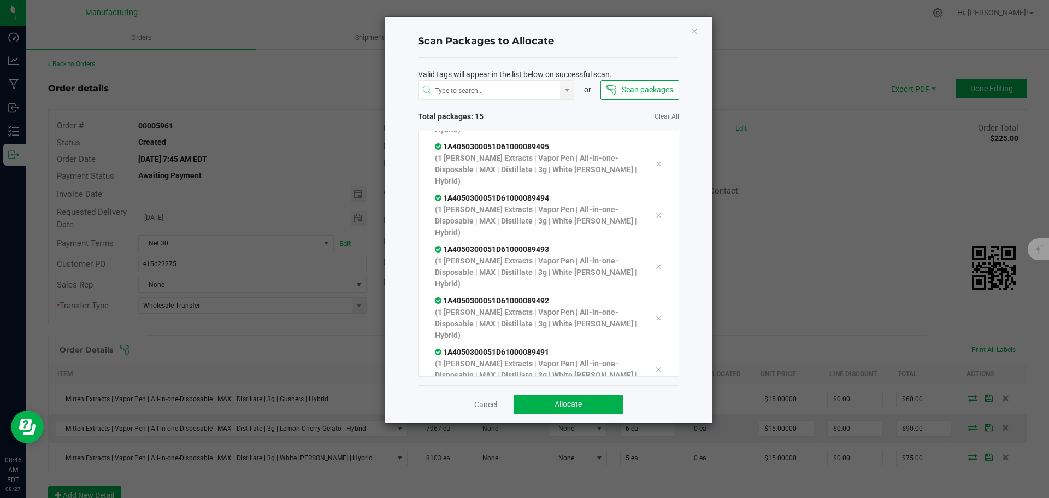
scroll to position [341, 0]
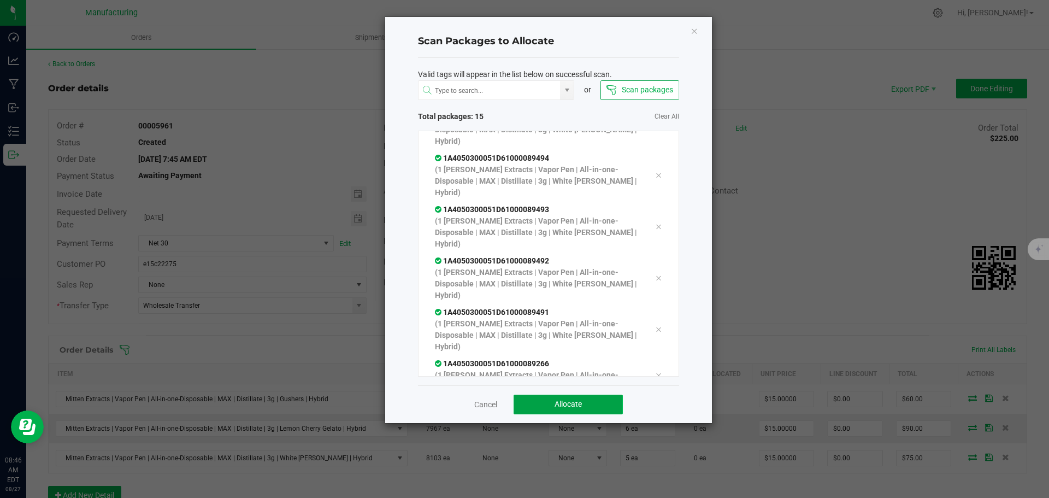
click at [597, 407] on button "Allocate" at bounding box center [567, 404] width 109 height 20
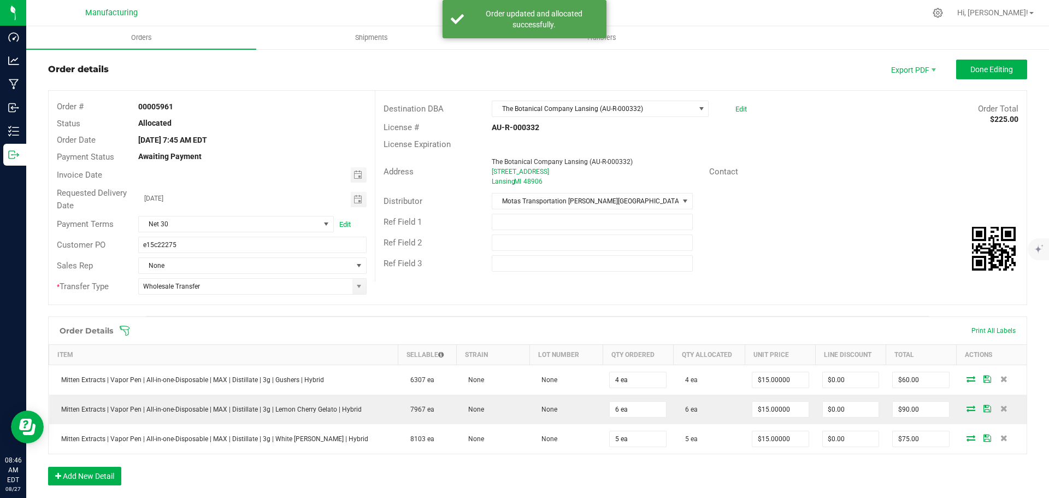
scroll to position [0, 0]
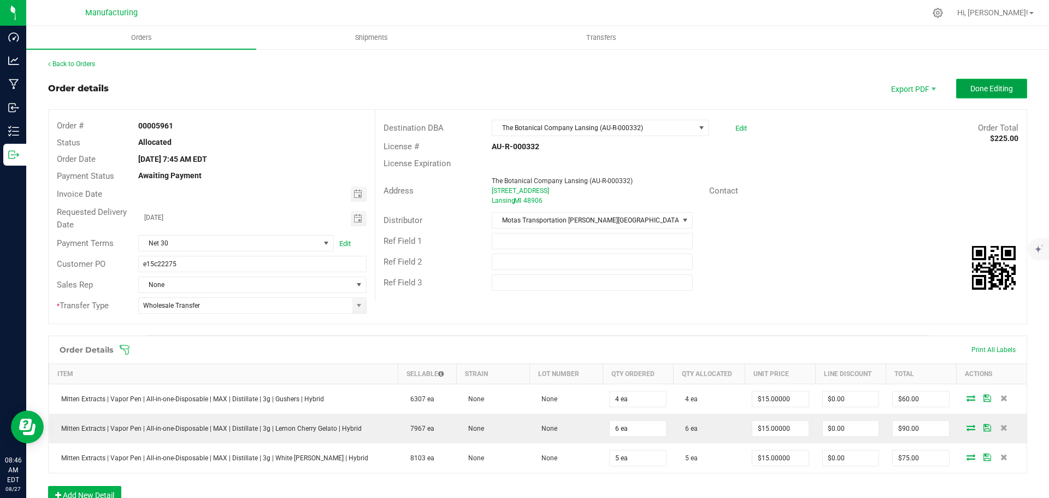
click at [987, 87] on span "Done Editing" at bounding box center [991, 88] width 43 height 9
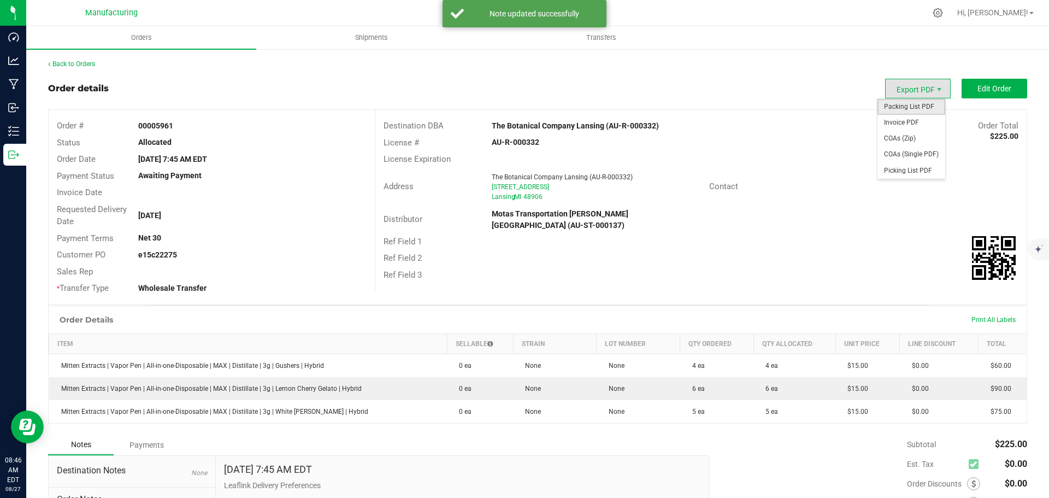
click at [913, 105] on span "Packing List PDF" at bounding box center [911, 107] width 68 height 16
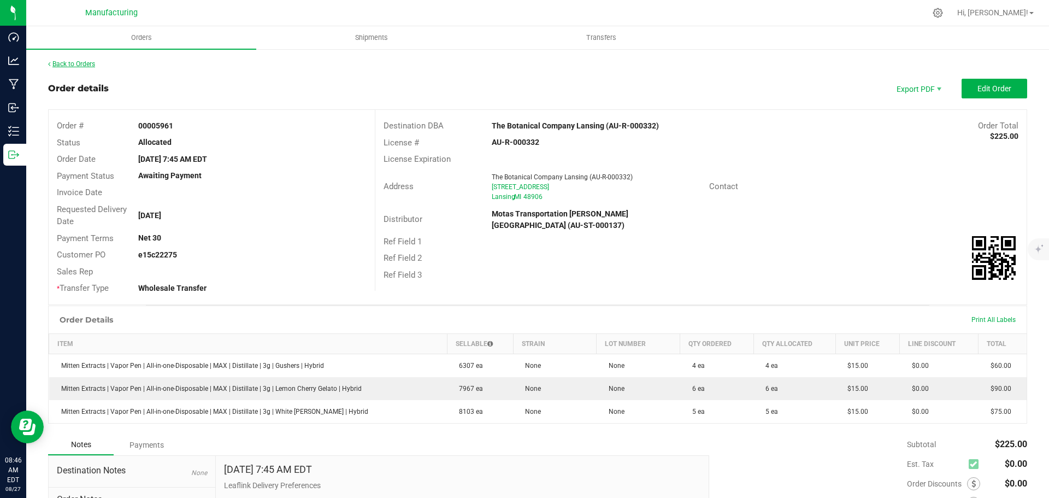
click at [88, 65] on link "Back to Orders" at bounding box center [71, 64] width 47 height 8
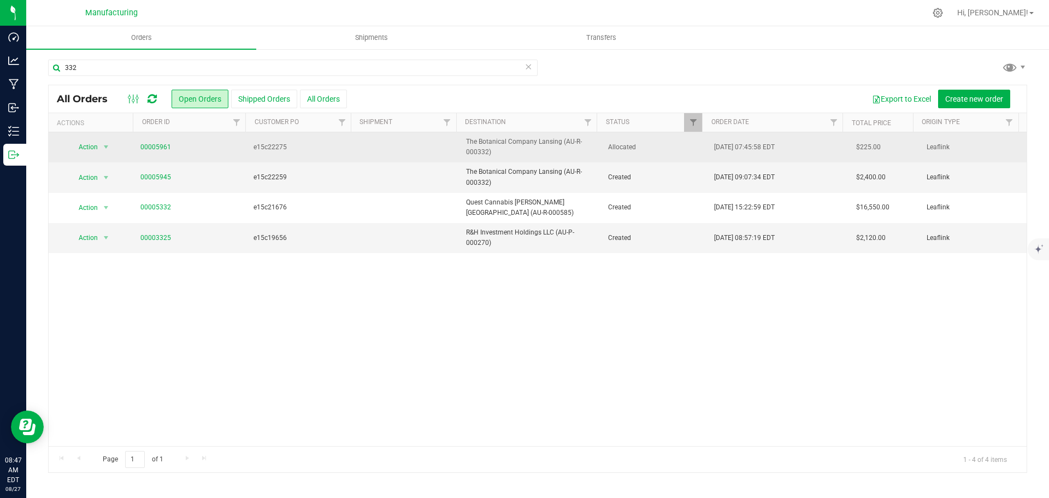
click at [672, 153] on td "Allocated" at bounding box center [654, 147] width 106 height 30
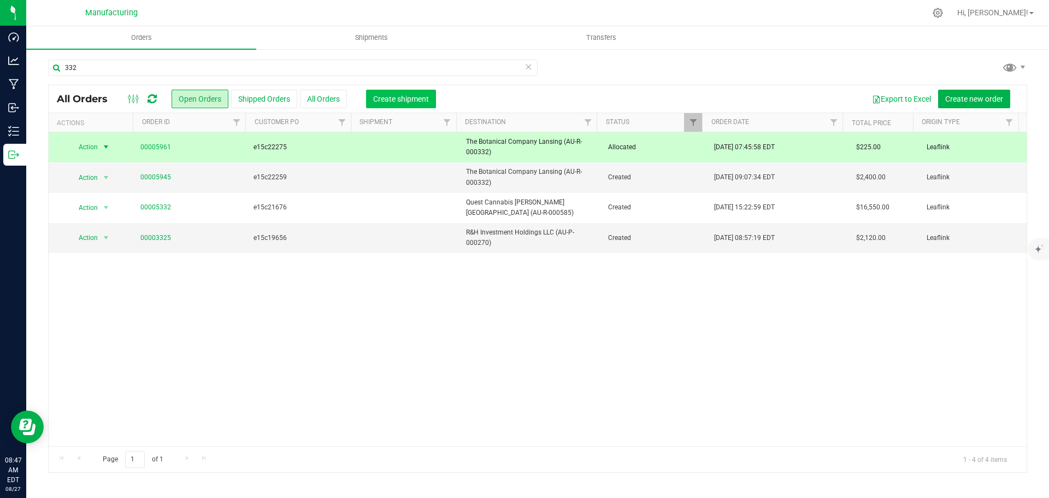
click at [398, 98] on span "Create shipment" at bounding box center [401, 98] width 56 height 9
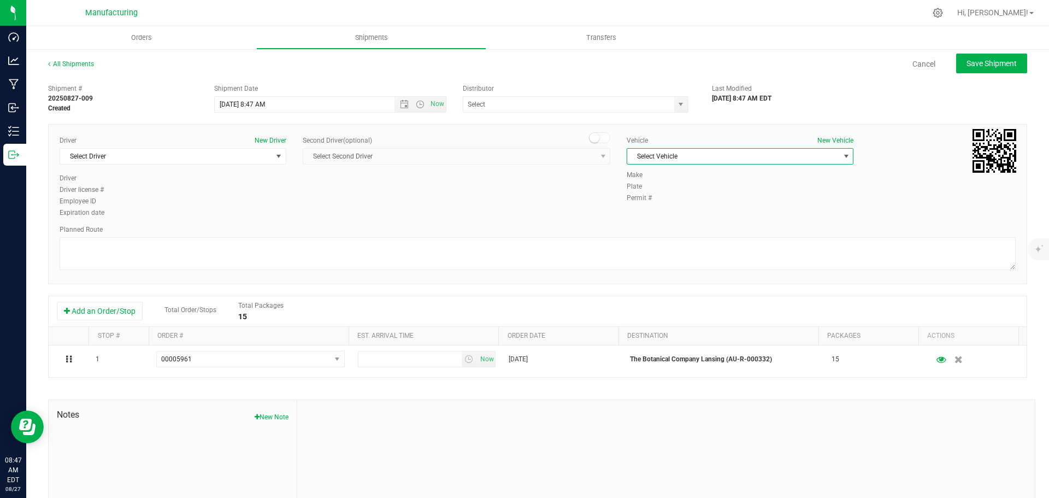
click at [686, 157] on span "Select Vehicle" at bounding box center [733, 156] width 212 height 15
click at [629, 207] on li "T3" at bounding box center [734, 207] width 223 height 16
click at [280, 156] on span "select" at bounding box center [278, 156] width 9 height 9
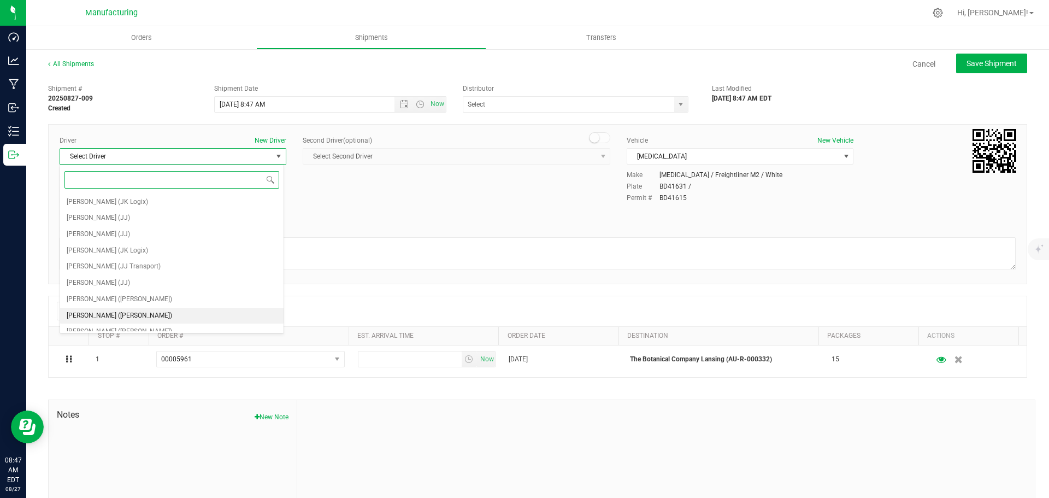
click at [103, 312] on span "Lloyd Neely (Motas)" at bounding box center [119, 316] width 105 height 14
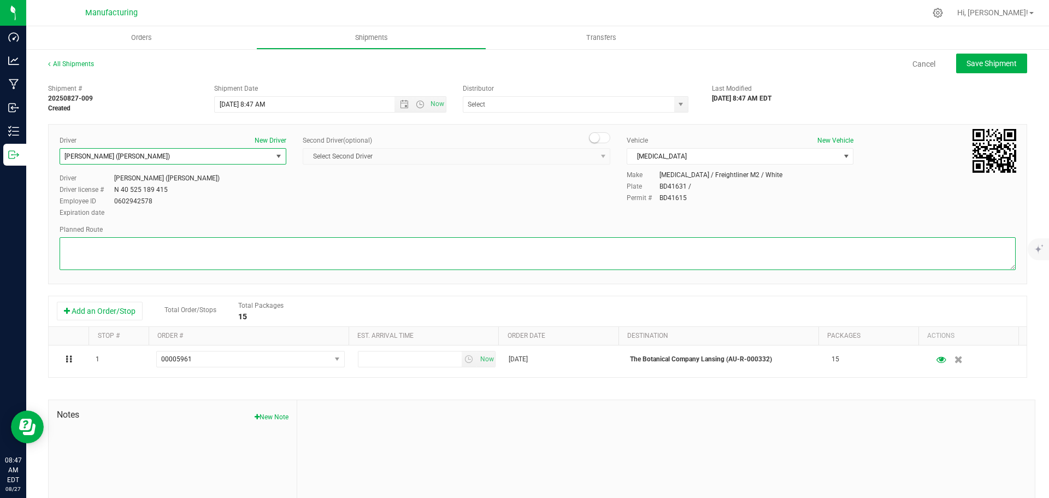
click at [205, 247] on textarea at bounding box center [538, 253] width 956 height 33
paste textarea "Mitten Distro Dimondale To Motas -- Head south 246 ft -- Turn right 325 ft -- T…"
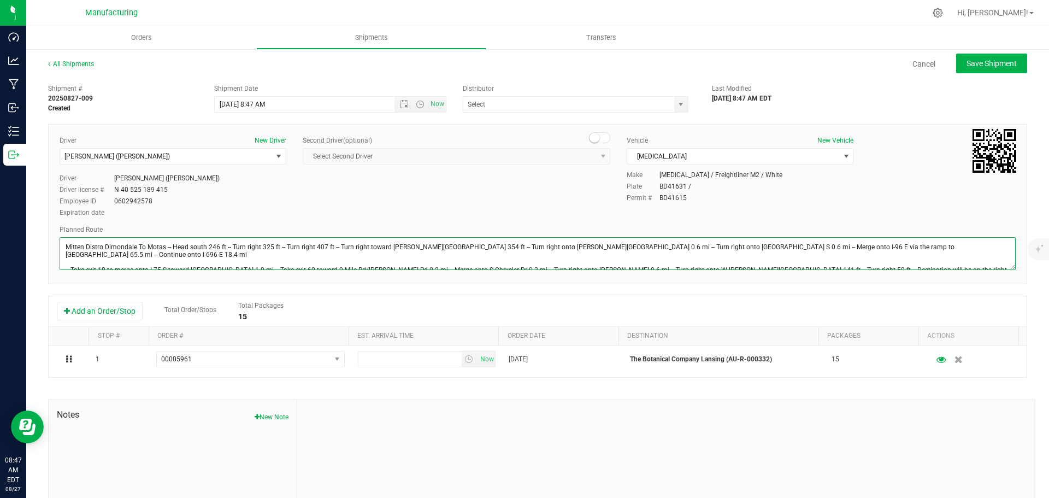
scroll to position [12, 0]
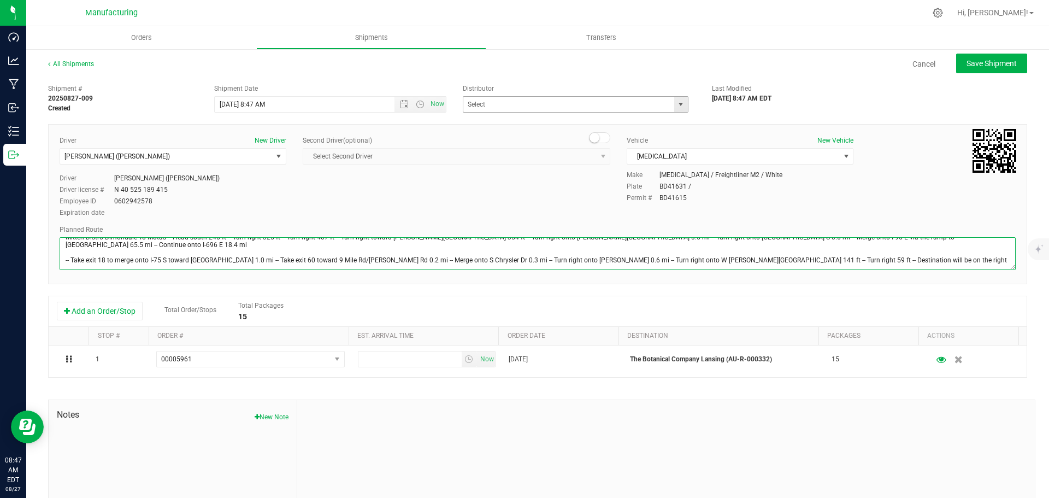
click at [679, 104] on span "select" at bounding box center [680, 104] width 9 height 9
type textarea "Mitten Distro Dimondale To Motas -- Head south 246 ft -- Turn right 325 ft -- T…"
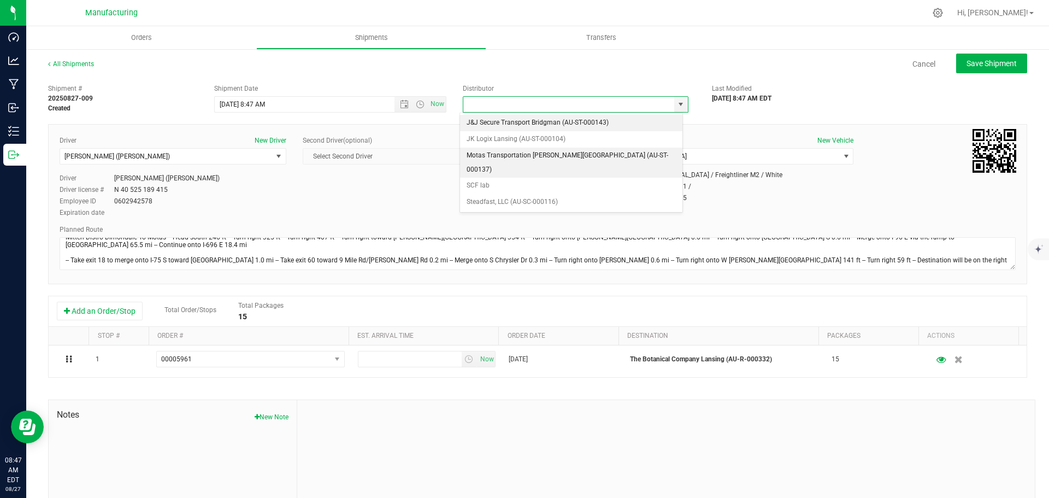
click at [499, 156] on li "Motas Transportation Hazel Park (AU-ST-000137)" at bounding box center [571, 162] width 222 height 30
type input "Motas Transportation Hazel Park (AU-ST-000137)"
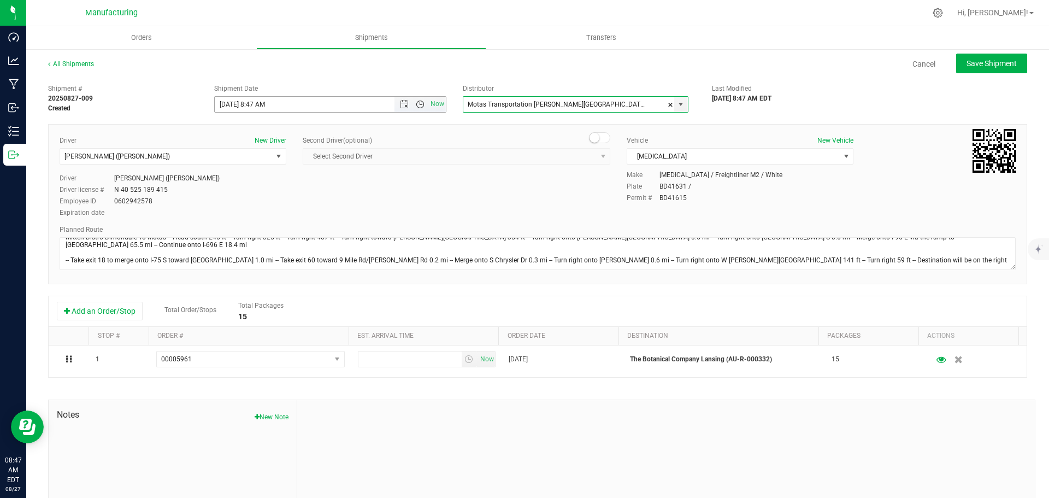
click at [416, 102] on span "Open the time view" at bounding box center [420, 104] width 9 height 9
click at [240, 223] on li "11:30 AM" at bounding box center [327, 227] width 228 height 14
click at [997, 69] on button "Save Shipment" at bounding box center [991, 64] width 71 height 20
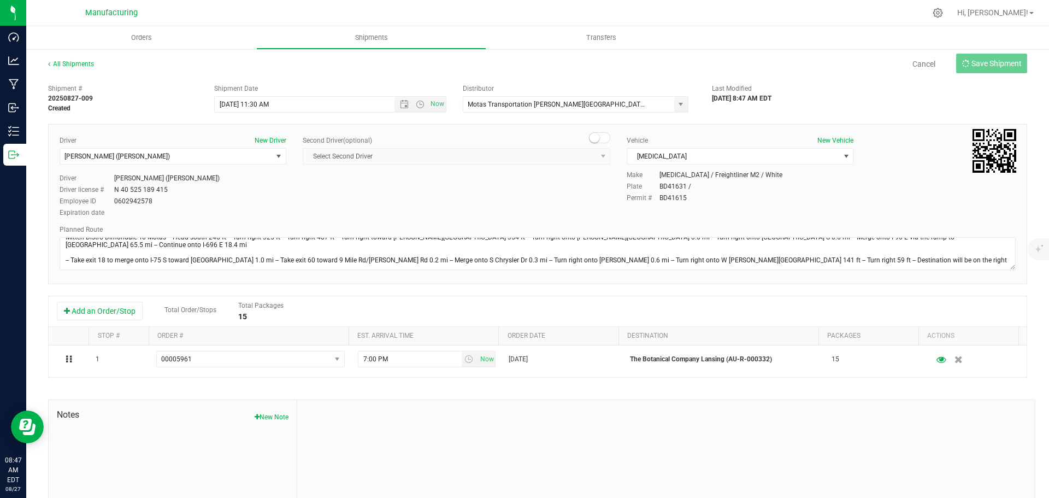
type input "8/27/2025 3:30 PM"
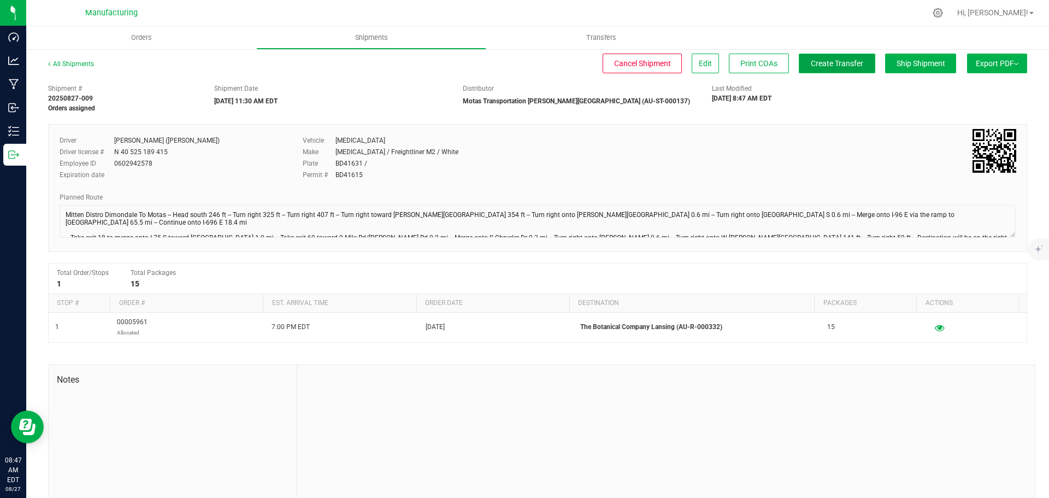
click at [843, 64] on span "Create Transfer" at bounding box center [836, 63] width 52 height 9
click at [143, 35] on span "Orders" at bounding box center [141, 38] width 50 height 10
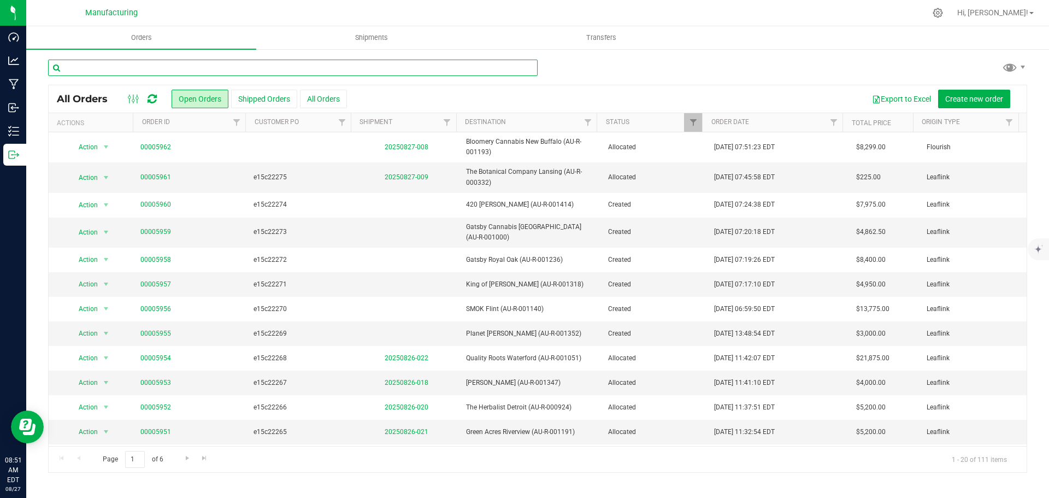
click at [126, 64] on input "text" at bounding box center [292, 68] width 489 height 16
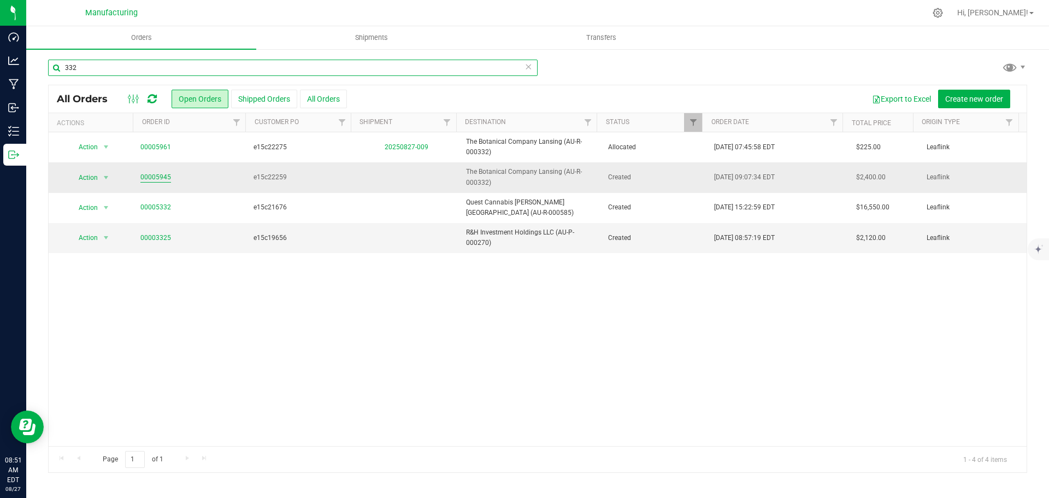
type input "332"
click at [164, 177] on link "00005945" at bounding box center [155, 177] width 31 height 10
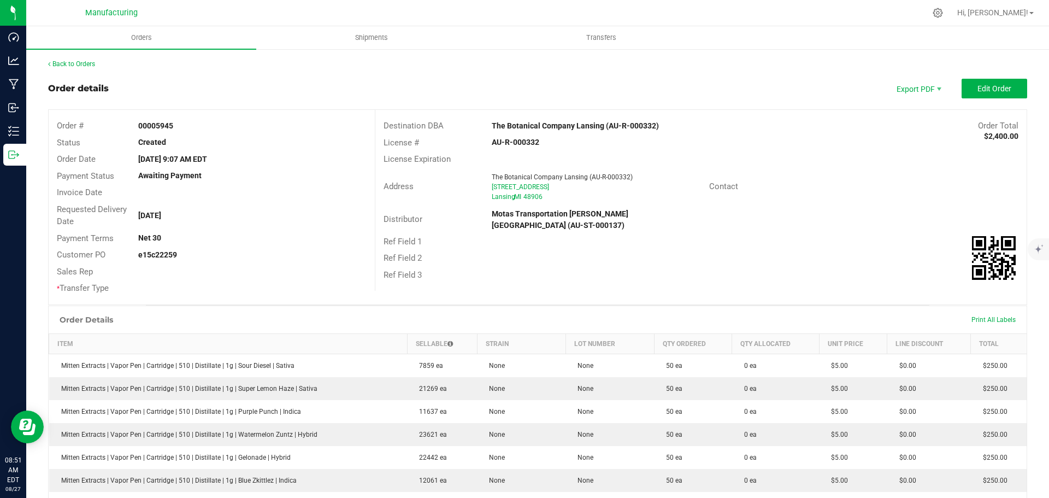
drag, startPoint x: 942, startPoint y: 224, endPoint x: 942, endPoint y: 192, distance: 32.2
click at [942, 233] on div "Ref Field 1" at bounding box center [700, 241] width 651 height 17
click at [981, 90] on span "Edit Order" at bounding box center [994, 88] width 34 height 9
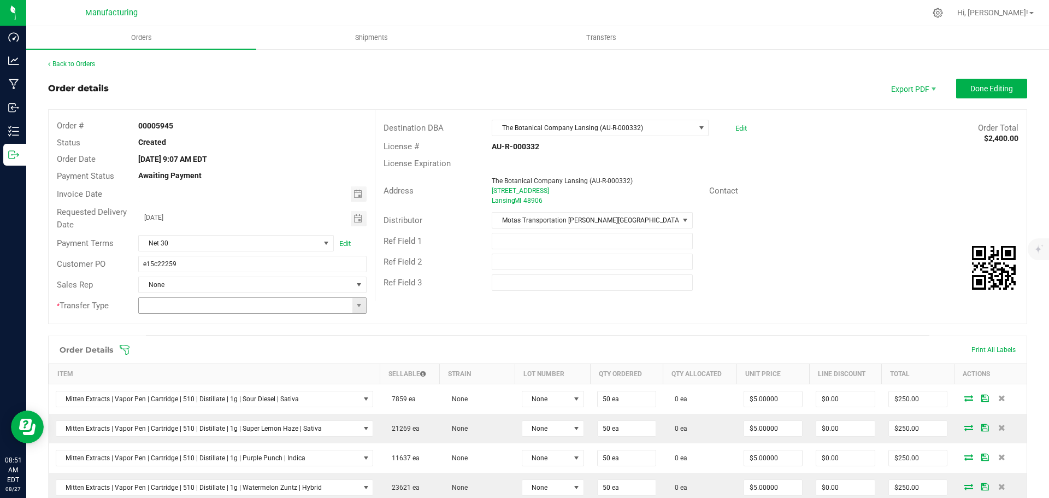
click at [361, 304] on span at bounding box center [359, 305] width 14 height 15
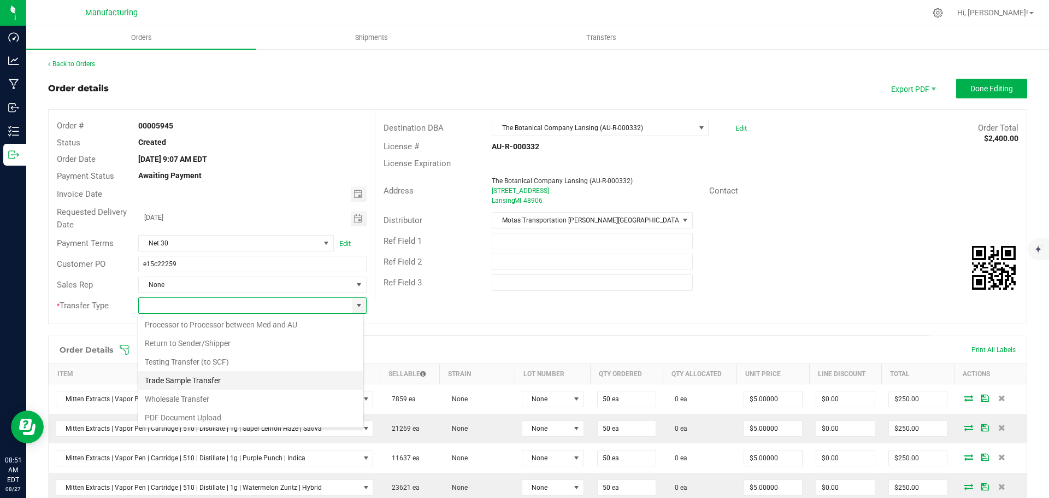
scroll to position [76, 0]
click at [186, 395] on li "Wholesale Transfer" at bounding box center [250, 397] width 225 height 19
type input "Wholesale Transfer"
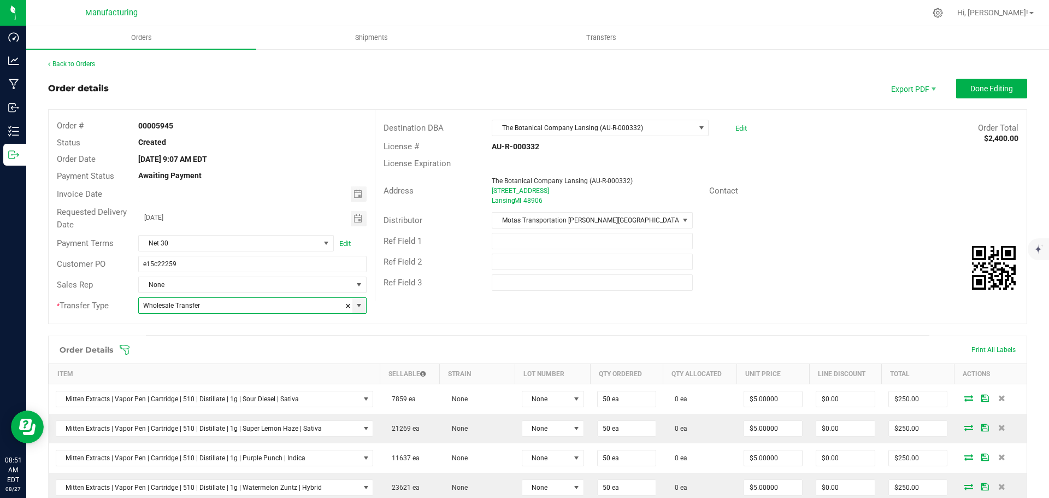
click at [125, 348] on icon at bounding box center [124, 349] width 11 height 11
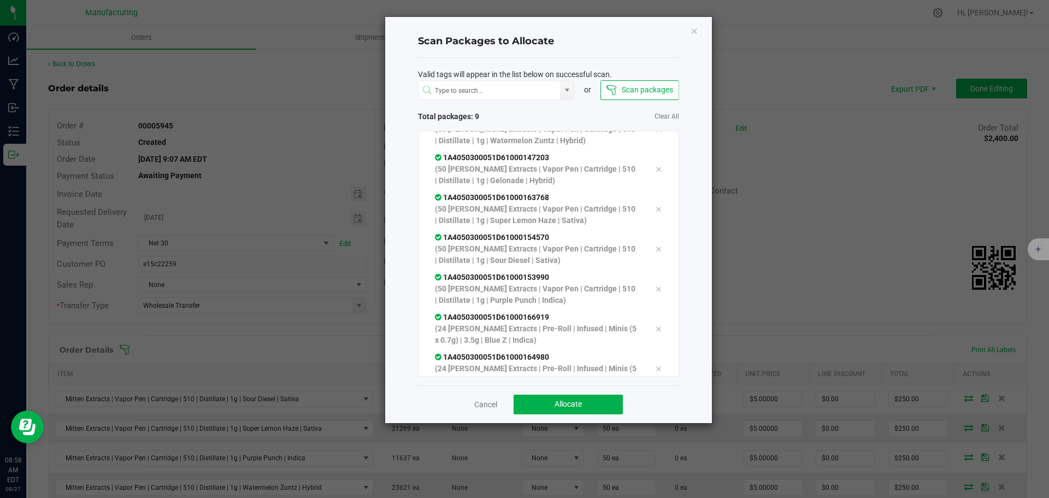
scroll to position [102, 0]
click at [593, 407] on button "Allocate" at bounding box center [567, 404] width 109 height 20
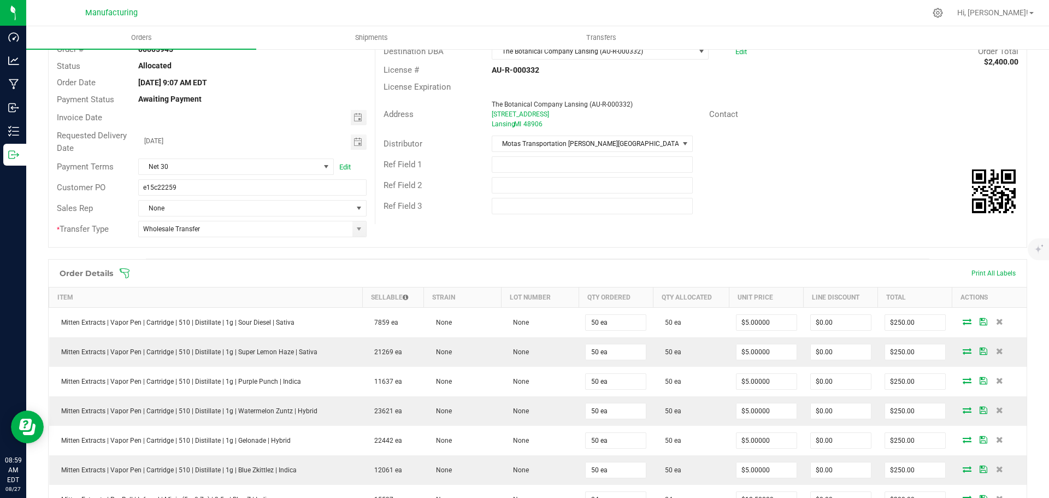
scroll to position [0, 0]
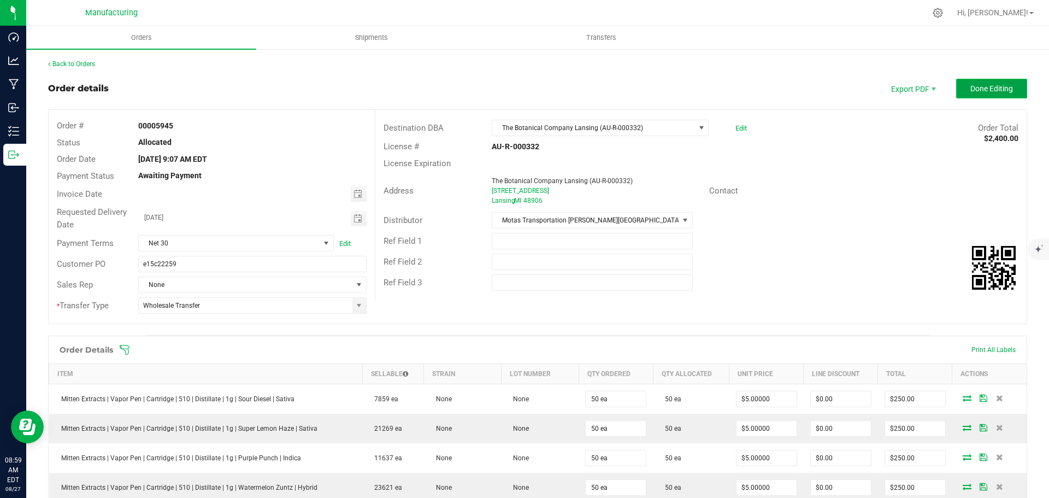
click at [970, 87] on span "Done Editing" at bounding box center [991, 88] width 43 height 9
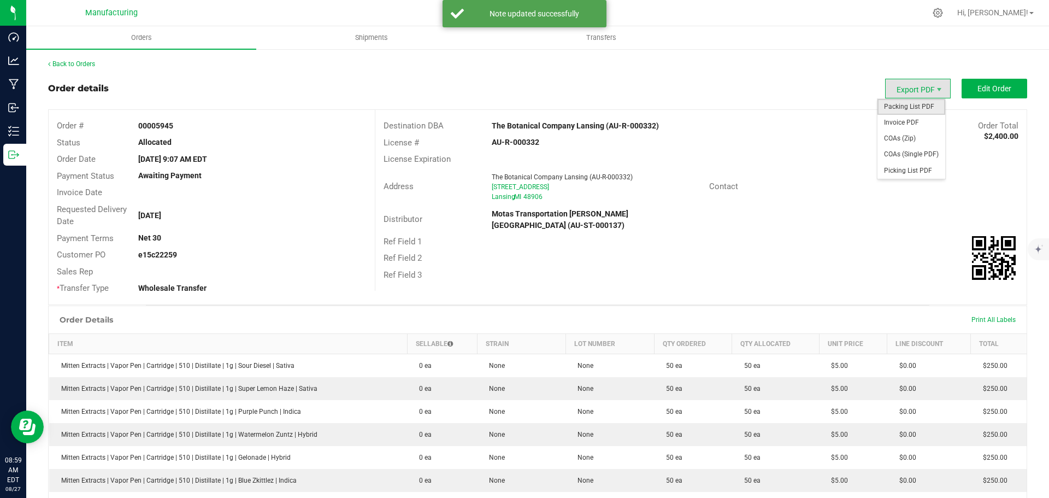
click at [915, 108] on span "Packing List PDF" at bounding box center [911, 107] width 68 height 16
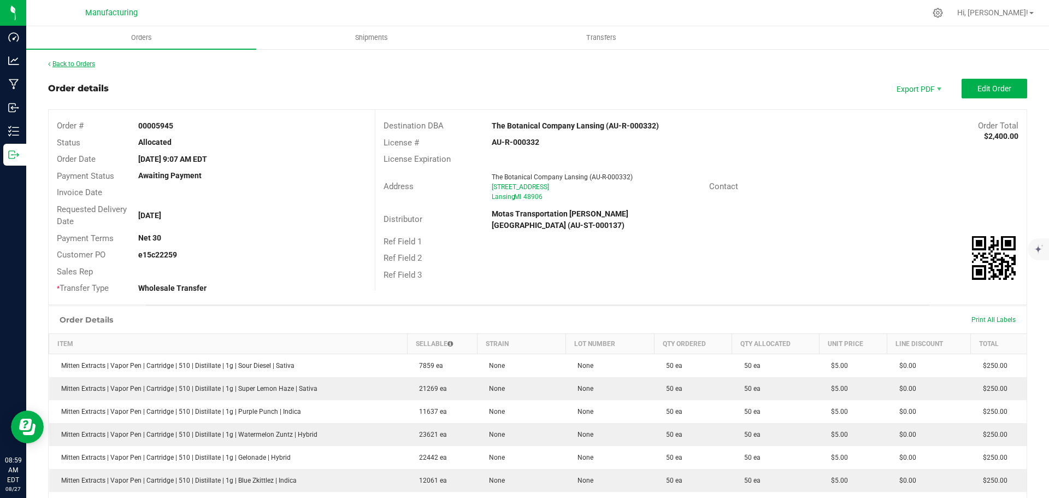
click at [79, 64] on link "Back to Orders" at bounding box center [71, 64] width 47 height 8
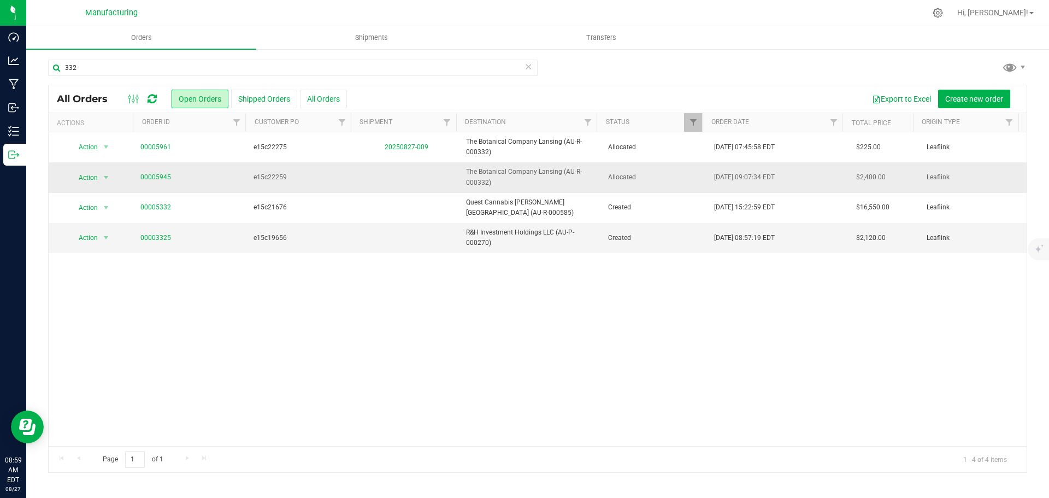
click at [643, 182] on span "Allocated" at bounding box center [654, 177] width 93 height 10
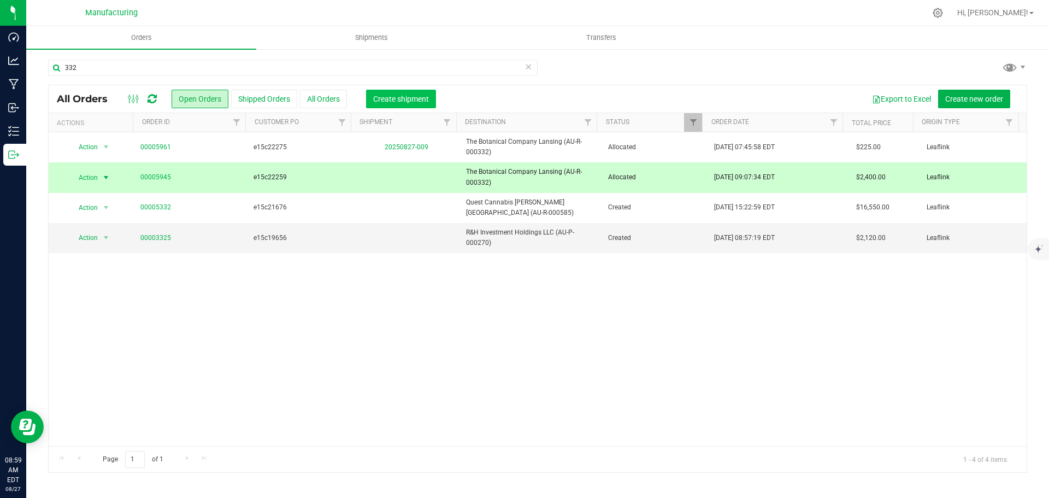
click at [395, 97] on span "Create shipment" at bounding box center [401, 98] width 56 height 9
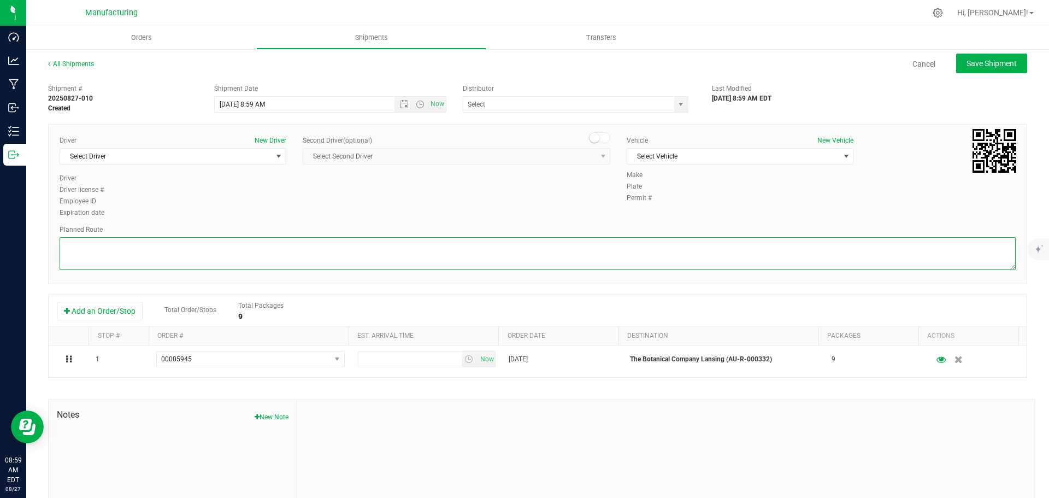
click at [624, 257] on textarea at bounding box center [538, 253] width 956 height 33
paste textarea "Mitten Distro Dimondale To Motas -- Head south 246 ft -- Turn right 325 ft -- T…"
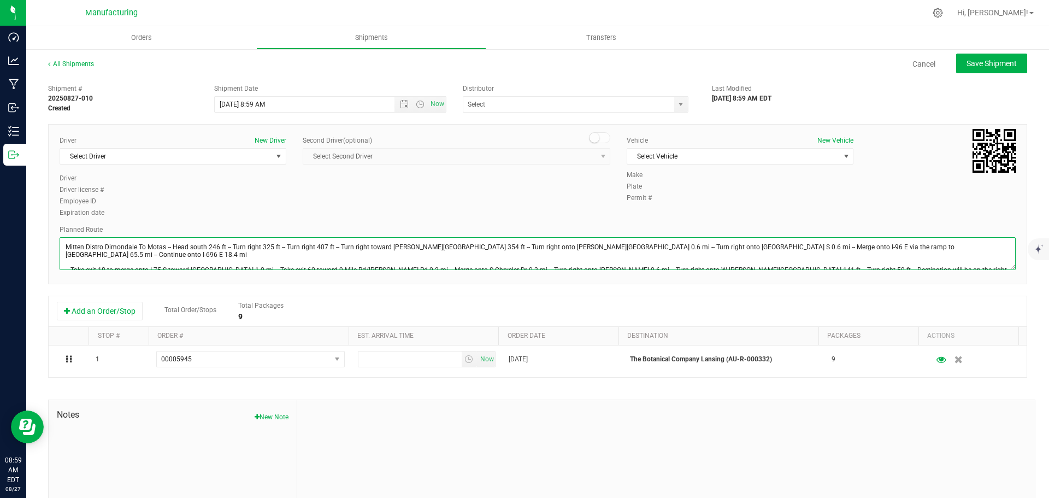
scroll to position [12, 0]
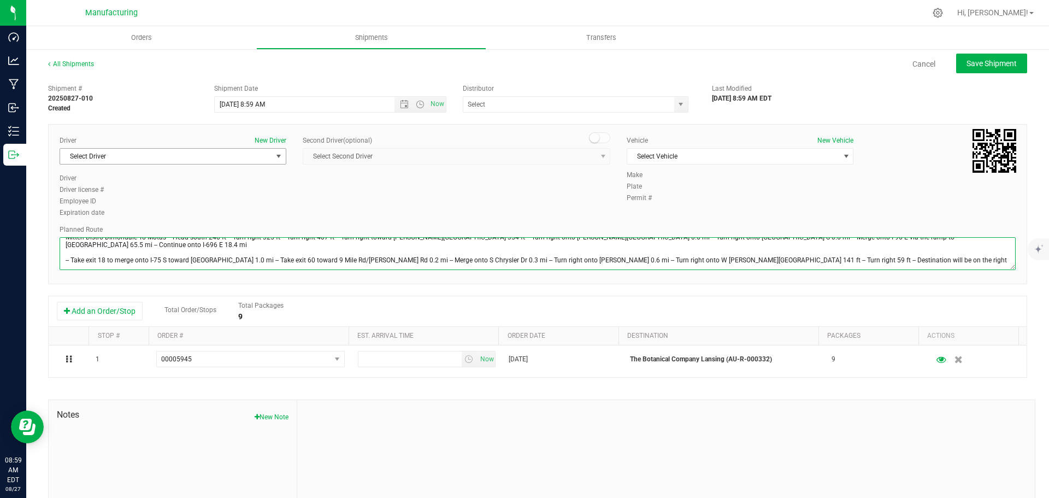
type textarea "Mitten Distro Dimondale To Motas -- Head south 246 ft -- Turn right 325 ft -- T…"
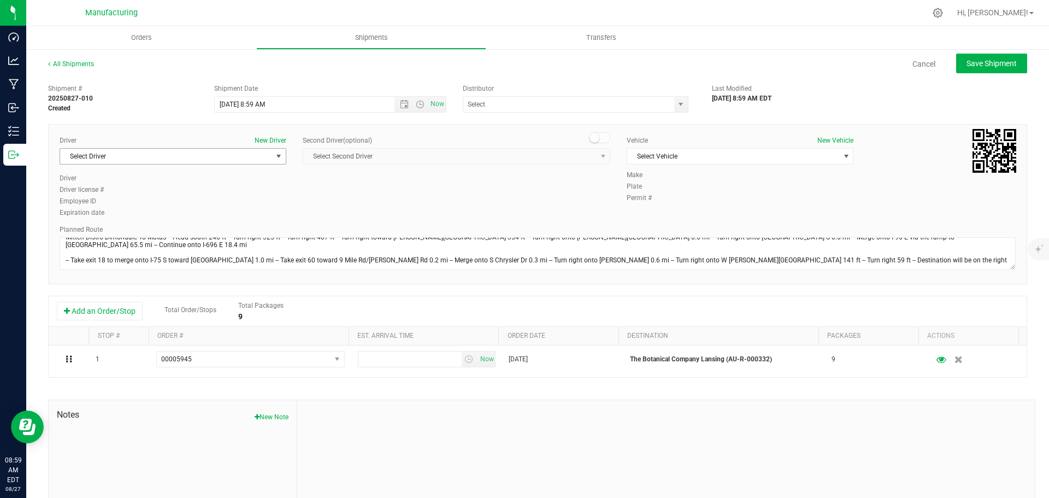
drag, startPoint x: 277, startPoint y: 152, endPoint x: 275, endPoint y: 158, distance: 6.6
click at [277, 153] on span "select" at bounding box center [278, 156] width 9 height 9
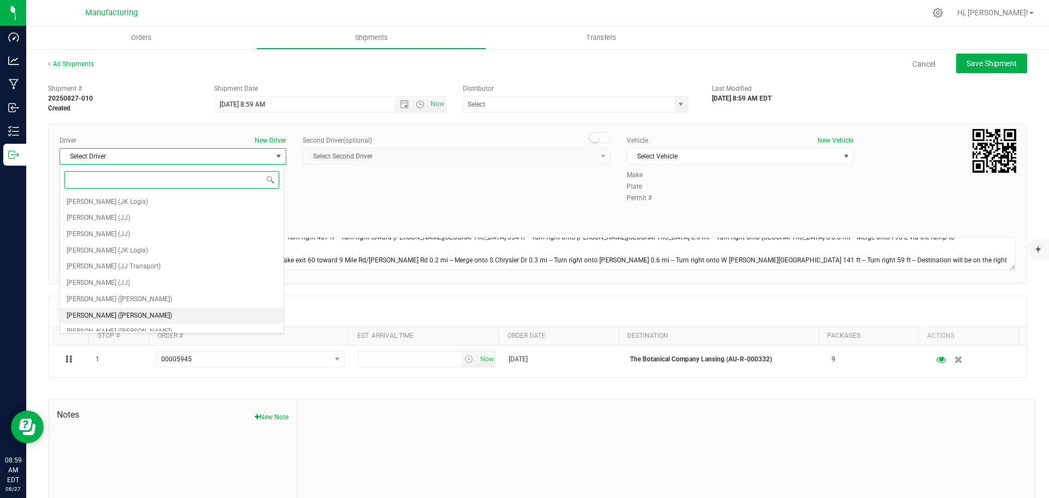
click at [91, 313] on span "Lloyd Neely (Motas)" at bounding box center [119, 316] width 105 height 14
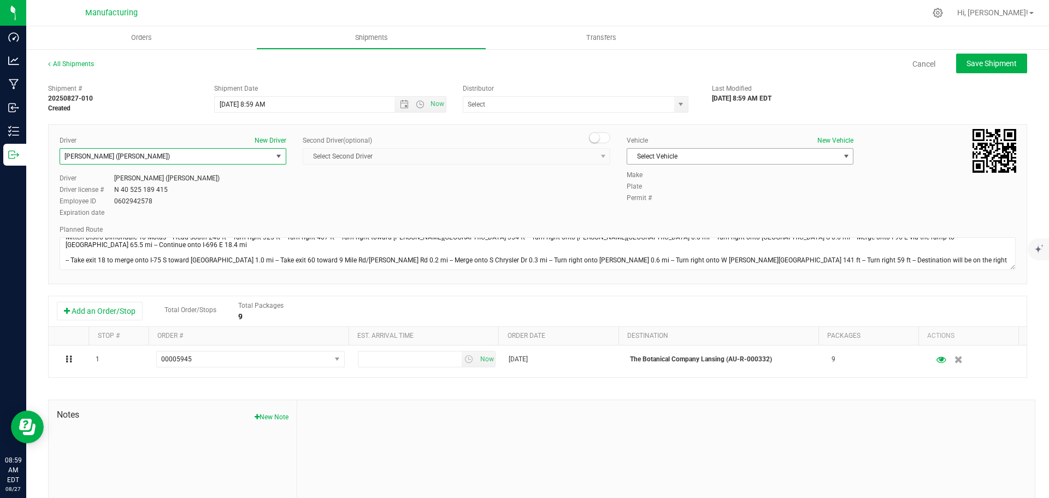
click at [691, 156] on span "Select Vehicle" at bounding box center [733, 156] width 212 height 15
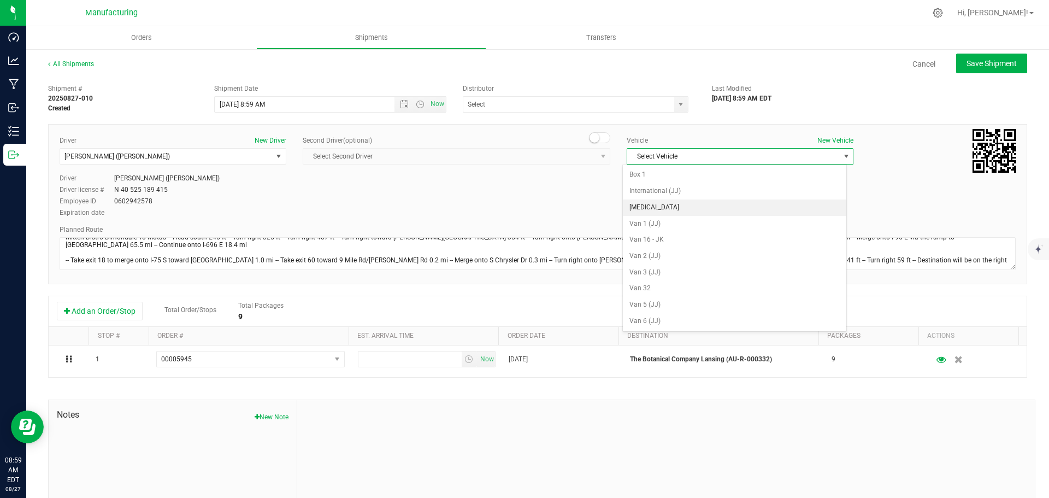
click at [638, 205] on li "T3" at bounding box center [734, 207] width 223 height 16
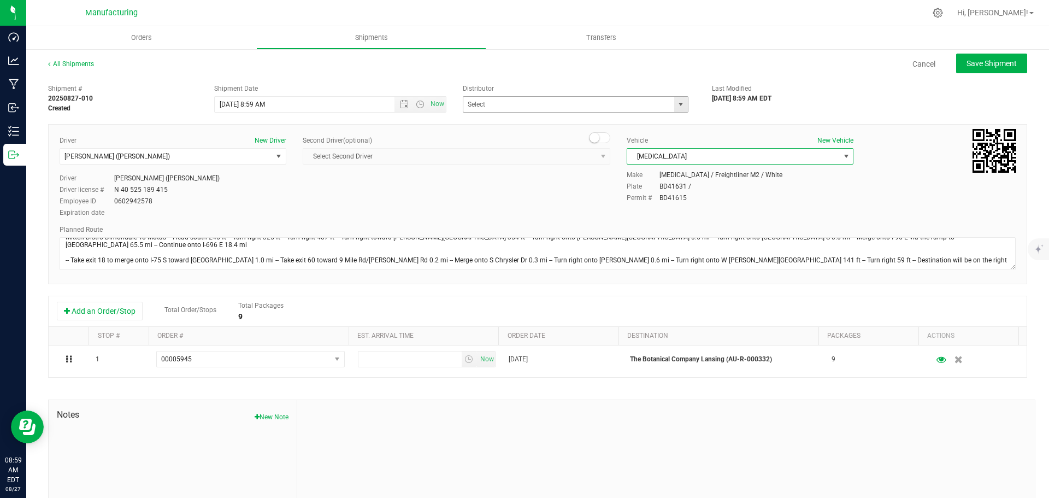
click at [676, 105] on span "select" at bounding box center [680, 104] width 9 height 9
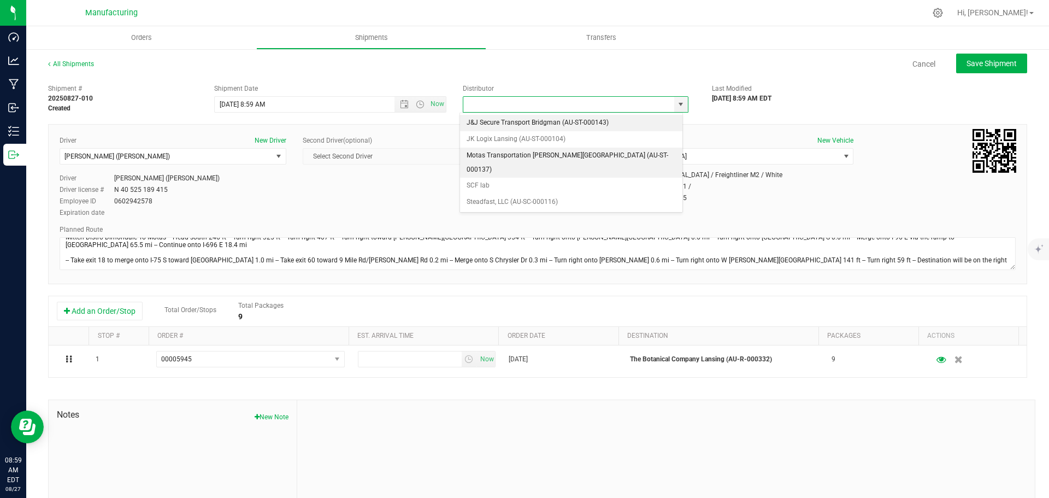
click at [495, 155] on li "Motas Transportation Hazel Park (AU-ST-000137)" at bounding box center [571, 162] width 222 height 30
type input "Motas Transportation Hazel Park (AU-ST-000137)"
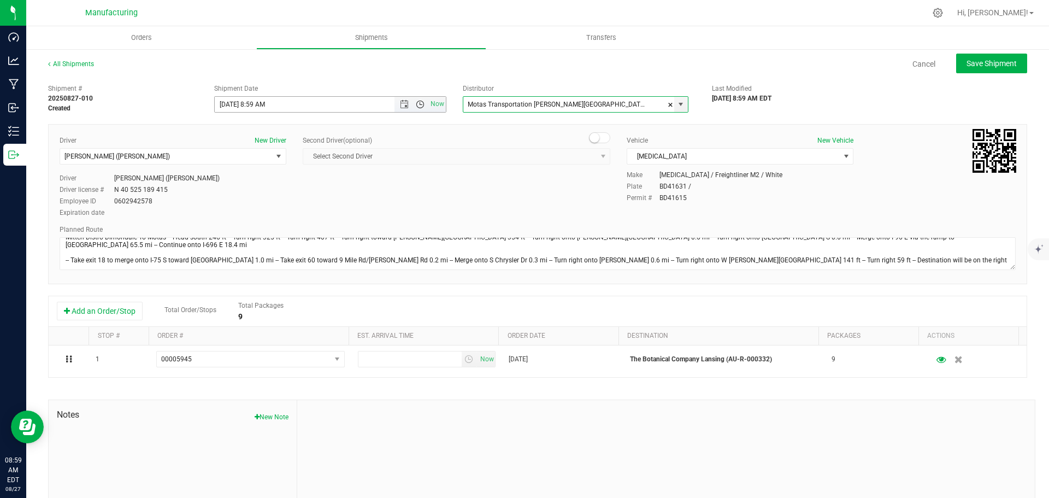
click at [416, 100] on span "Open the time view" at bounding box center [420, 104] width 9 height 9
click at [272, 173] on li "11:30 AM" at bounding box center [327, 172] width 228 height 14
click at [985, 62] on span "Save Shipment" at bounding box center [991, 63] width 50 height 9
type input "8/27/2025 3:30 PM"
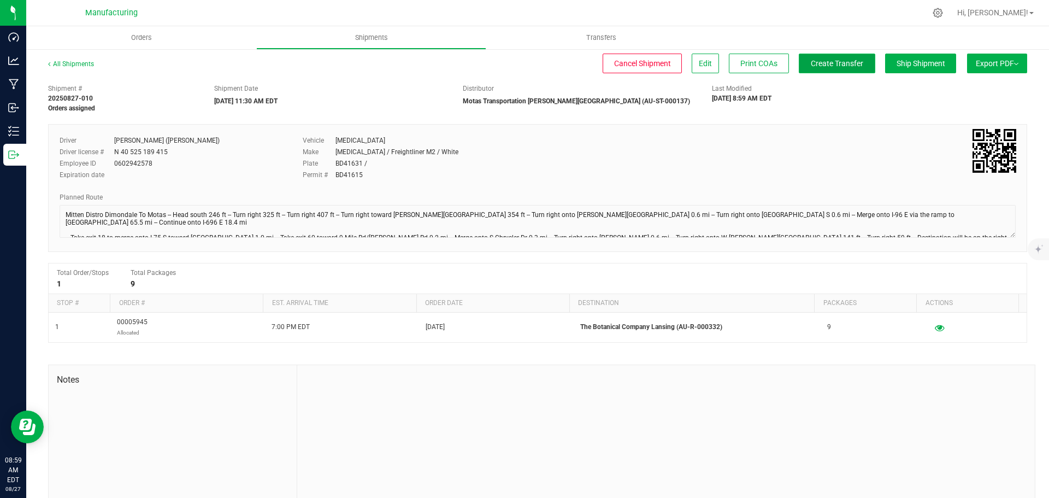
click at [825, 64] on span "Create Transfer" at bounding box center [836, 63] width 52 height 9
click at [146, 40] on span "Orders" at bounding box center [141, 38] width 50 height 10
